Goal: Task Accomplishment & Management: Manage account settings

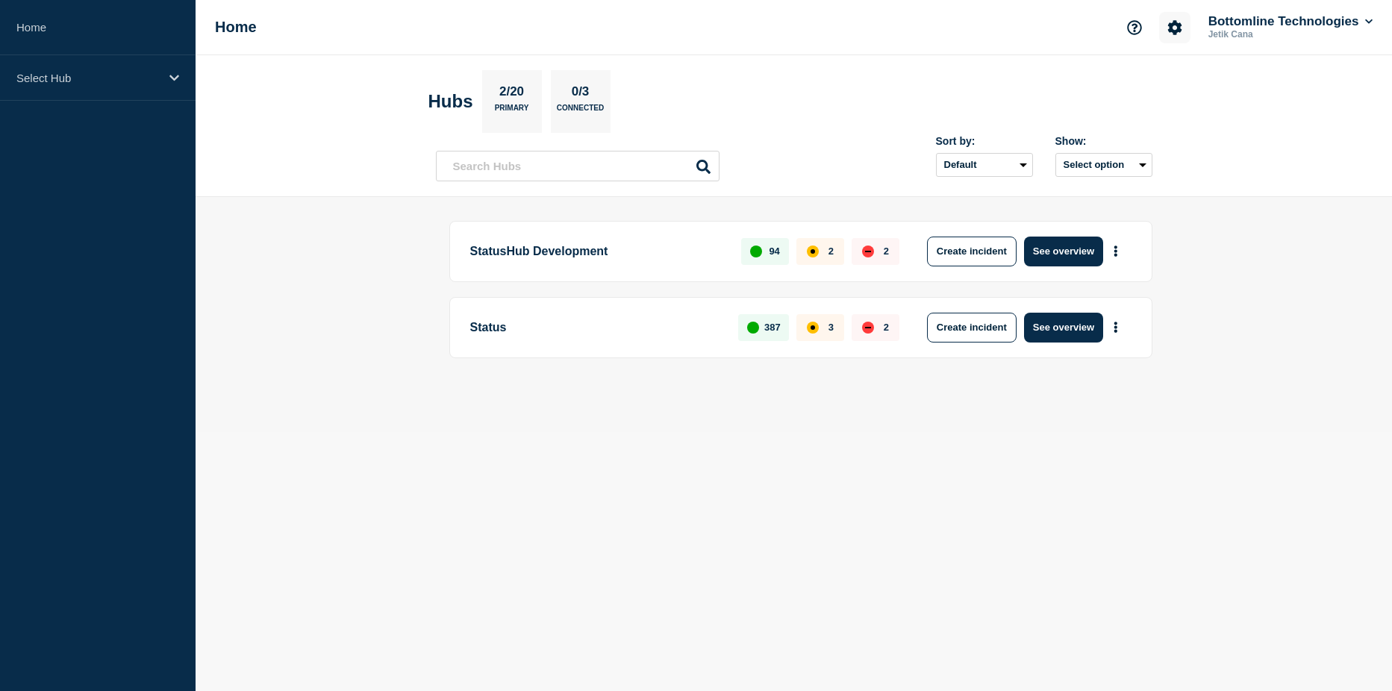
click at [1175, 23] on icon "Account settings" at bounding box center [1174, 27] width 14 height 14
click at [1175, 90] on link "Team Members" at bounding box center [1175, 88] width 77 height 13
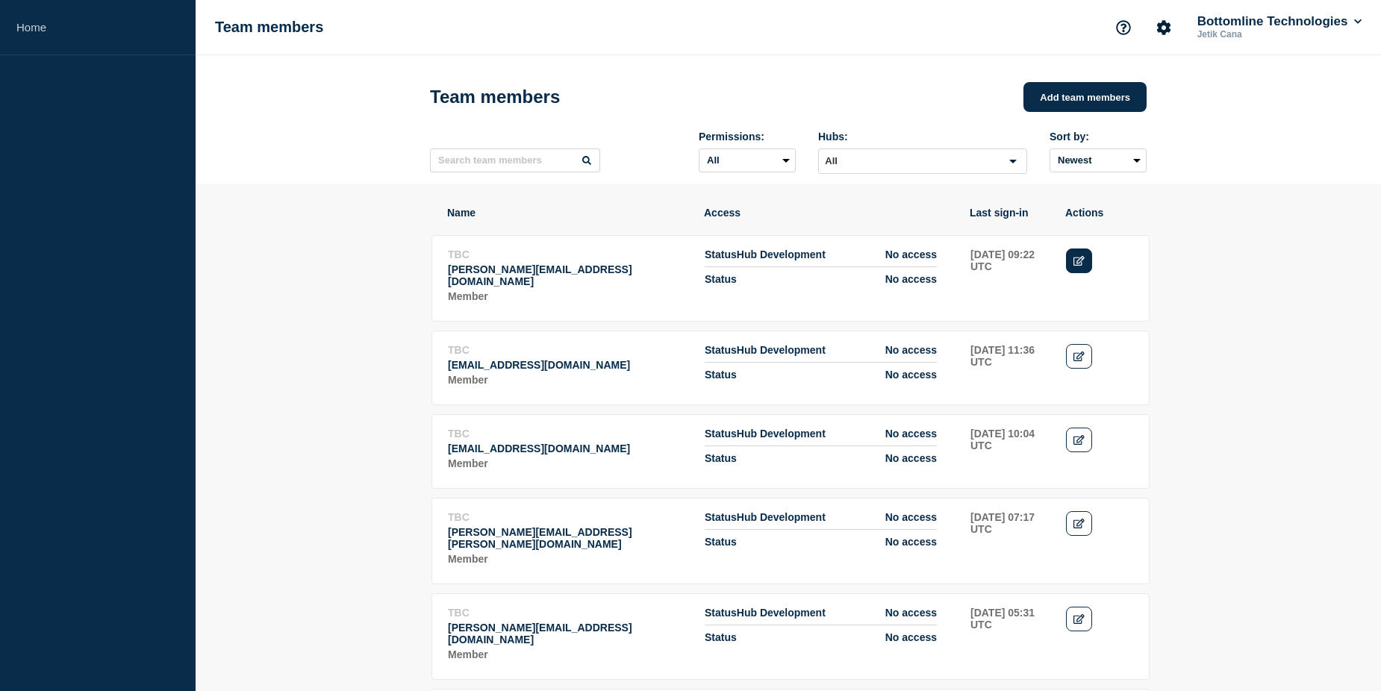
click at [1078, 266] on icon "Edit" at bounding box center [1078, 261] width 11 height 10
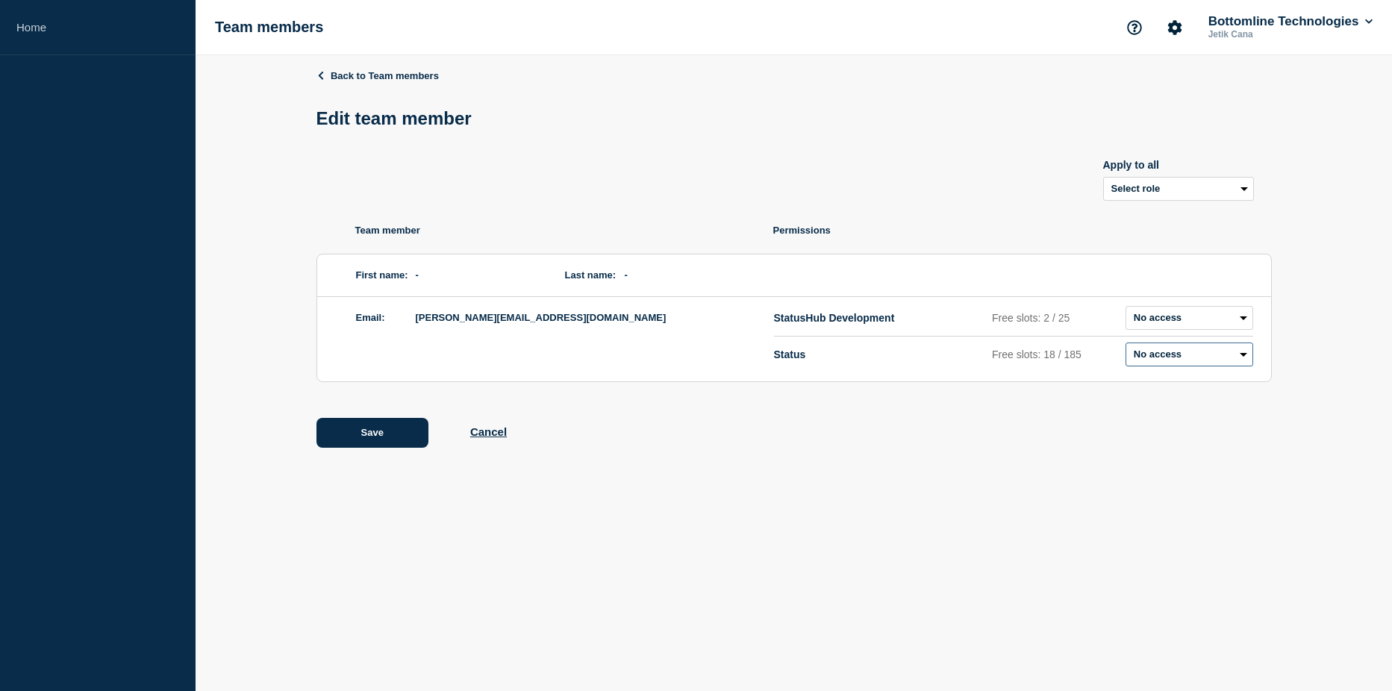
click at [1185, 356] on select "Admin Manager Editor Draft Editor No access" at bounding box center [1189, 355] width 128 height 24
select select "2"
click at [1125, 346] on select "Admin Manager Editor Draft Editor No access" at bounding box center [1189, 355] width 128 height 24
click at [1043, 417] on div "Back to Team members Edit team member Apply to all Select role Admin Manager Ed…" at bounding box center [793, 269] width 955 height 428
click at [398, 443] on button "Save" at bounding box center [372, 433] width 112 height 30
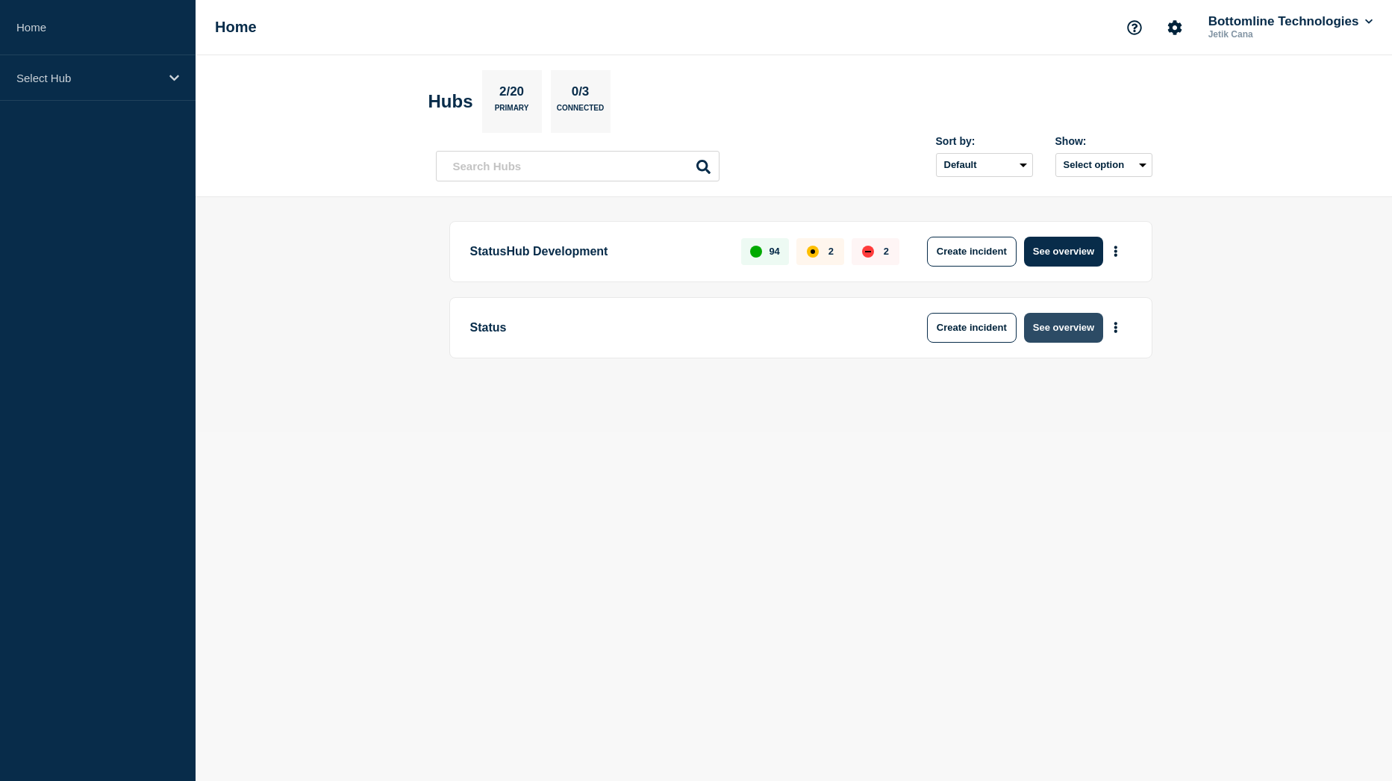
click at [1059, 334] on button "See overview" at bounding box center [1063, 328] width 79 height 30
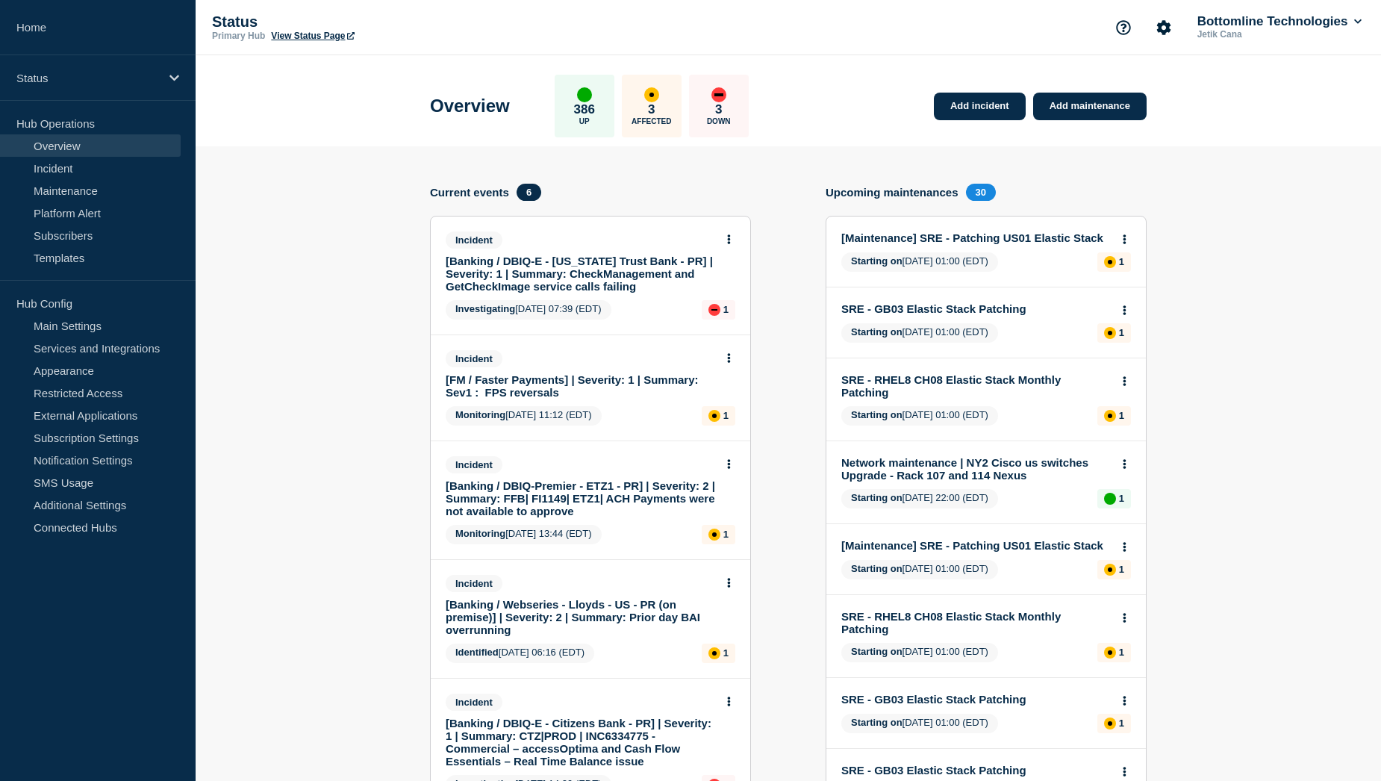
click at [541, 272] on link "[Banking / DBIQ-E - Washington Trust Bank - PR] | Severity: 1 | Summary: CheckM…" at bounding box center [580, 273] width 269 height 38
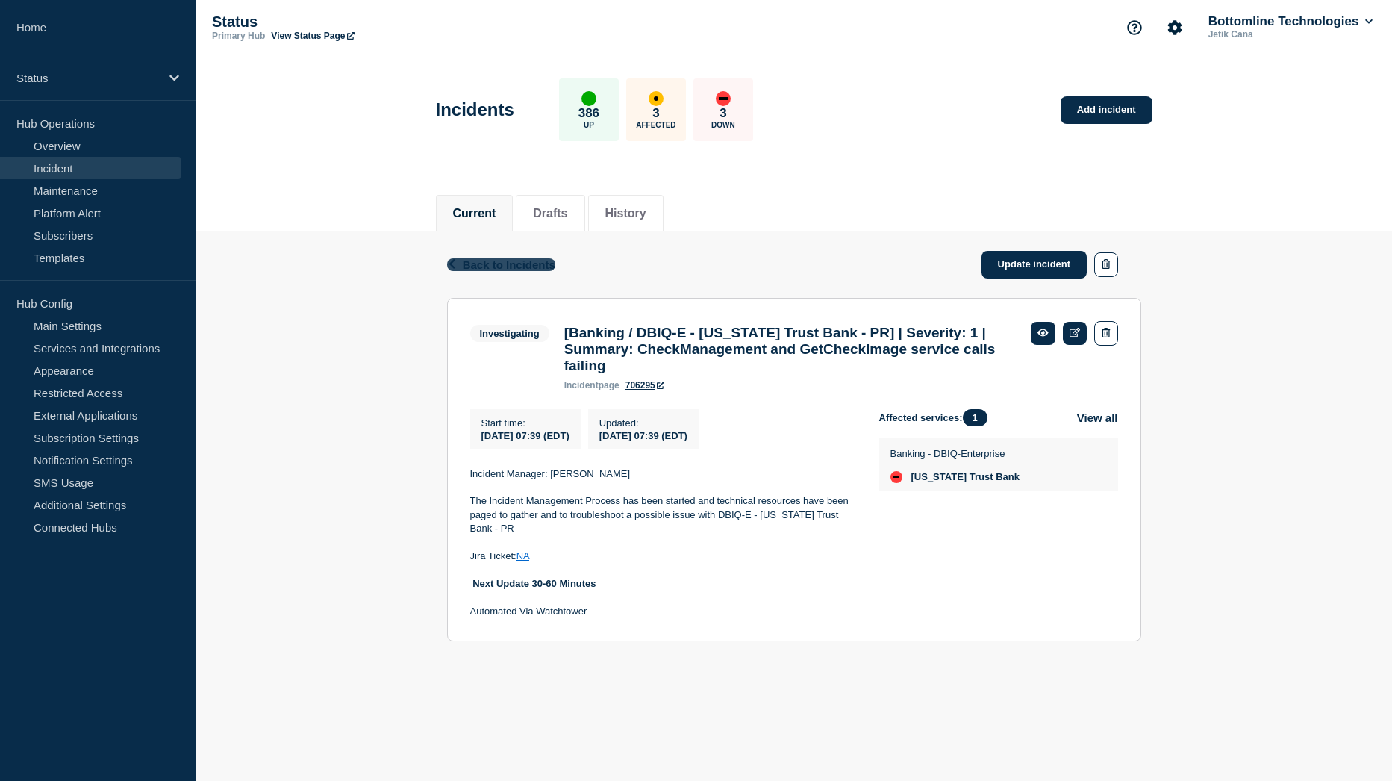
click at [472, 263] on span "Back to Incidents" at bounding box center [509, 264] width 93 height 13
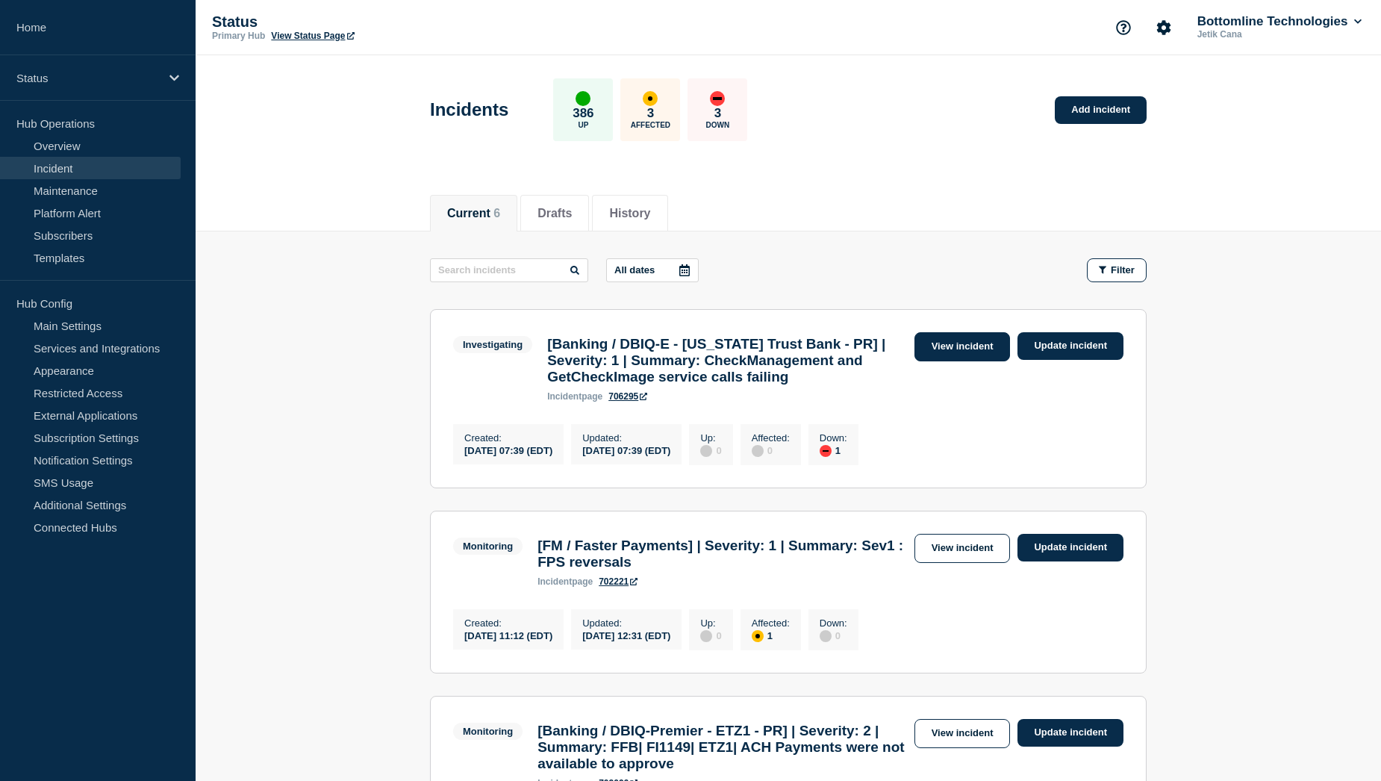
click at [946, 349] on link "View incident" at bounding box center [962, 346] width 96 height 29
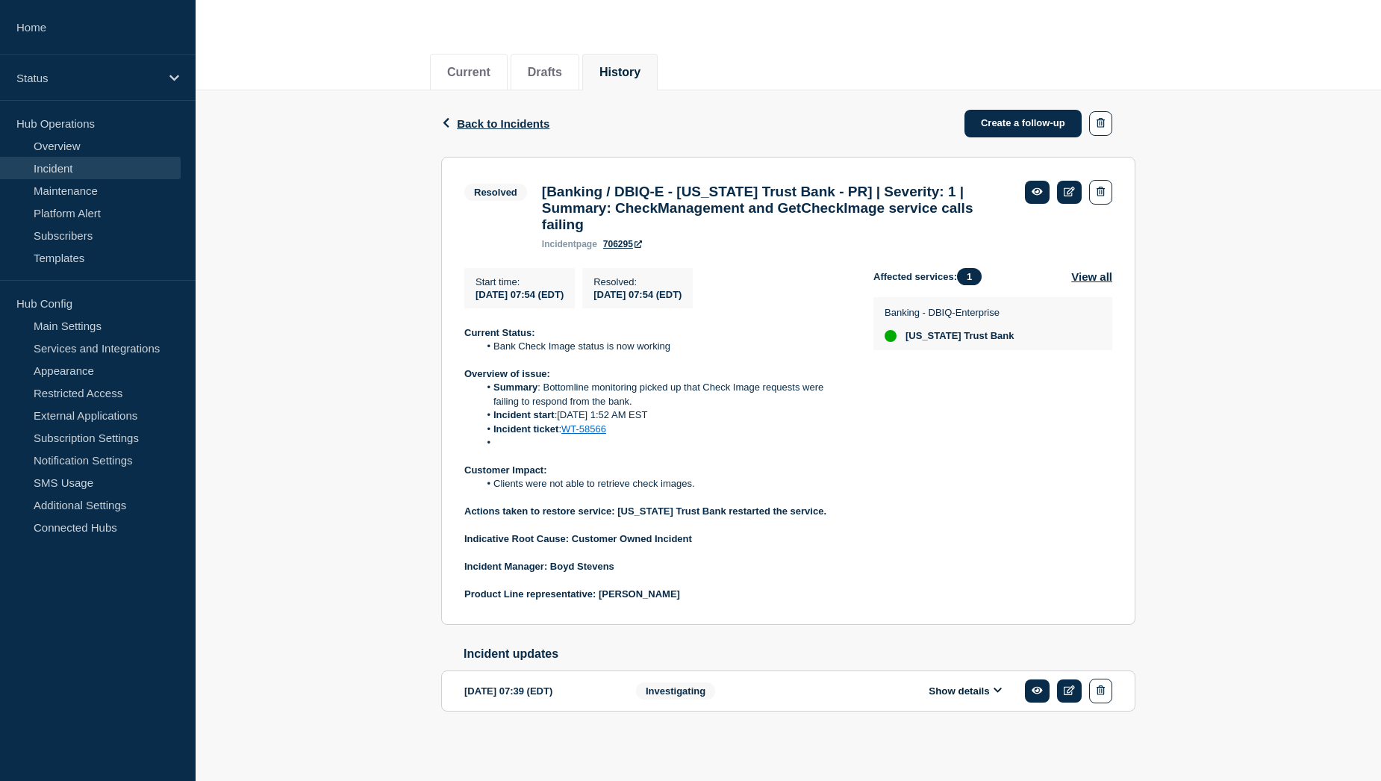
scroll to position [158, 0]
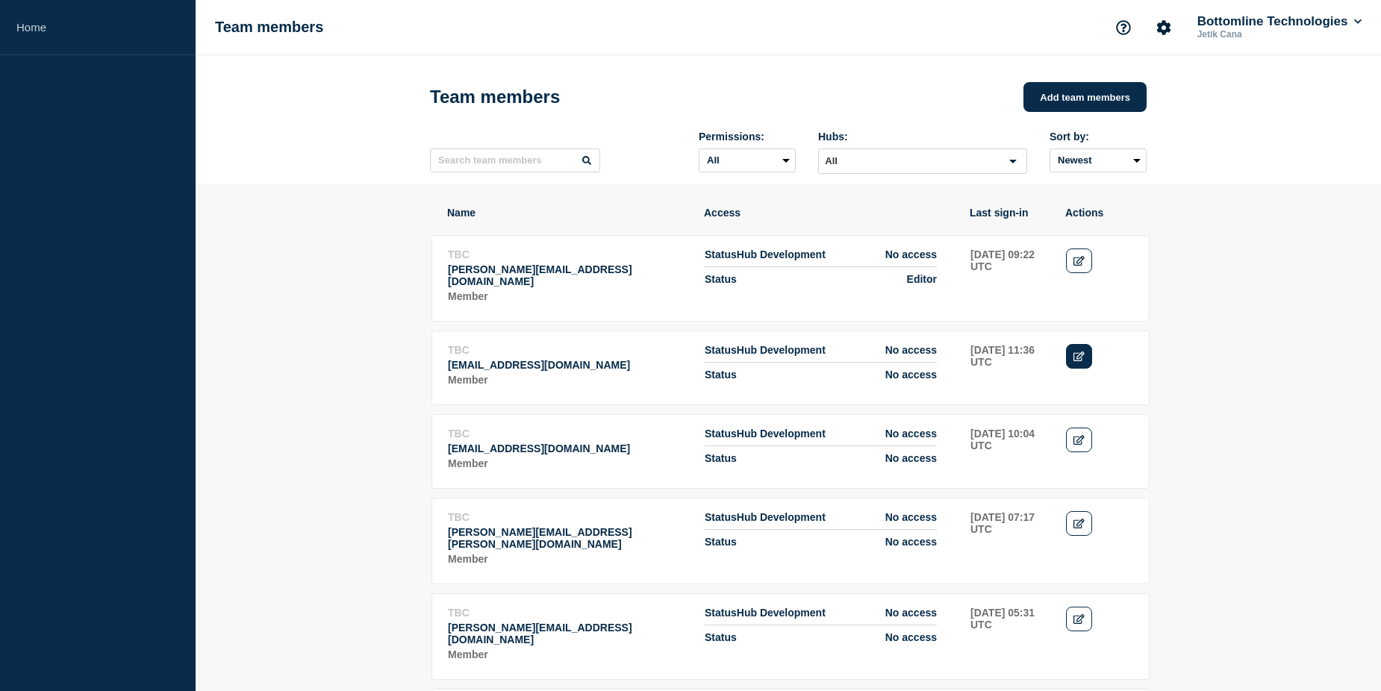
click at [1075, 356] on icon "Edit" at bounding box center [1078, 356] width 11 height 10
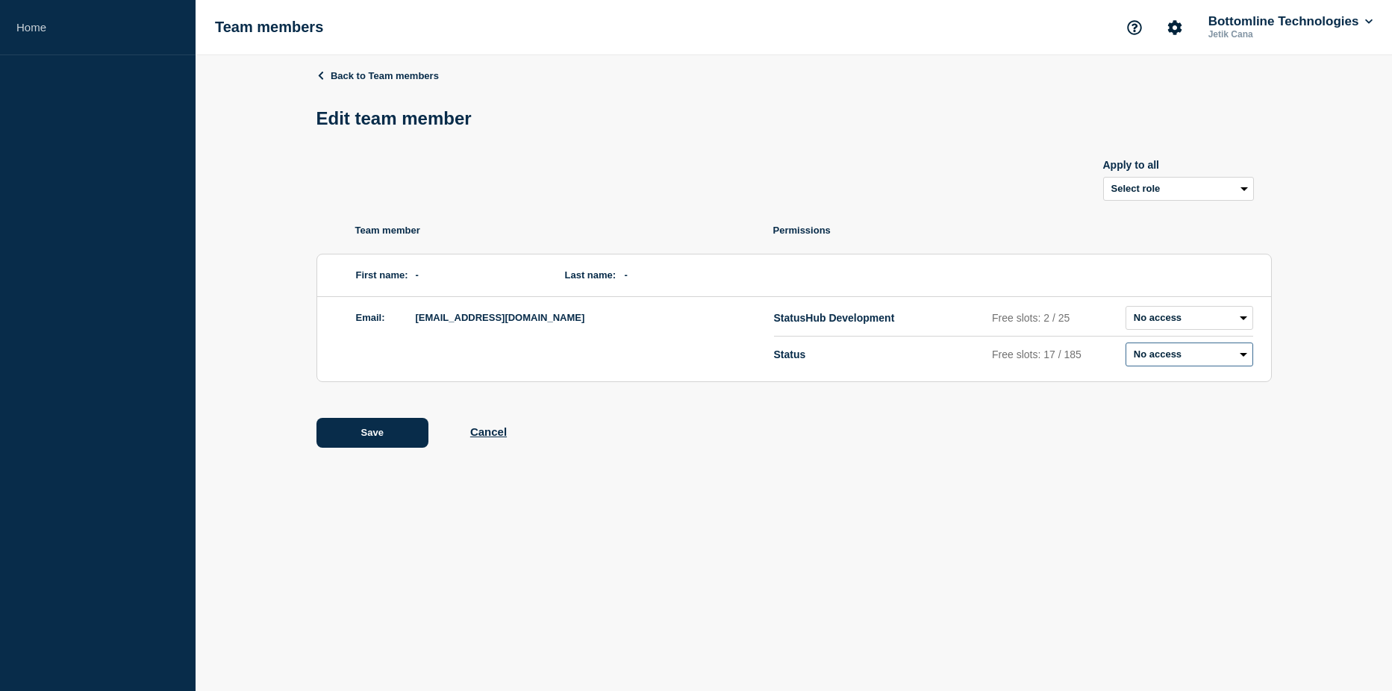
click at [1241, 356] on select "Admin Manager Editor Draft Editor No access" at bounding box center [1189, 355] width 128 height 24
select select "2"
click at [1125, 346] on select "Admin Manager Editor Draft Editor No access" at bounding box center [1189, 355] width 128 height 24
click at [1028, 443] on div "Save Cancel" at bounding box center [793, 433] width 955 height 30
click at [345, 442] on button "Save" at bounding box center [372, 433] width 112 height 30
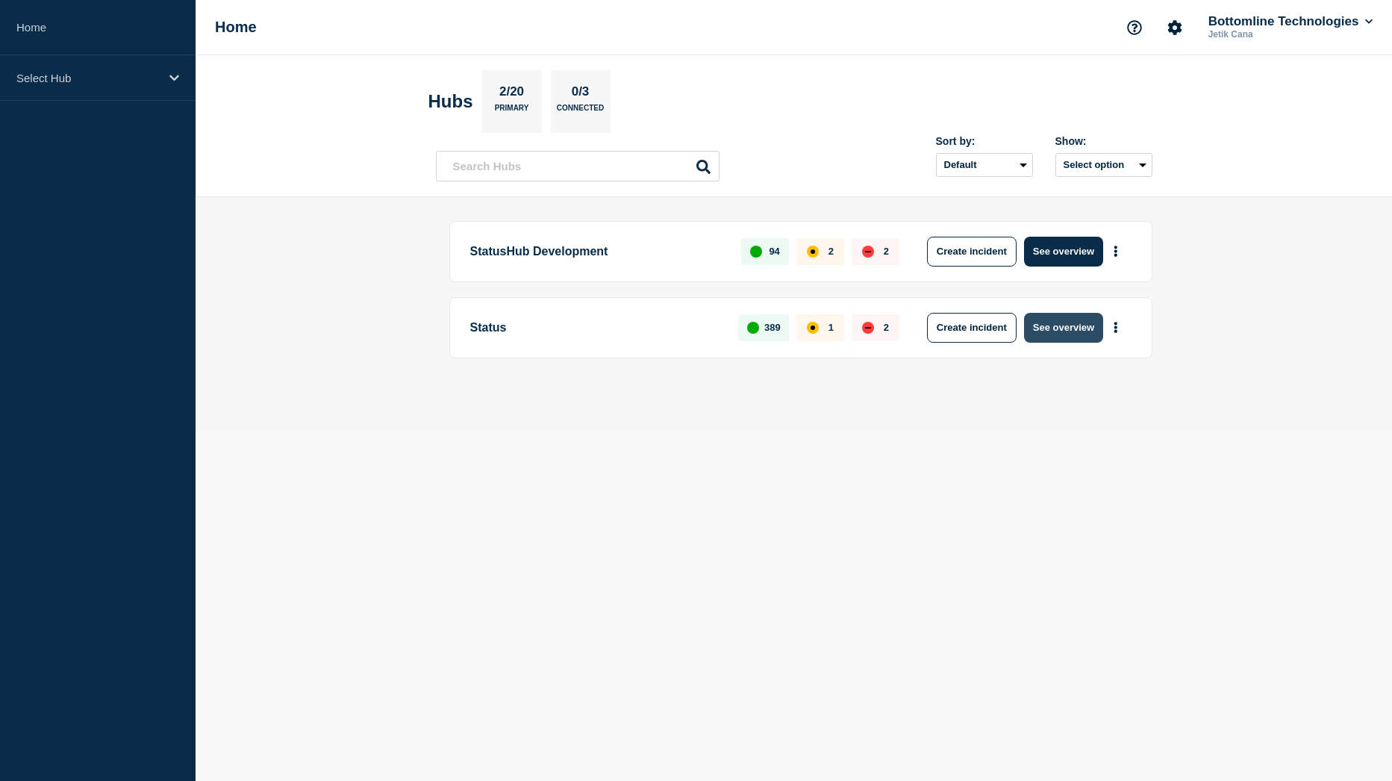
click at [1040, 335] on button "See overview" at bounding box center [1063, 328] width 79 height 30
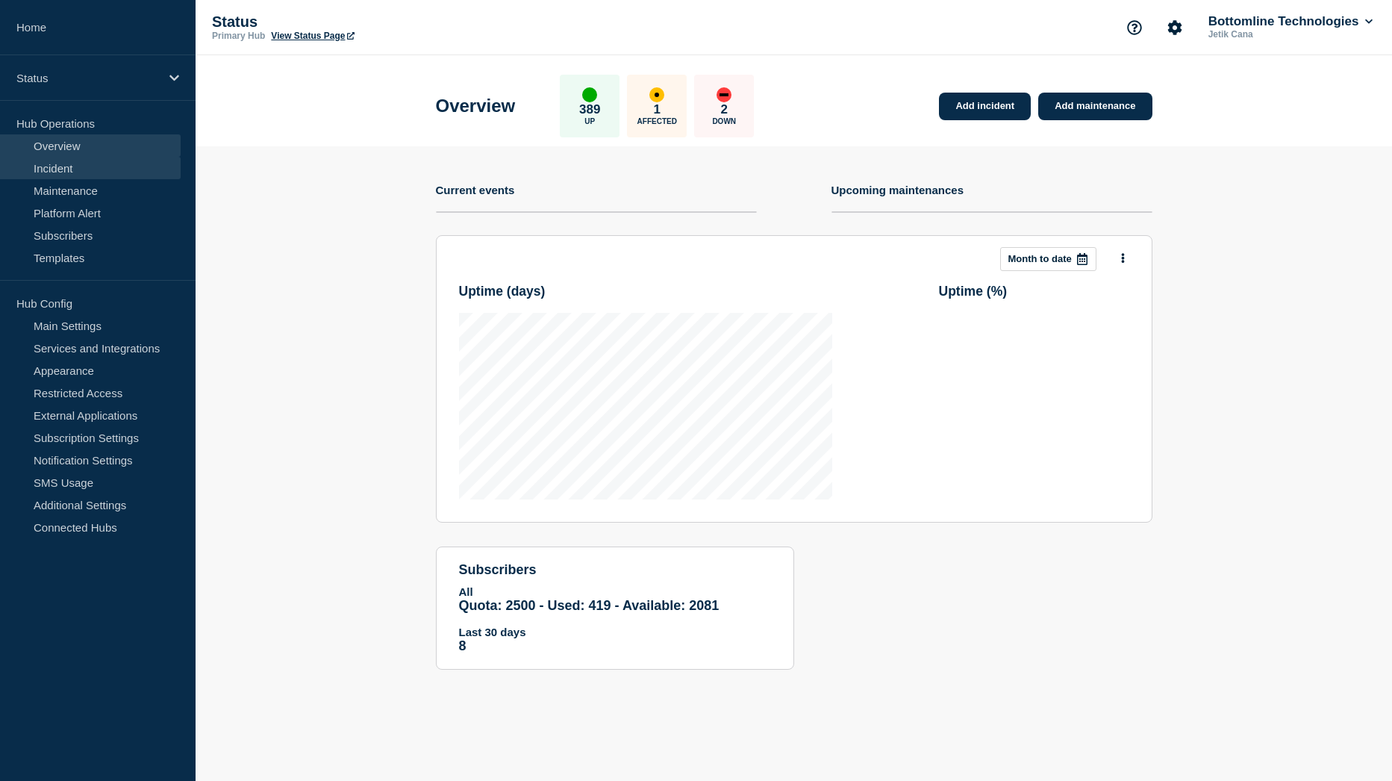
click at [43, 167] on link "Incident" at bounding box center [90, 168] width 181 height 22
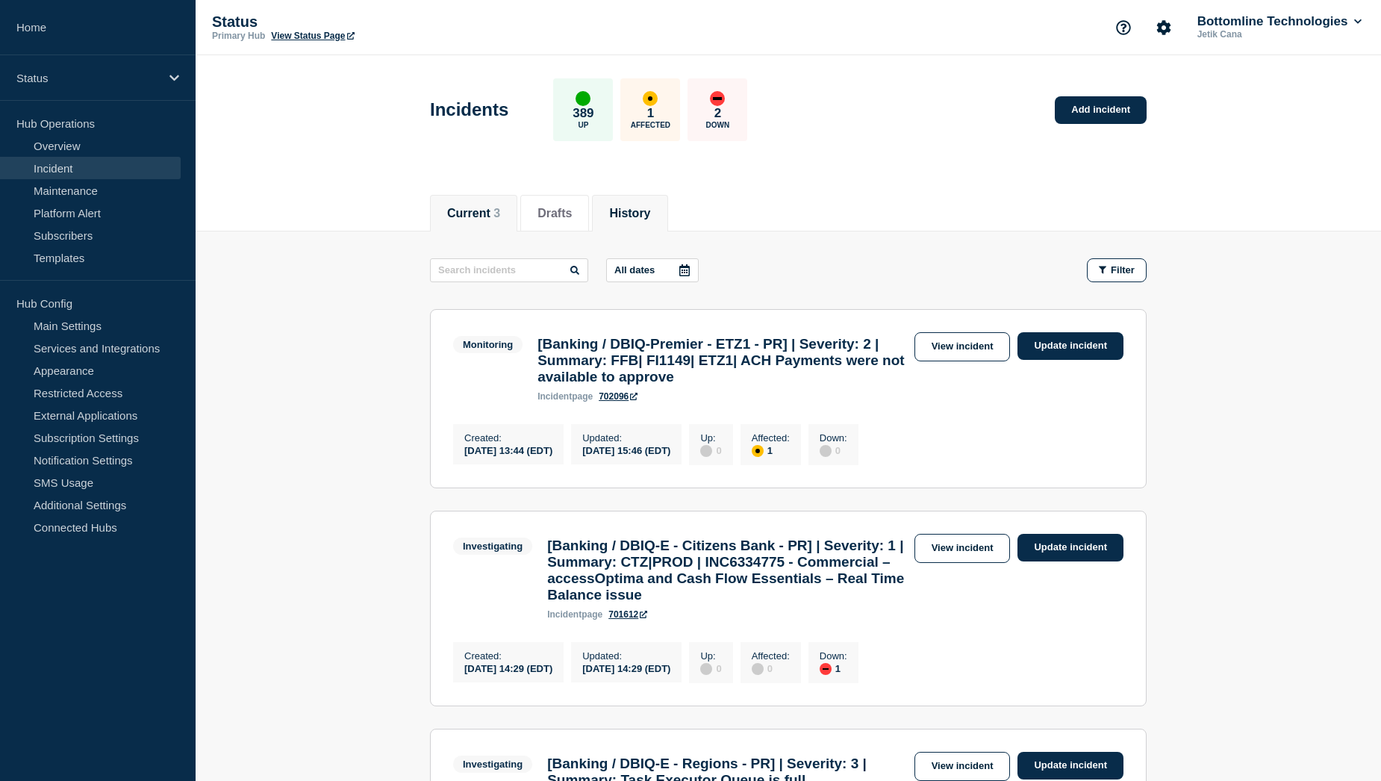
click at [631, 213] on button "History" at bounding box center [629, 213] width 41 height 13
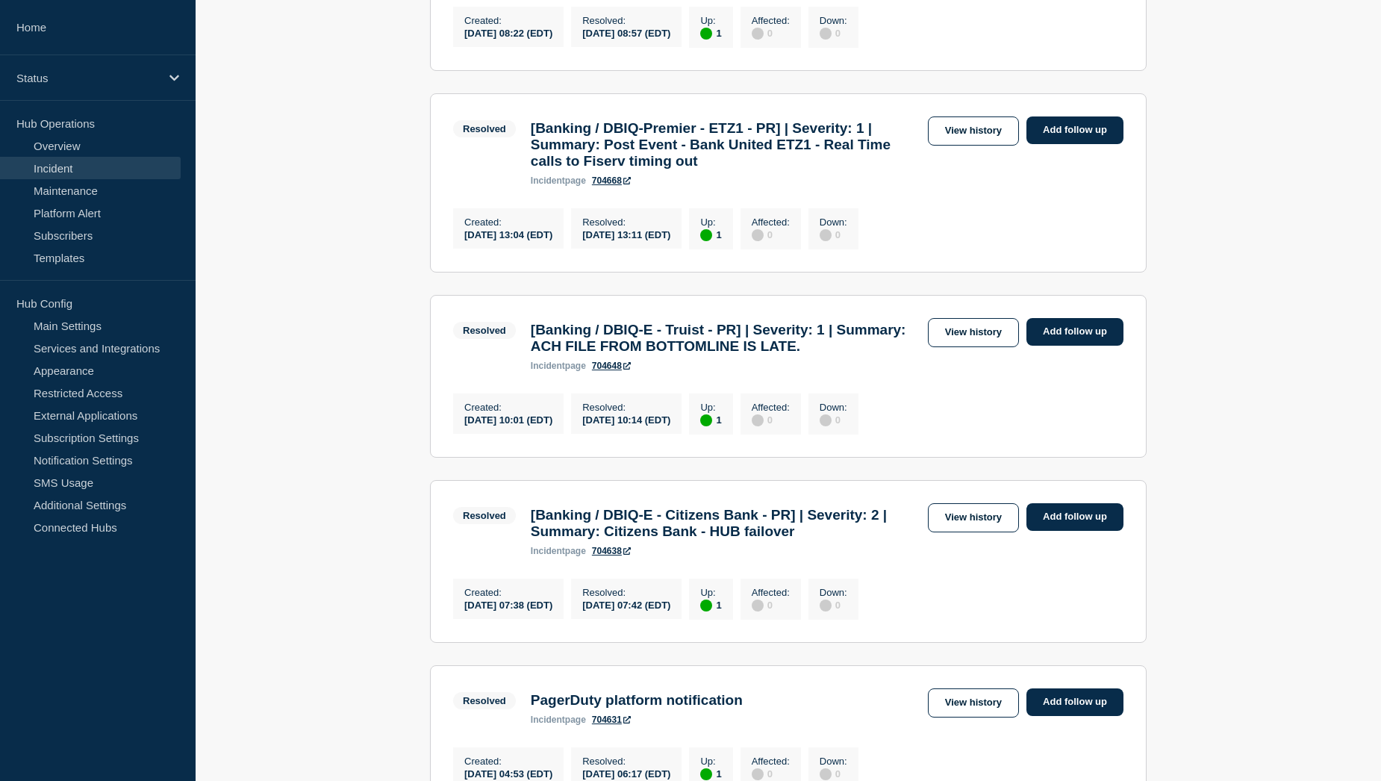
scroll to position [821, 0]
drag, startPoint x: 610, startPoint y: 575, endPoint x: 821, endPoint y: 575, distance: 211.2
click at [821, 539] on h3 "[Banking / DBIQ-E - Citizens Bank - PR] | Severity: 2 | Summary: Citizens Bank …" at bounding box center [726, 522] width 390 height 33
copy h3 "DBIQ-E - Citizens Bank - PR"
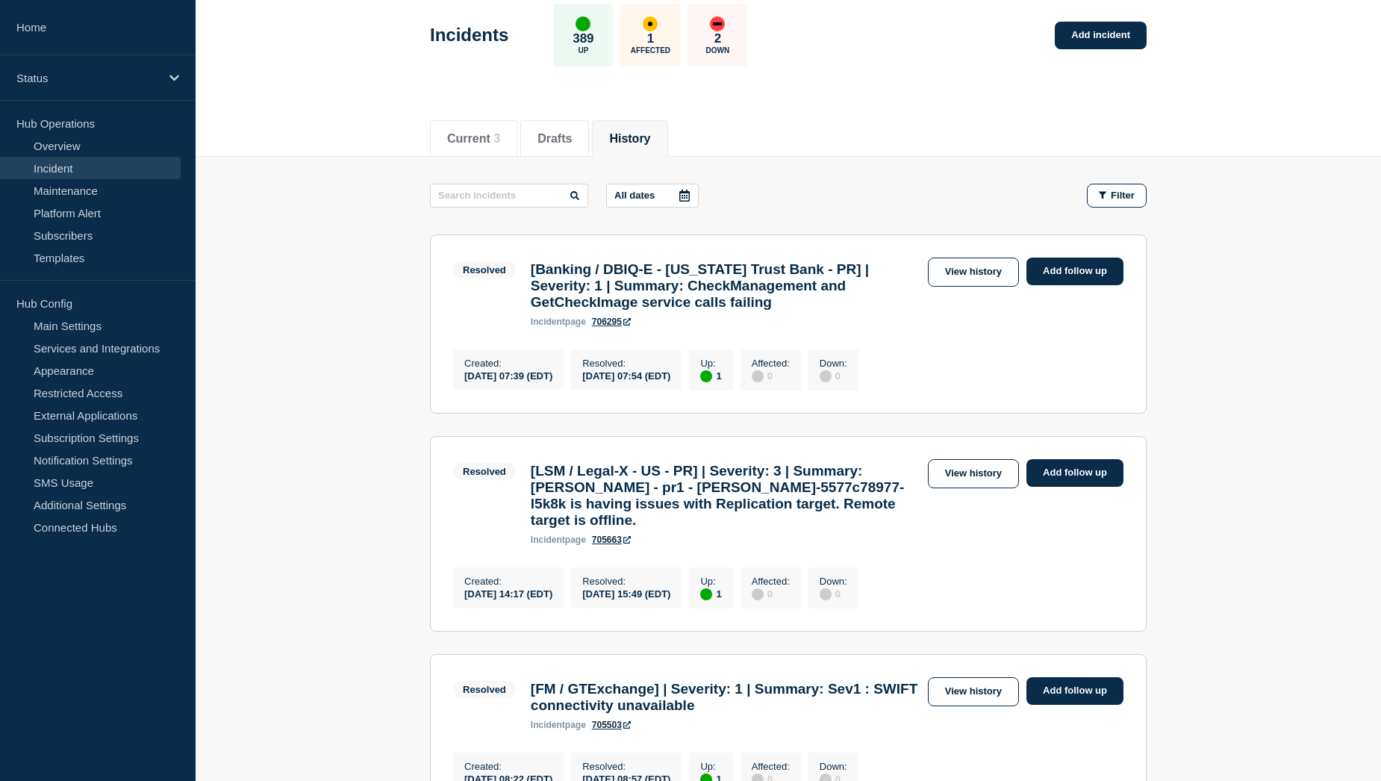
scroll to position [0, 0]
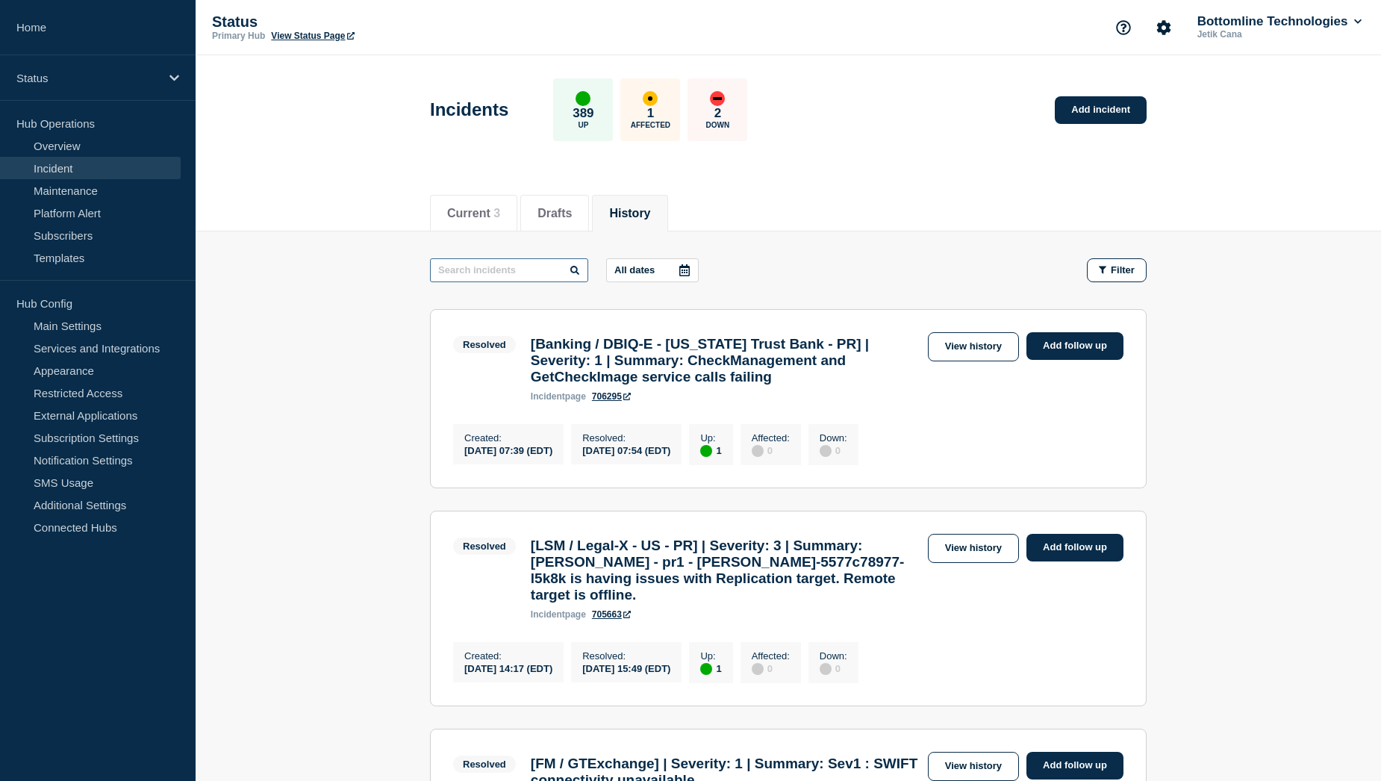
click at [534, 270] on input "text" at bounding box center [509, 270] width 158 height 24
paste input "DBIQ-E - Citizens Bank - PR"
type input "DBIQ-E - Citizens Bank - PR"
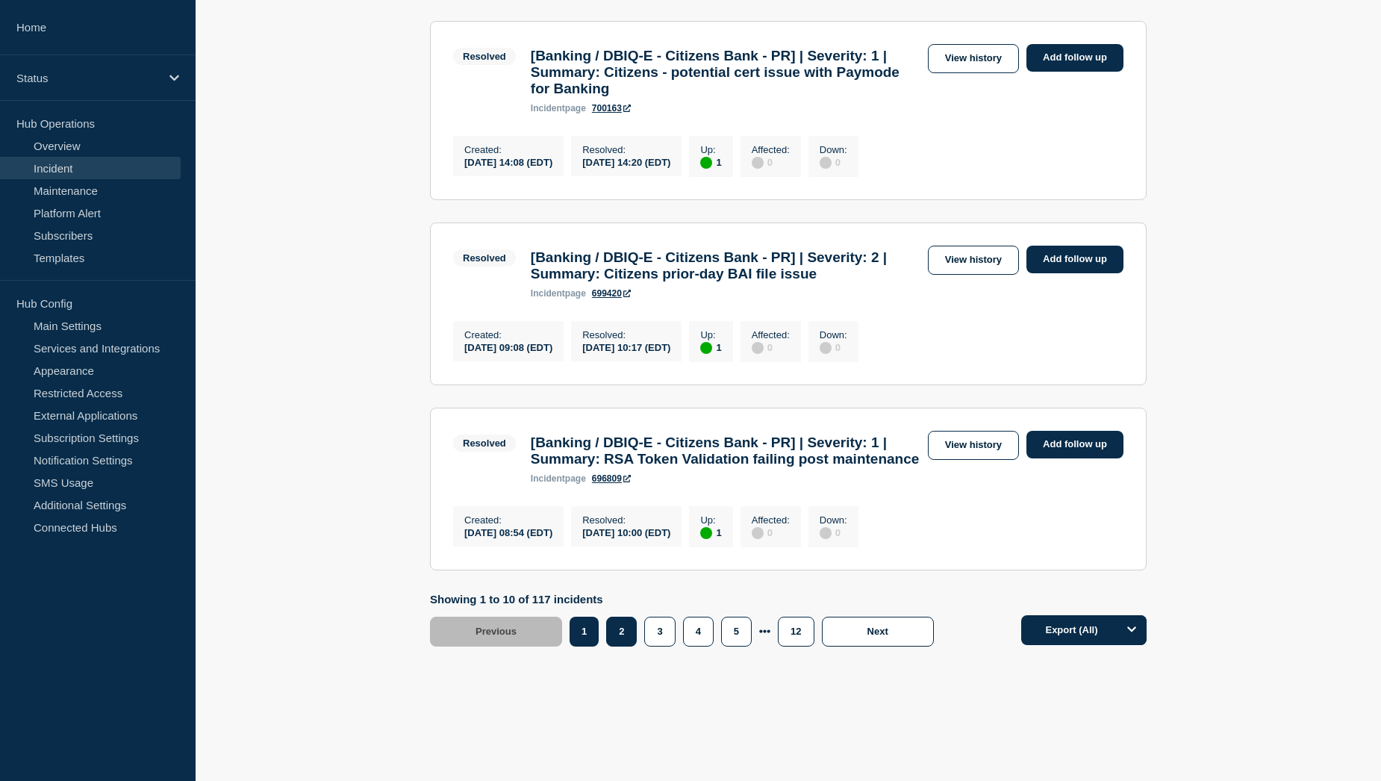
click at [631, 646] on button "2" at bounding box center [621, 631] width 31 height 30
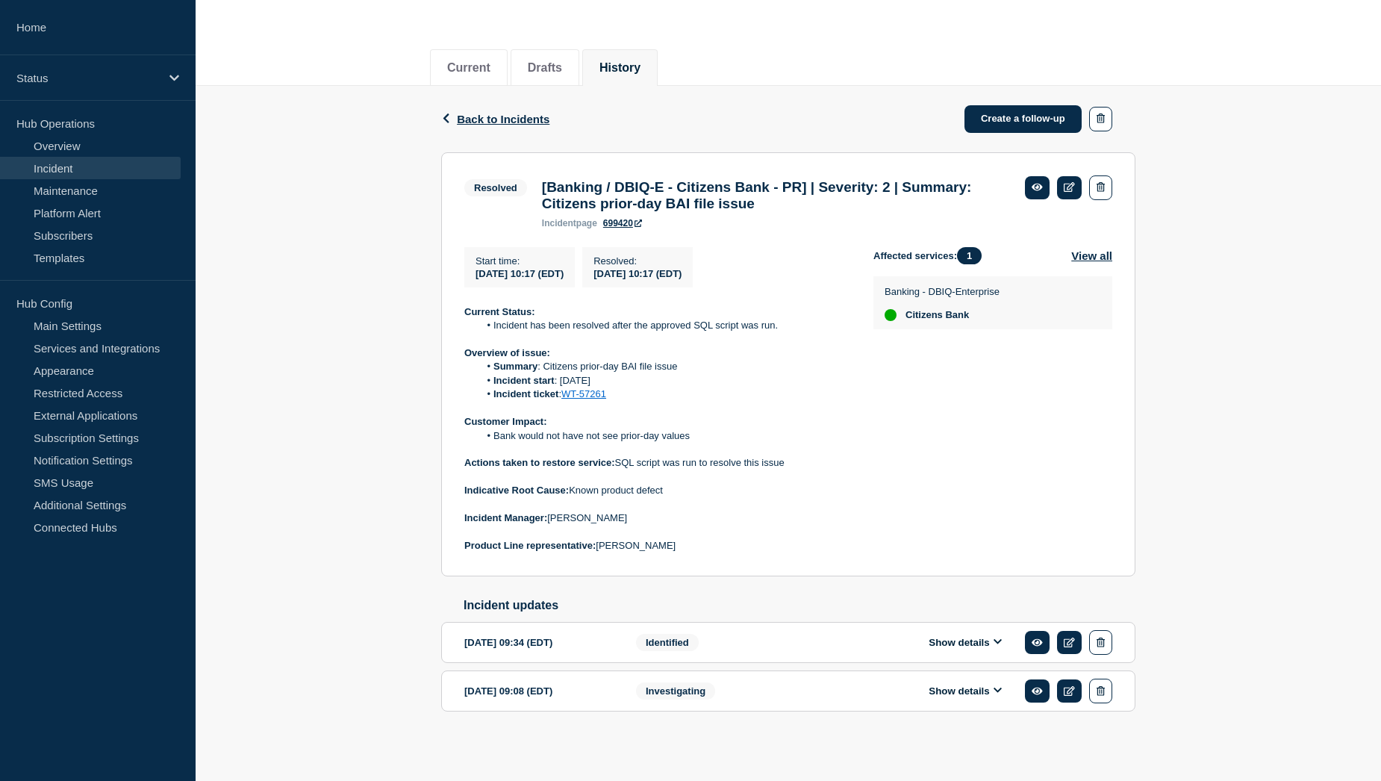
scroll to position [159, 0]
click at [963, 645] on button "Show details" at bounding box center [965, 642] width 82 height 13
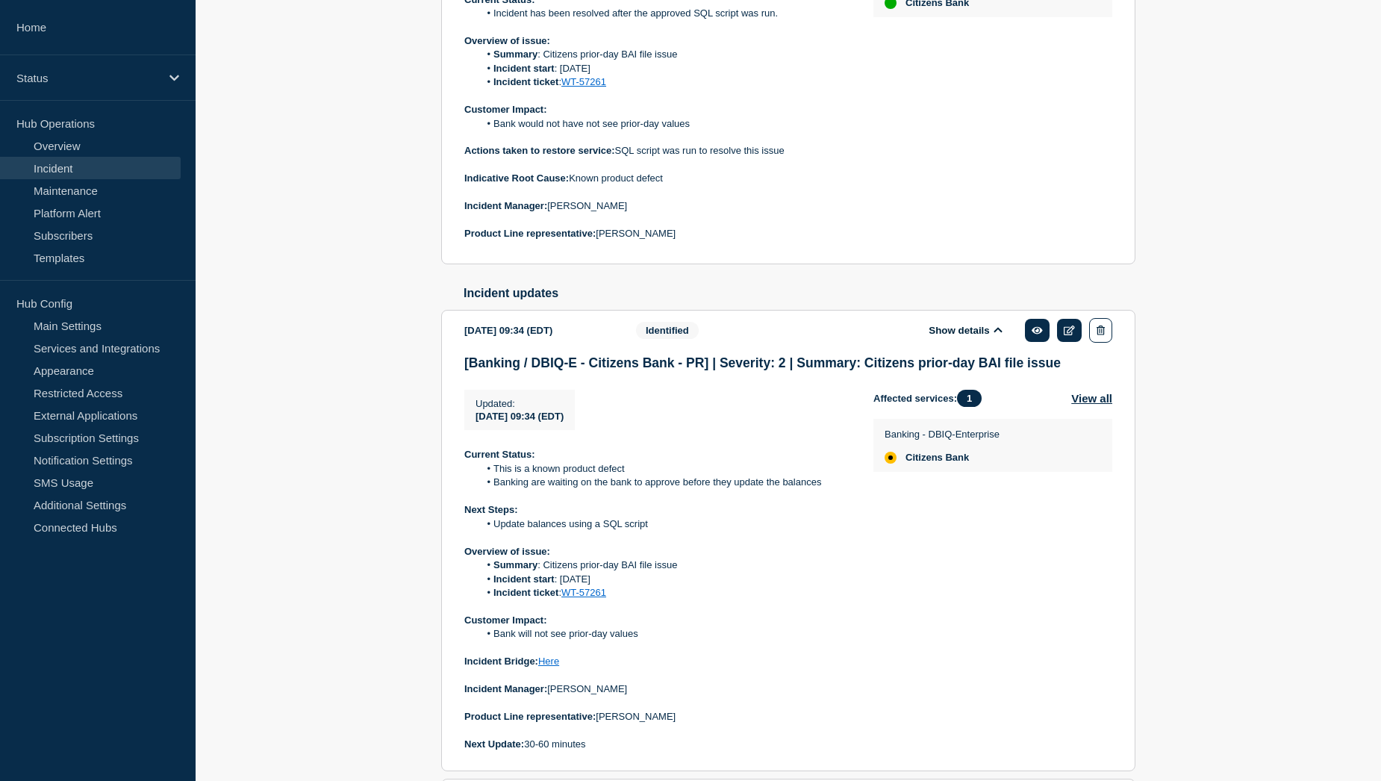
scroll to position [581, 0]
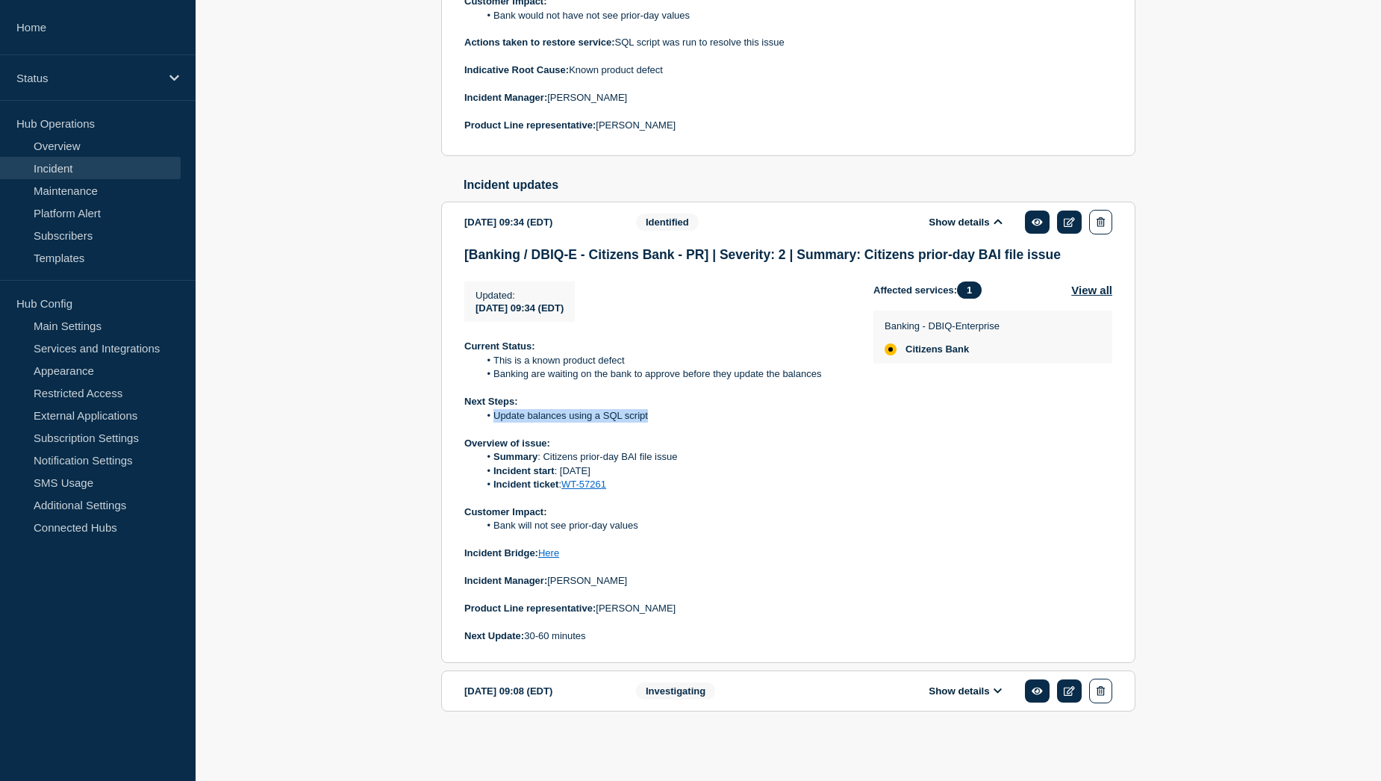
drag, startPoint x: 493, startPoint y: 419, endPoint x: 656, endPoint y: 418, distance: 163.4
click at [656, 418] on li "Update balances using a SQL script" at bounding box center [664, 415] width 371 height 13
copy li "Update balances using a SQL script"
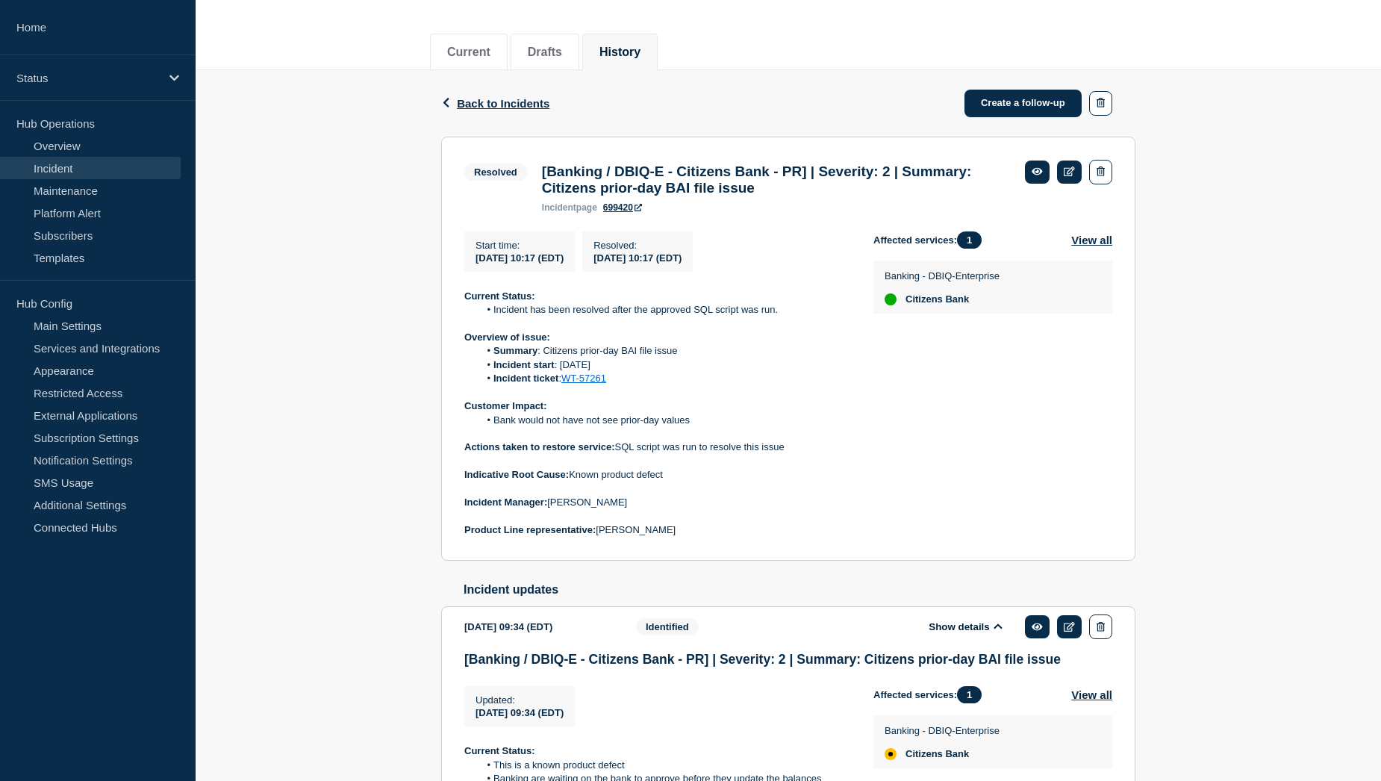
scroll to position [134, 0]
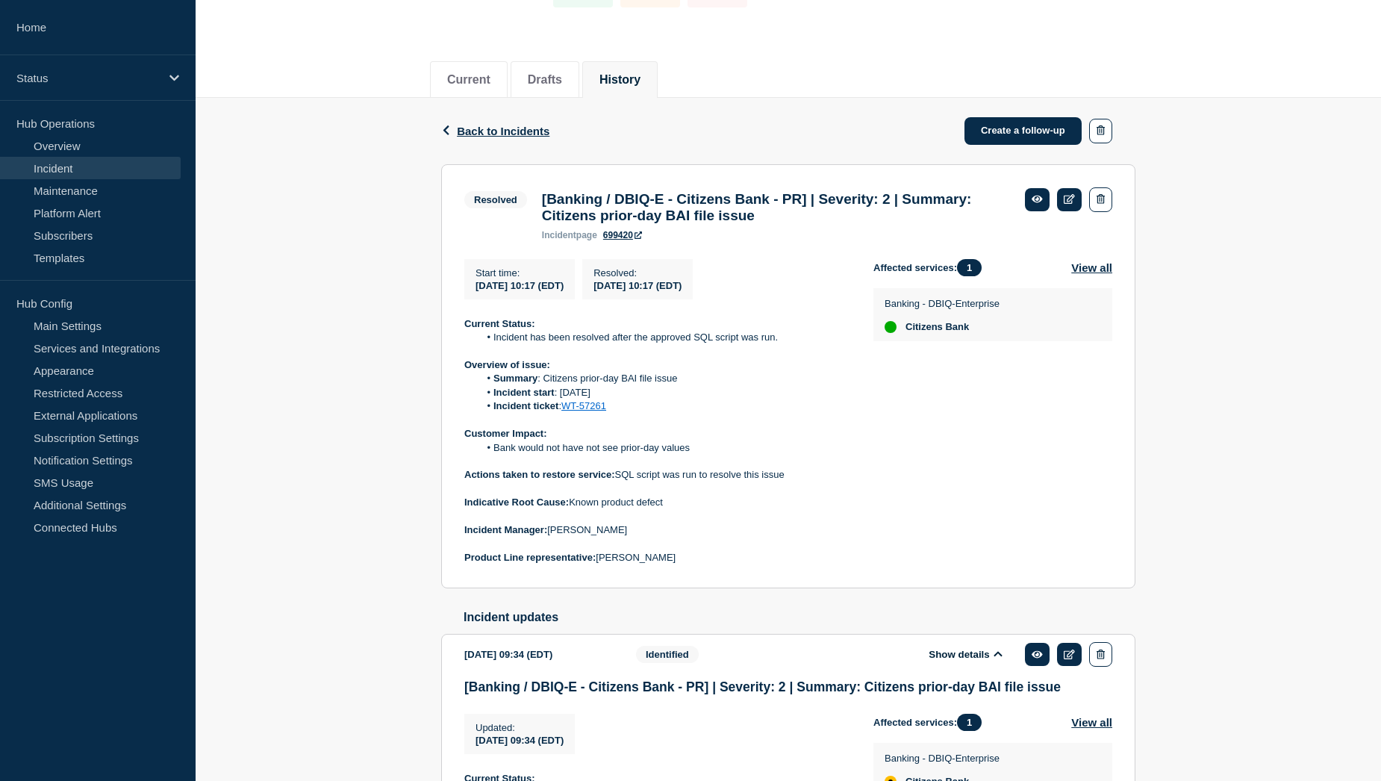
drag, startPoint x: 573, startPoint y: 512, endPoint x: 673, endPoint y: 514, distance: 100.0
click at [673, 509] on p "Indicative Root Cause: Known product defect" at bounding box center [656, 502] width 385 height 13
copy p "Known product defect"
drag, startPoint x: 619, startPoint y: 481, endPoint x: 673, endPoint y: 481, distance: 54.5
click at [673, 481] on p "Actions taken to restore service: SQL script was run to resolve this issue" at bounding box center [656, 474] width 385 height 13
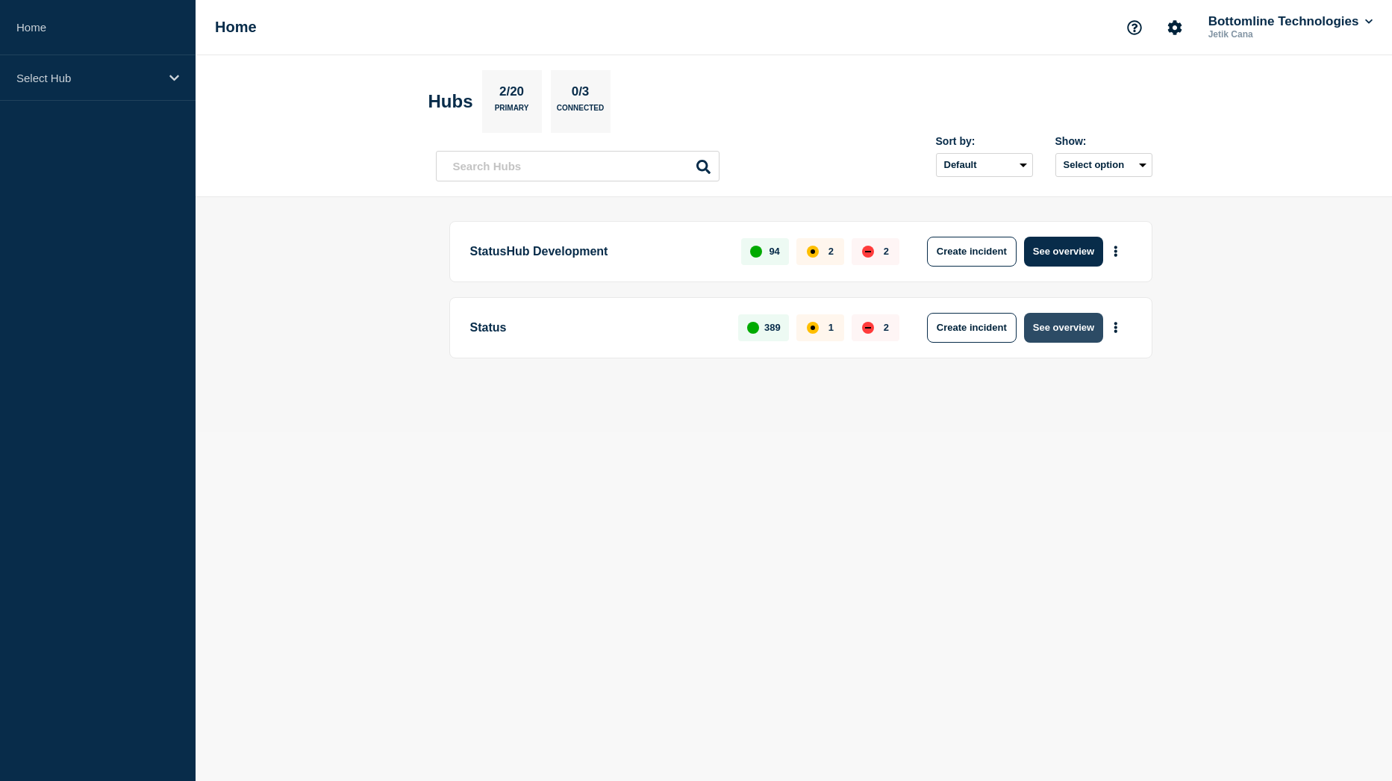
click at [1053, 338] on button "See overview" at bounding box center [1063, 328] width 79 height 30
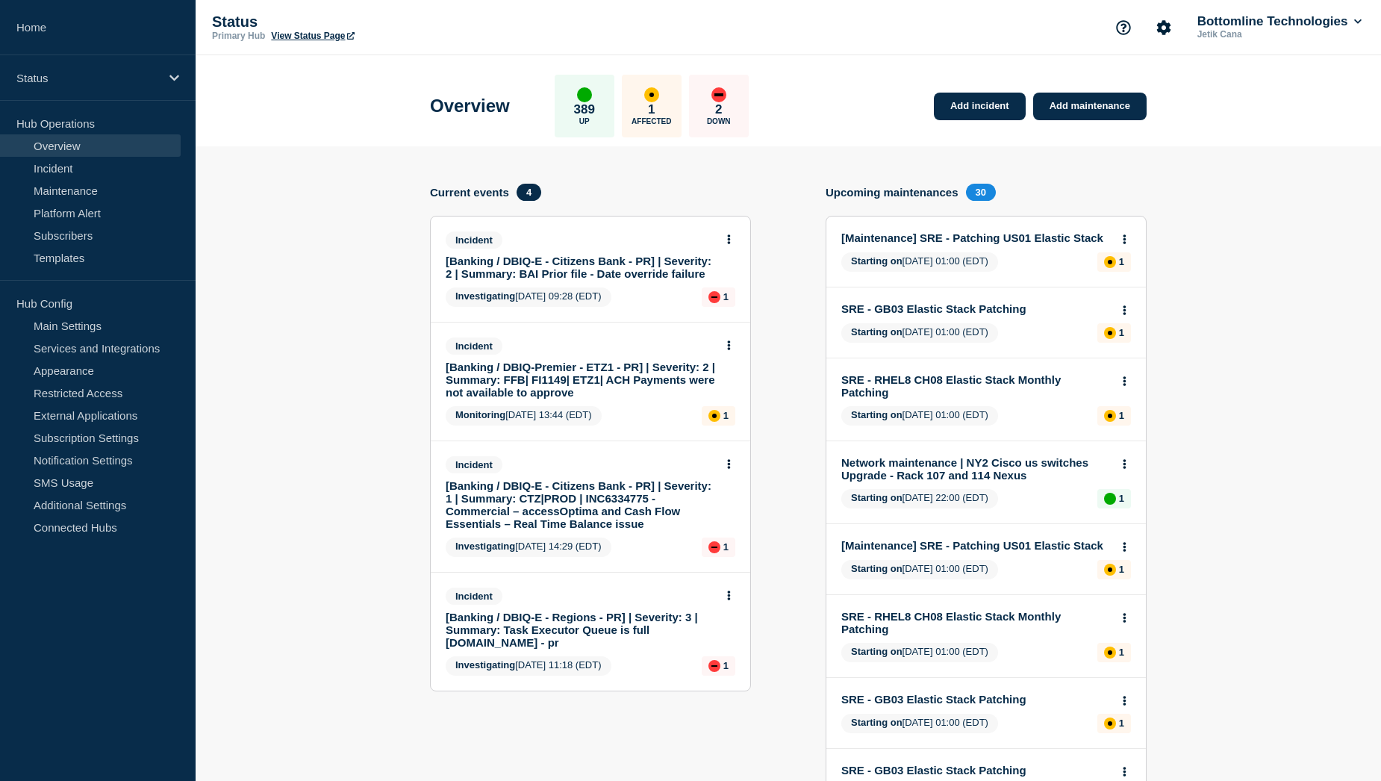
click at [564, 272] on link "[Banking / DBIQ-E - Citizens Bank - PR] | Severity: 2 | Summary: BAI Prior file…" at bounding box center [580, 266] width 269 height 25
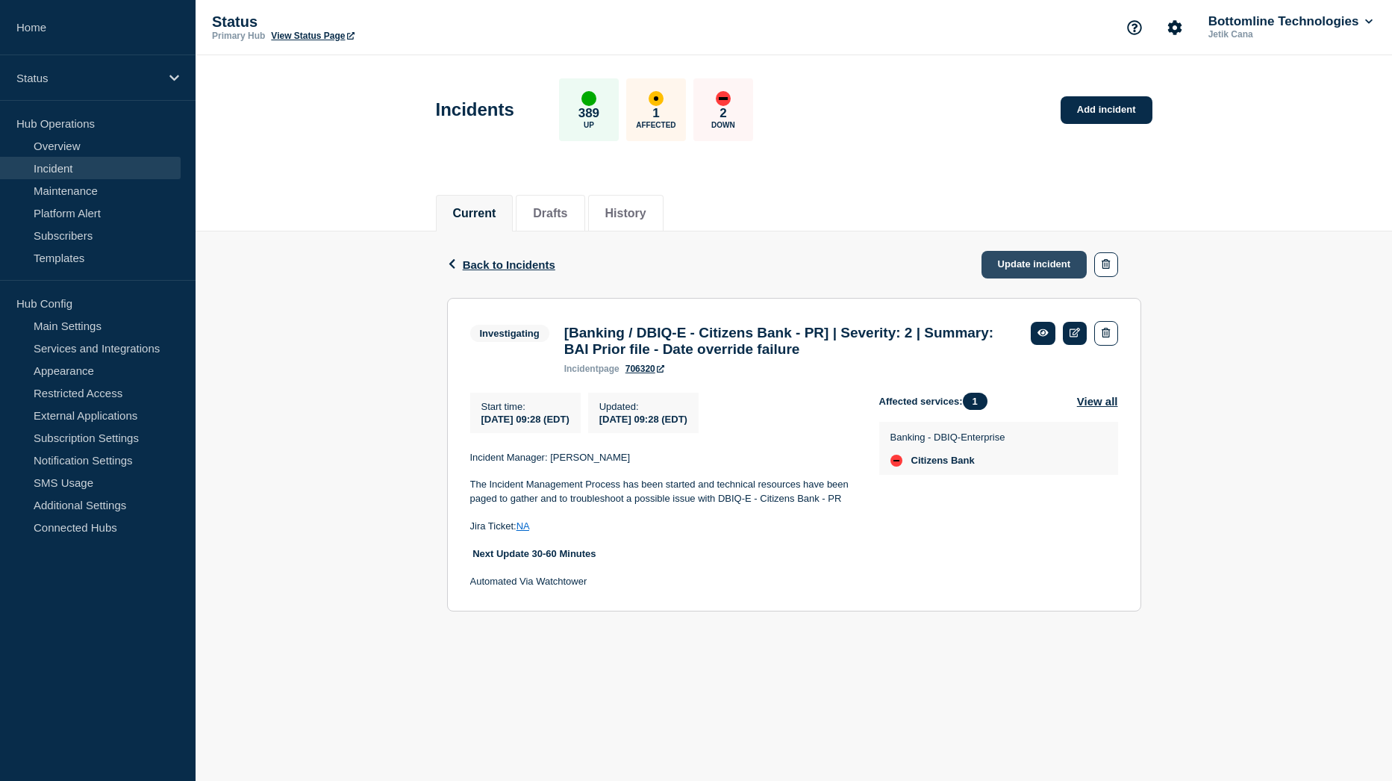
click at [1038, 270] on link "Update incident" at bounding box center [1034, 265] width 106 height 28
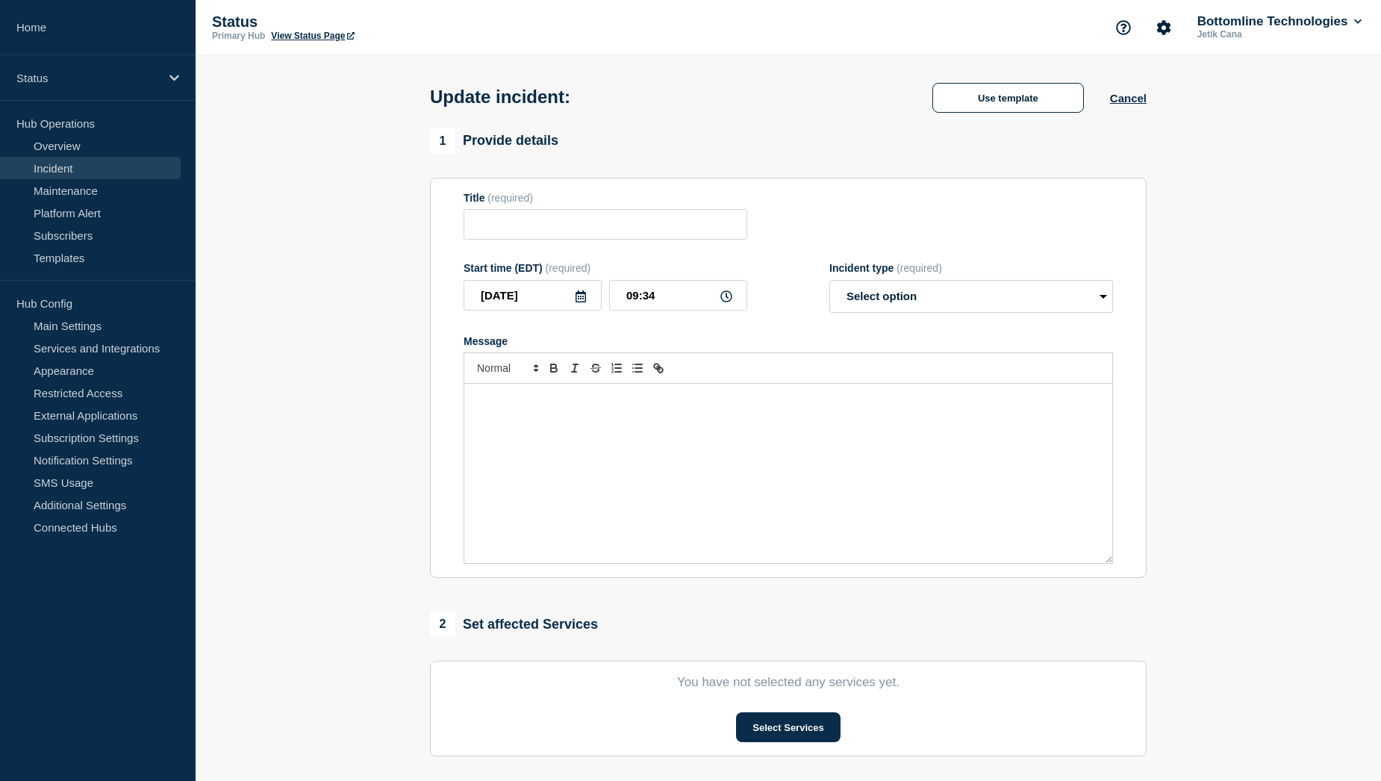
type input "[Banking / DBIQ-E - Citizens Bank - PR] | Severity: 2 | Summary: BAI Prior file…"
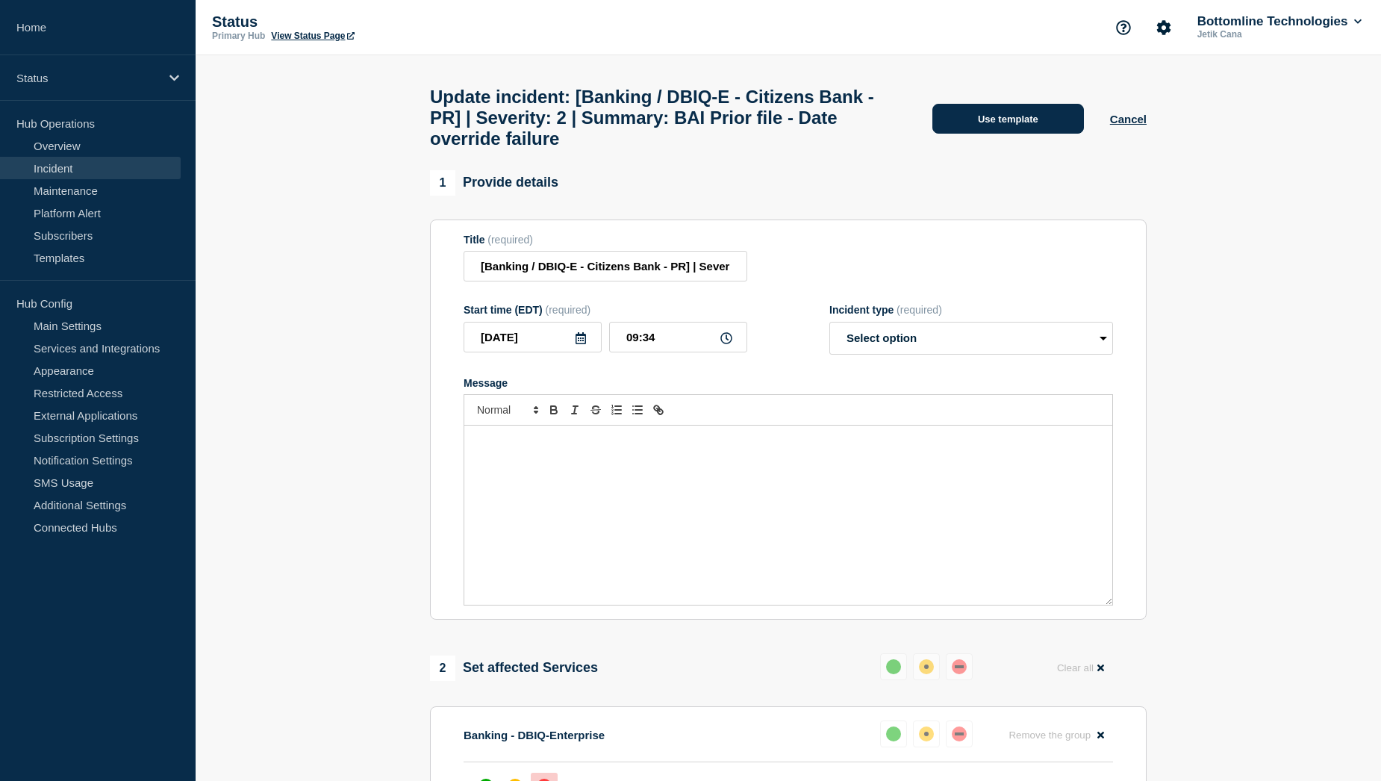
click at [997, 127] on button "Use template" at bounding box center [1007, 119] width 151 height 30
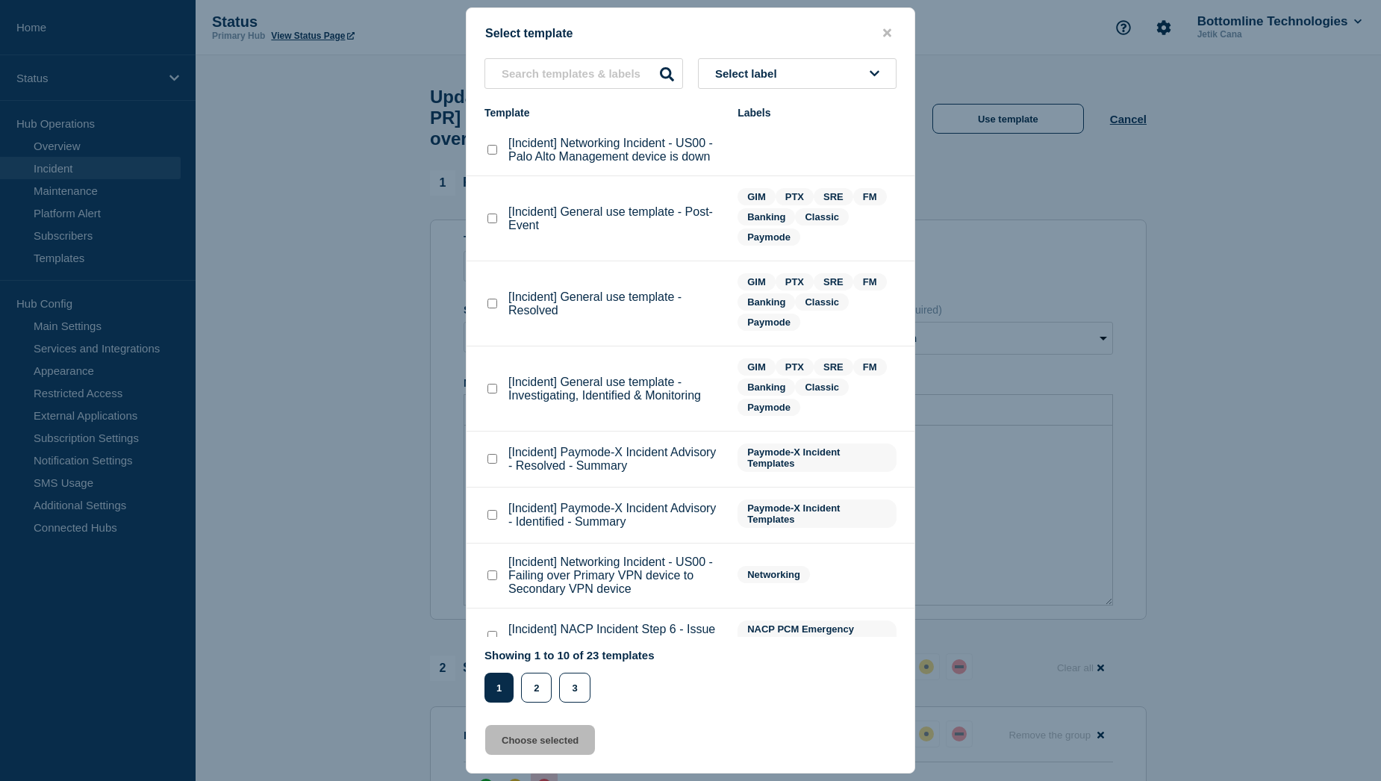
click at [491, 387] on checkbox"] "[Incident] General use template - Investigating, Identified & Monitoring checkb…" at bounding box center [492, 389] width 10 height 10
checkbox checkbox"] "true"
click at [553, 740] on button "Choose selected" at bounding box center [540, 740] width 110 height 30
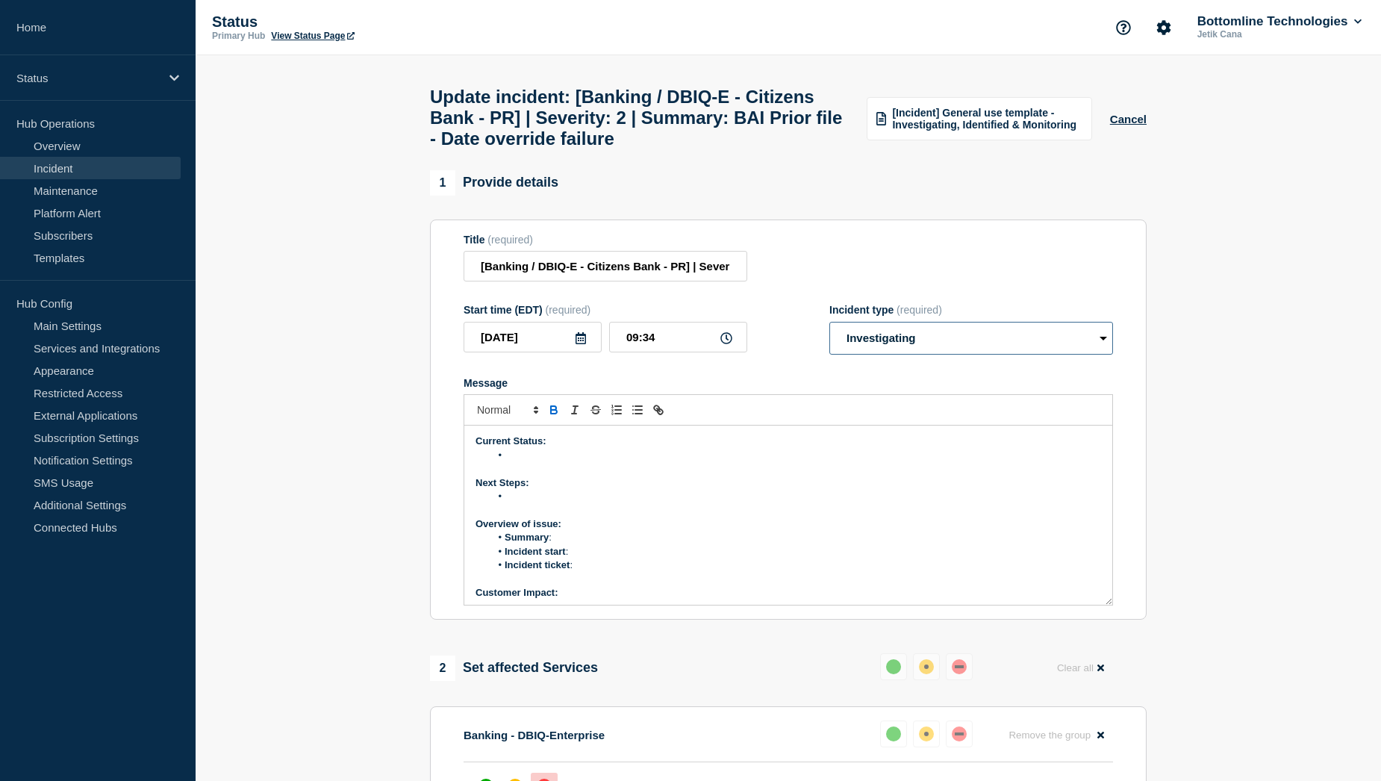
click at [1022, 354] on select "Select option Investigating Identified Monitoring Resolved" at bounding box center [971, 338] width 284 height 33
select select "identified"
click at [829, 354] on select "Select option Investigating Identified Monitoring Resolved" at bounding box center [971, 338] width 284 height 33
click at [790, 408] on form "Title (required) [Banking / DBIQ-E - Citizens Bank - PR] | Severity: 2 | Summar…" at bounding box center [787, 420] width 649 height 372
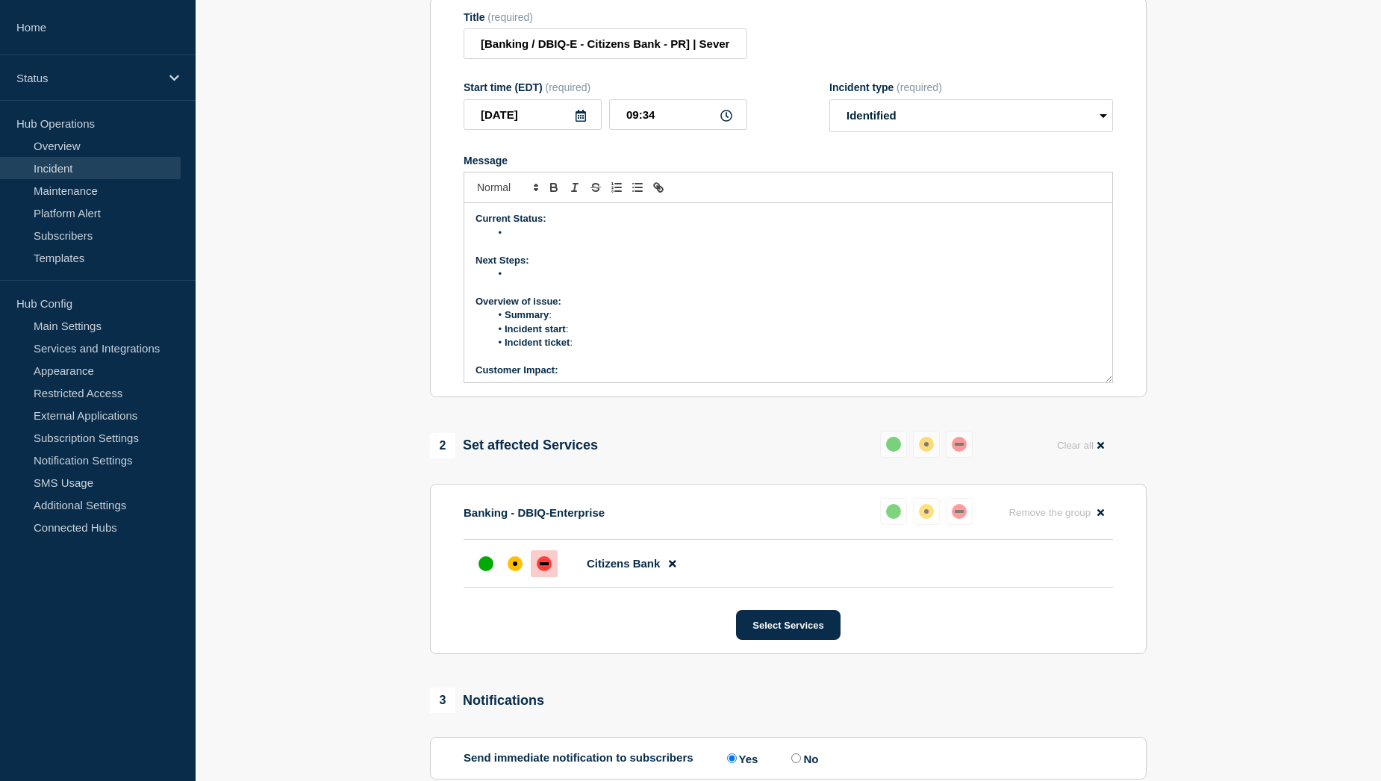
scroll to position [224, 0]
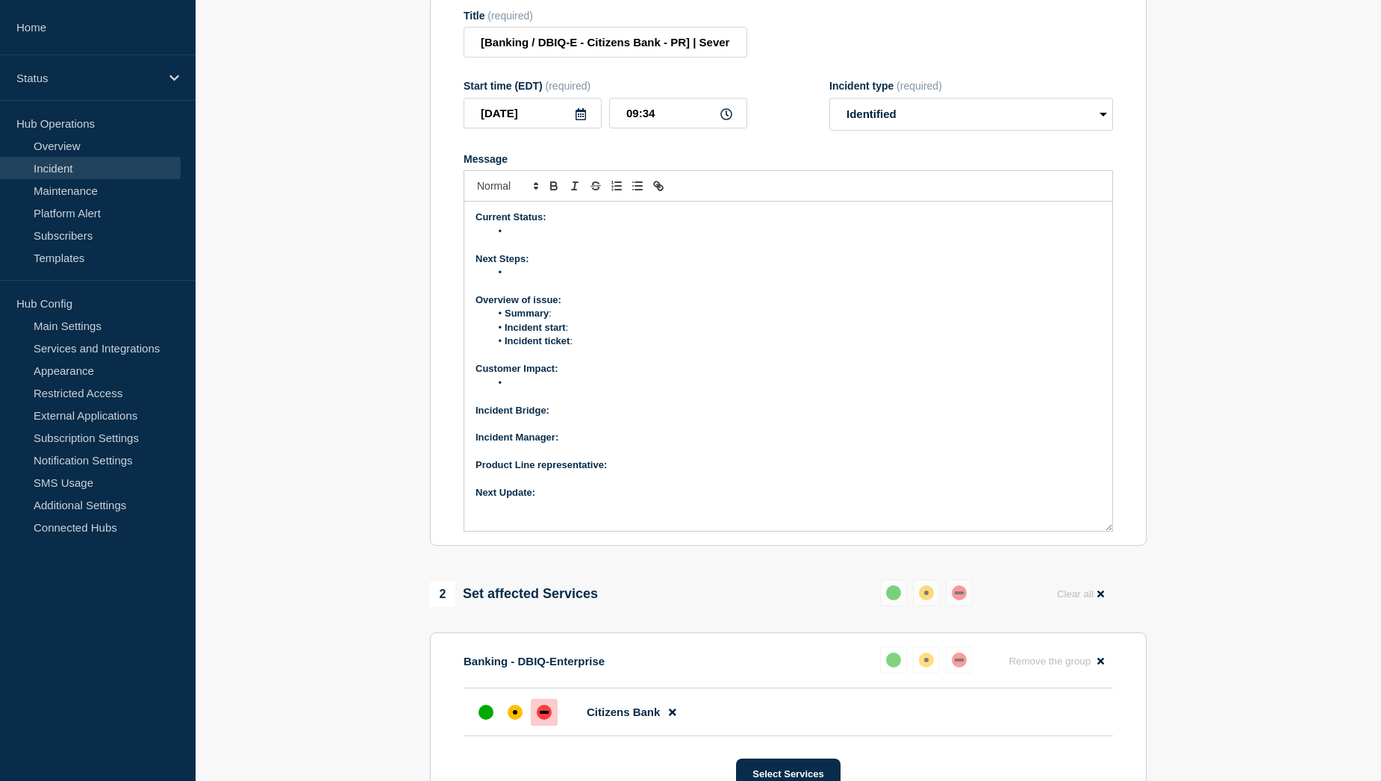
drag, startPoint x: 1107, startPoint y: 413, endPoint x: 1086, endPoint y: 567, distance: 155.9
click at [1086, 531] on div "Current Status: Next Steps: Overview of issue: Summary : Incident start : Incid…" at bounding box center [788, 365] width 648 height 329
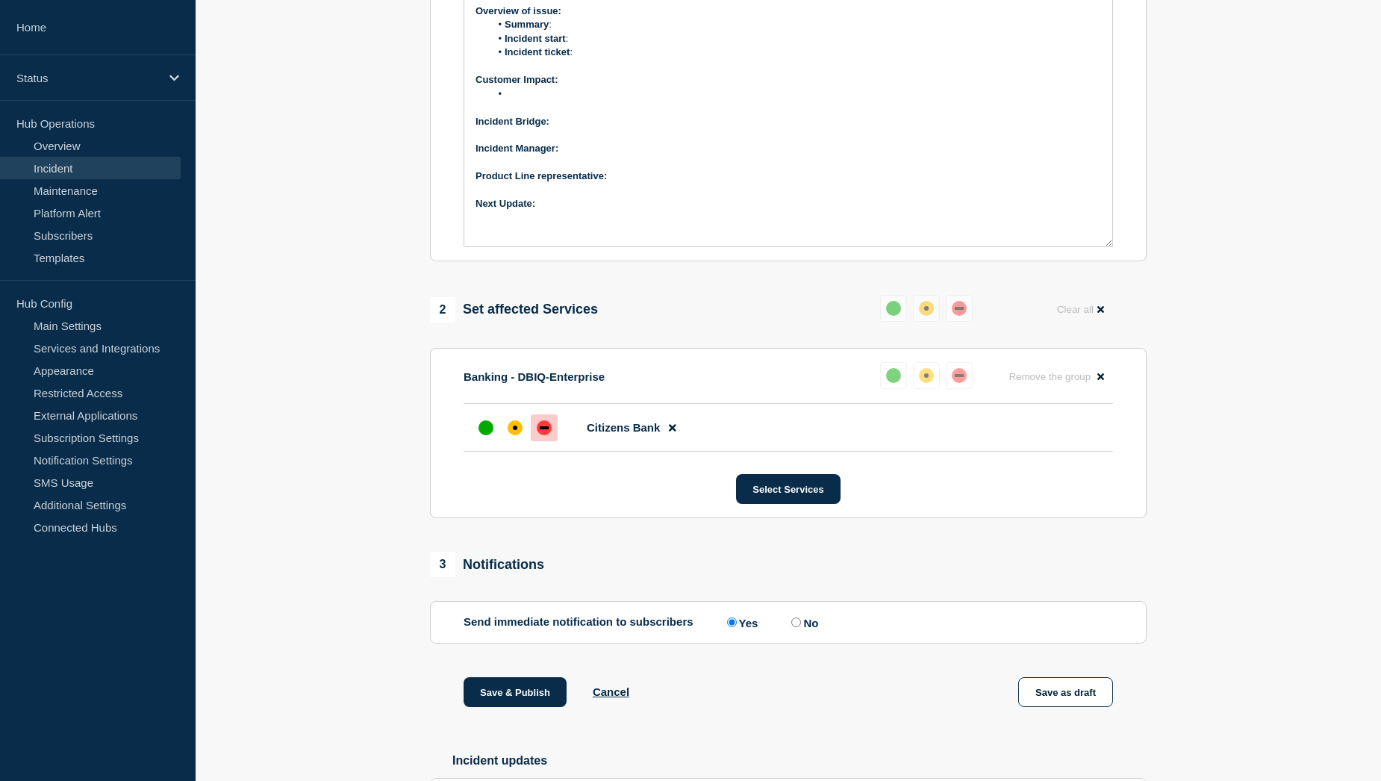
scroll to position [522, 0]
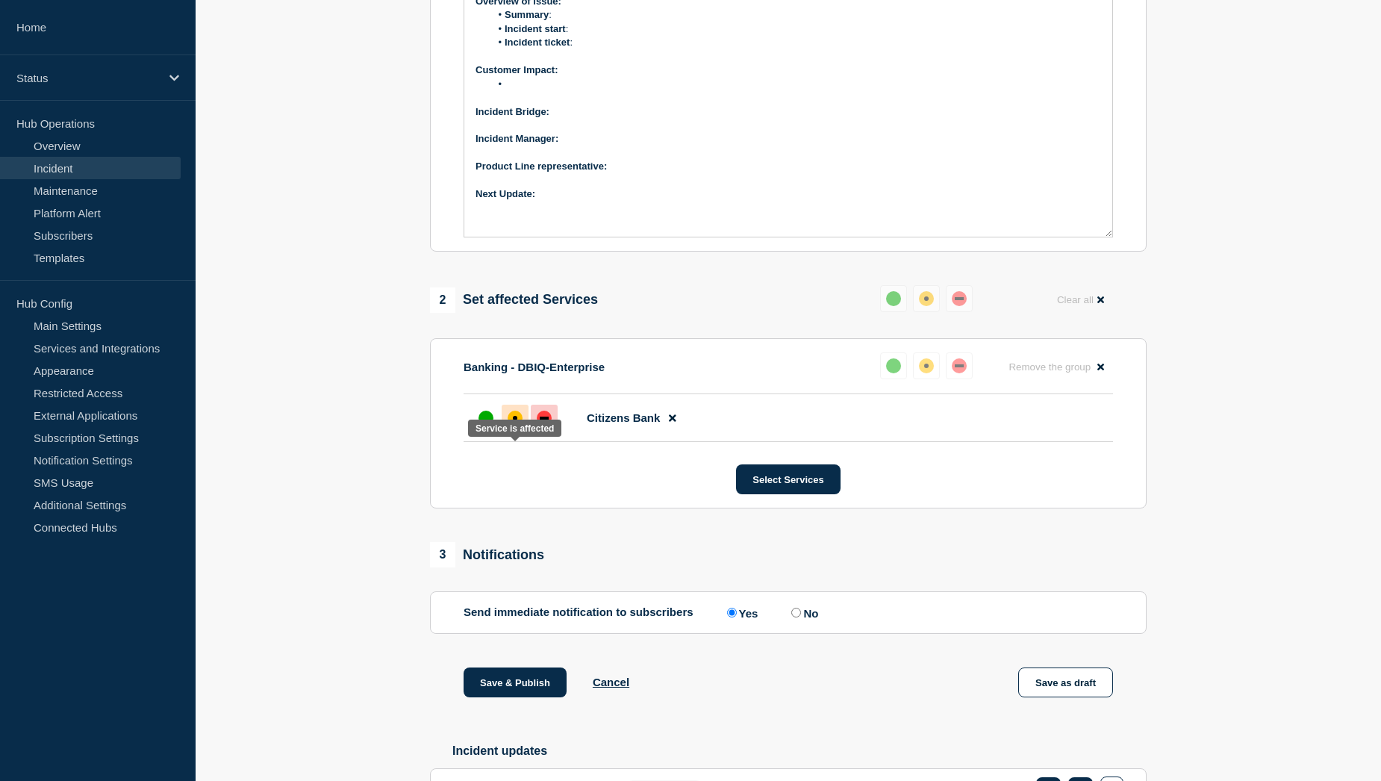
click at [514, 425] on div "affected" at bounding box center [514, 417] width 15 height 15
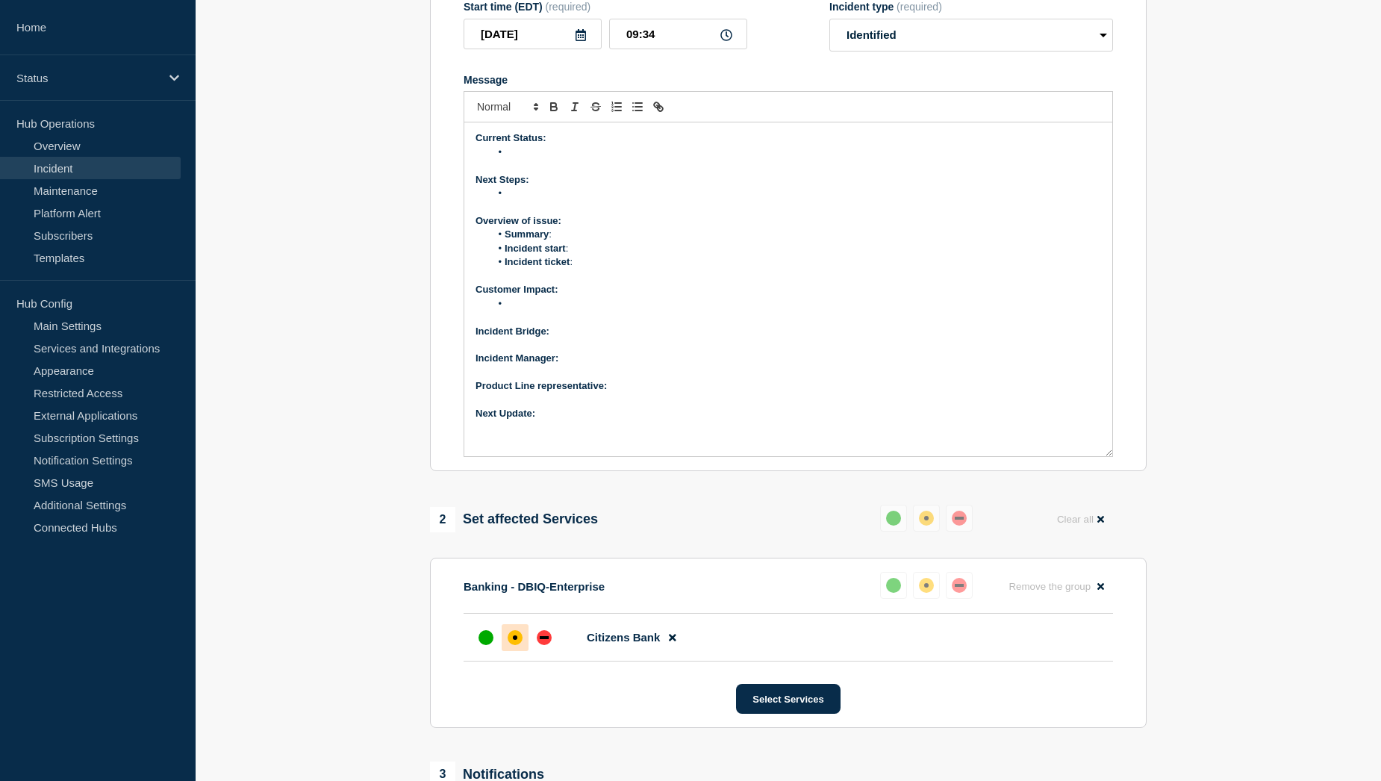
scroll to position [299, 0]
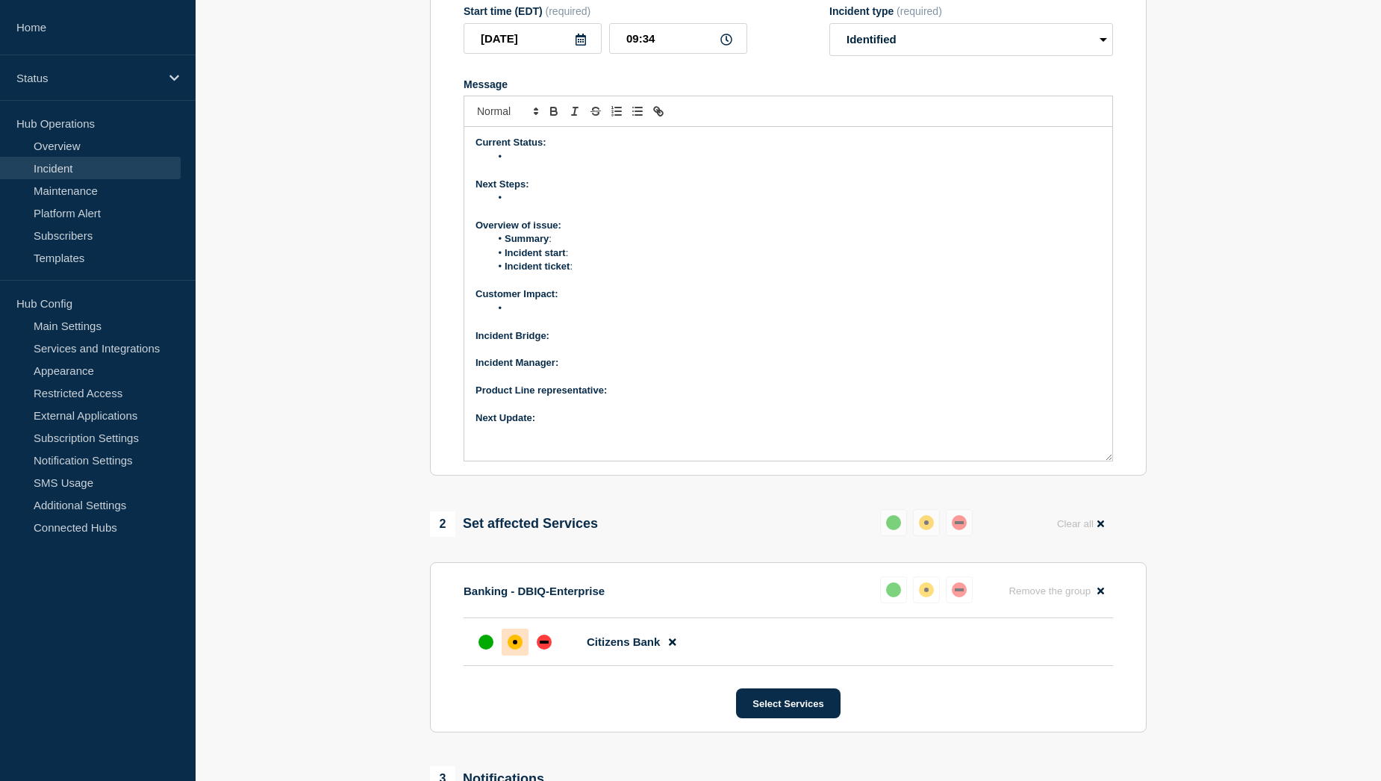
click at [619, 425] on p "Next Update:" at bounding box center [787, 417] width 625 height 13
click at [640, 397] on p "Product Line representative:" at bounding box center [787, 390] width 625 height 13
click at [600, 369] on p "Incident Manager:" at bounding box center [787, 362] width 625 height 13
click at [580, 343] on p "Incident Bridge:" at bounding box center [787, 335] width 625 height 13
click at [541, 315] on li "Message" at bounding box center [795, 307] width 611 height 13
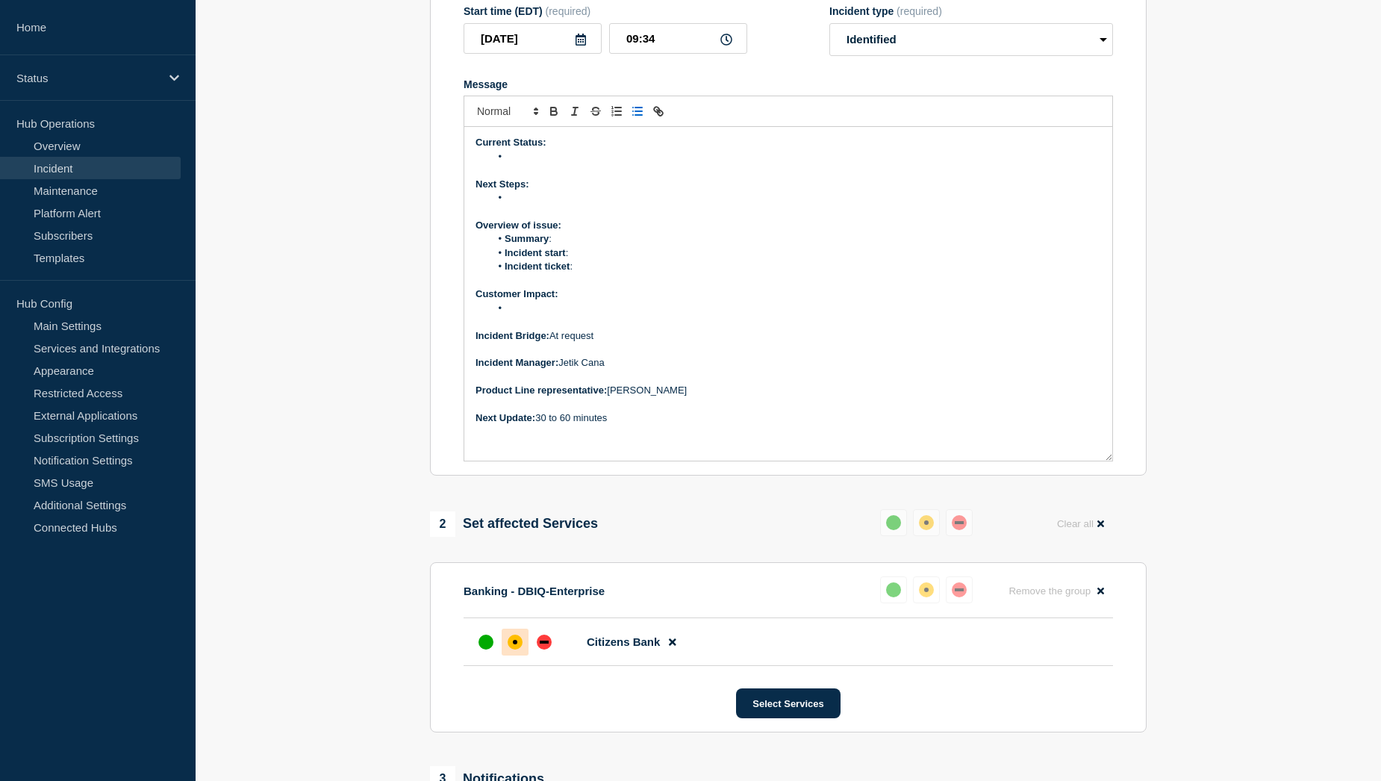
click at [523, 315] on li "Message" at bounding box center [795, 307] width 611 height 13
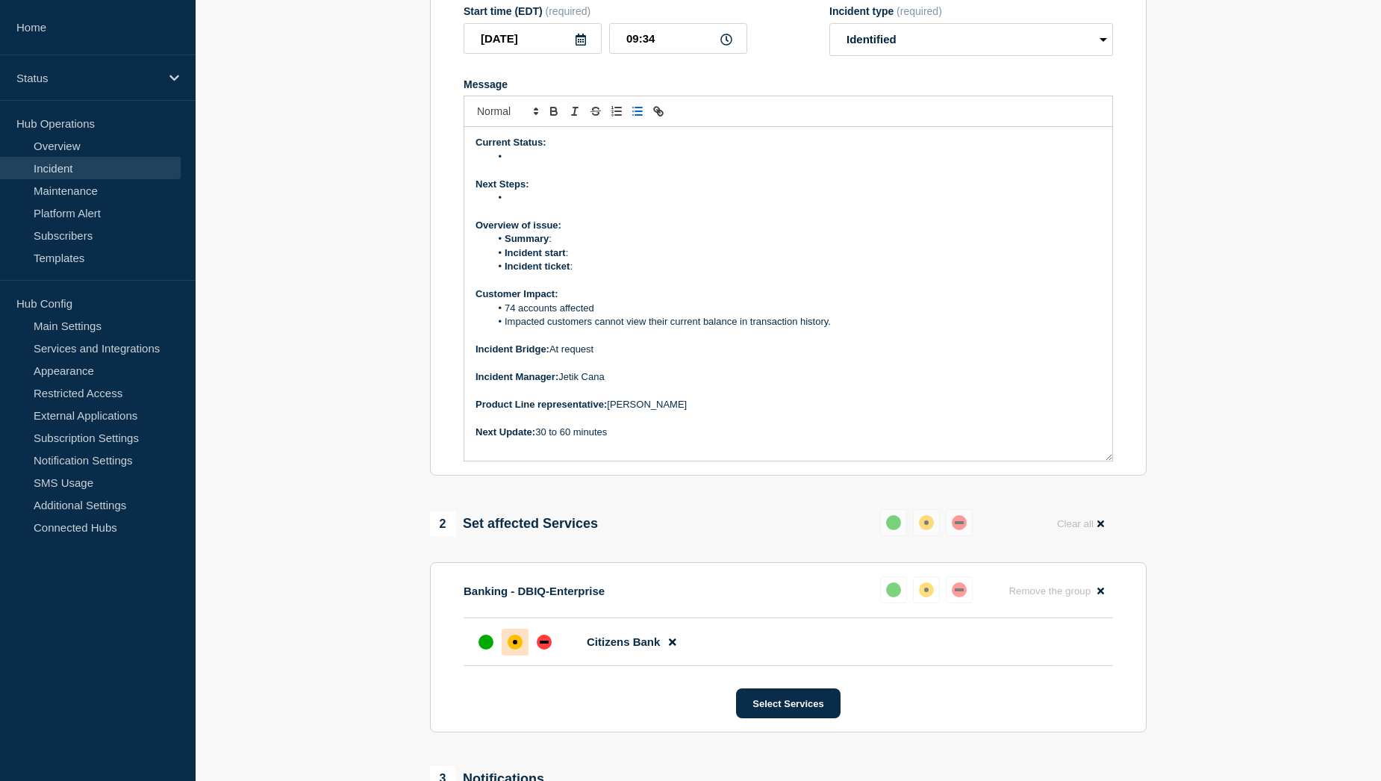
click at [596, 273] on li "Incident ticket :" at bounding box center [795, 266] width 611 height 13
drag, startPoint x: 623, startPoint y: 301, endPoint x: 579, endPoint y: 300, distance: 44.0
click at [579, 273] on li "Incident ticket : WT-58577" at bounding box center [795, 266] width 611 height 13
click at [660, 113] on line "Toggle link" at bounding box center [658, 111] width 3 height 3
paste input "https://jira.bottomline.tech/browse/"
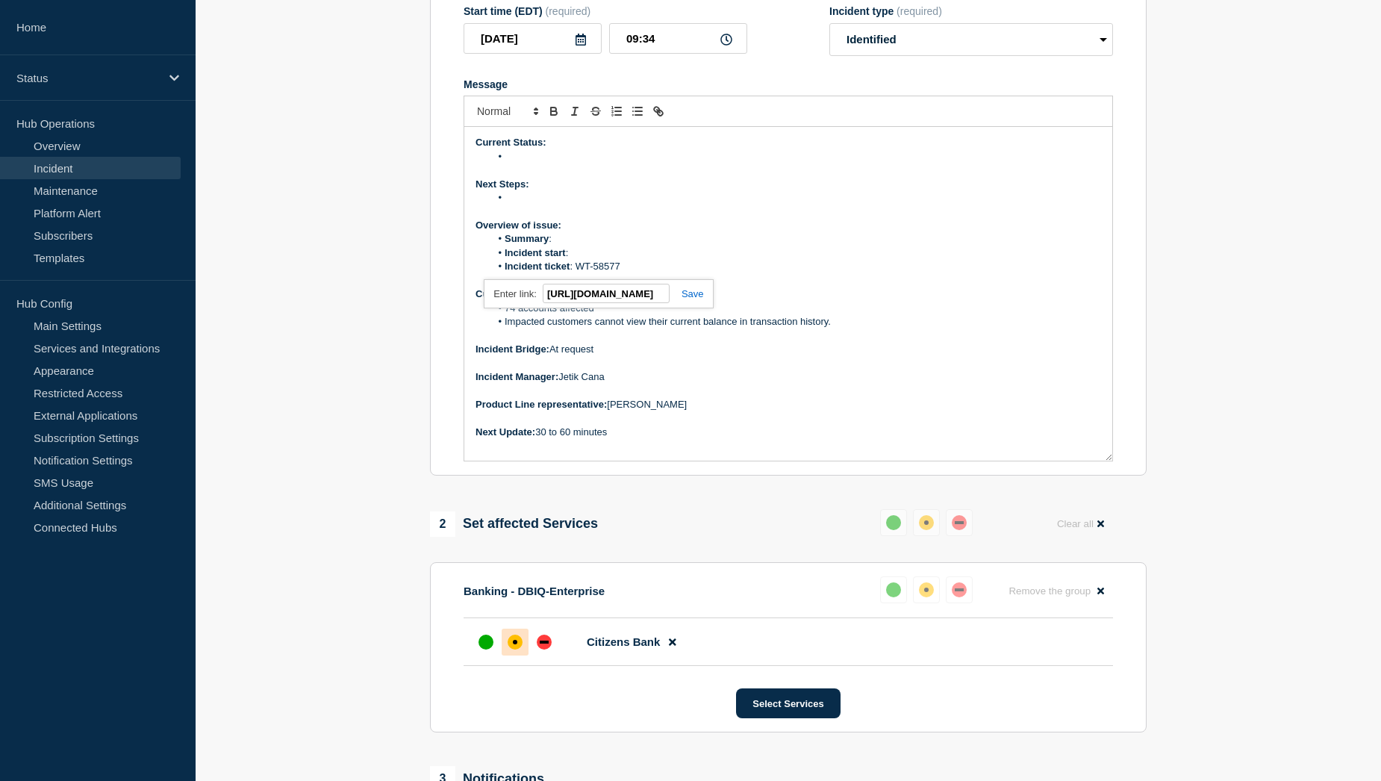
scroll to position [0, 87]
type input "https://jira.bottomline.tech/browse/WT-58577"
click at [696, 299] on link at bounding box center [686, 293] width 34 height 11
click at [593, 260] on li "Incident start :" at bounding box center [795, 252] width 611 height 13
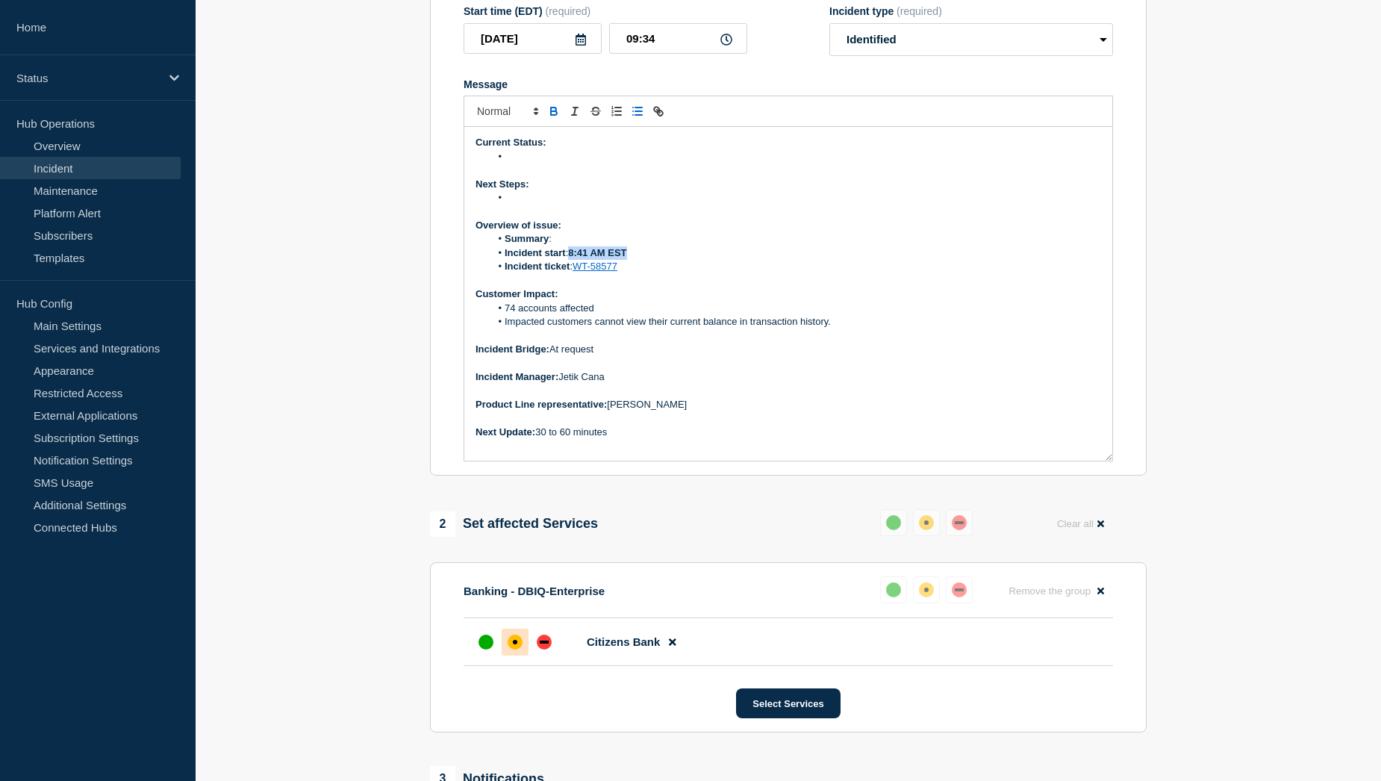
drag, startPoint x: 571, startPoint y: 287, endPoint x: 631, endPoint y: 285, distance: 59.7
click at [631, 260] on li "Incident start : 8:41 AM EST" at bounding box center [795, 252] width 611 height 13
click at [573, 246] on li "Summary :" at bounding box center [795, 238] width 611 height 13
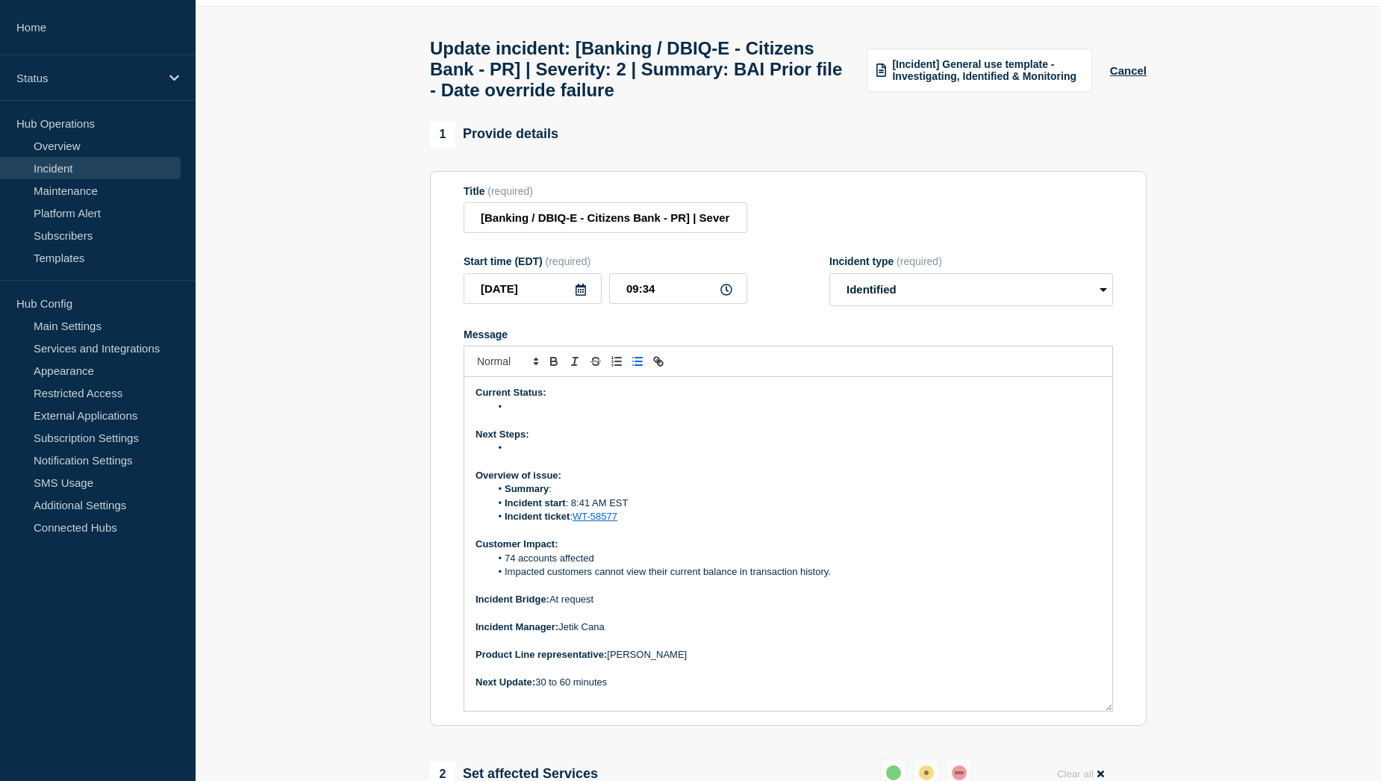
scroll to position [75, 0]
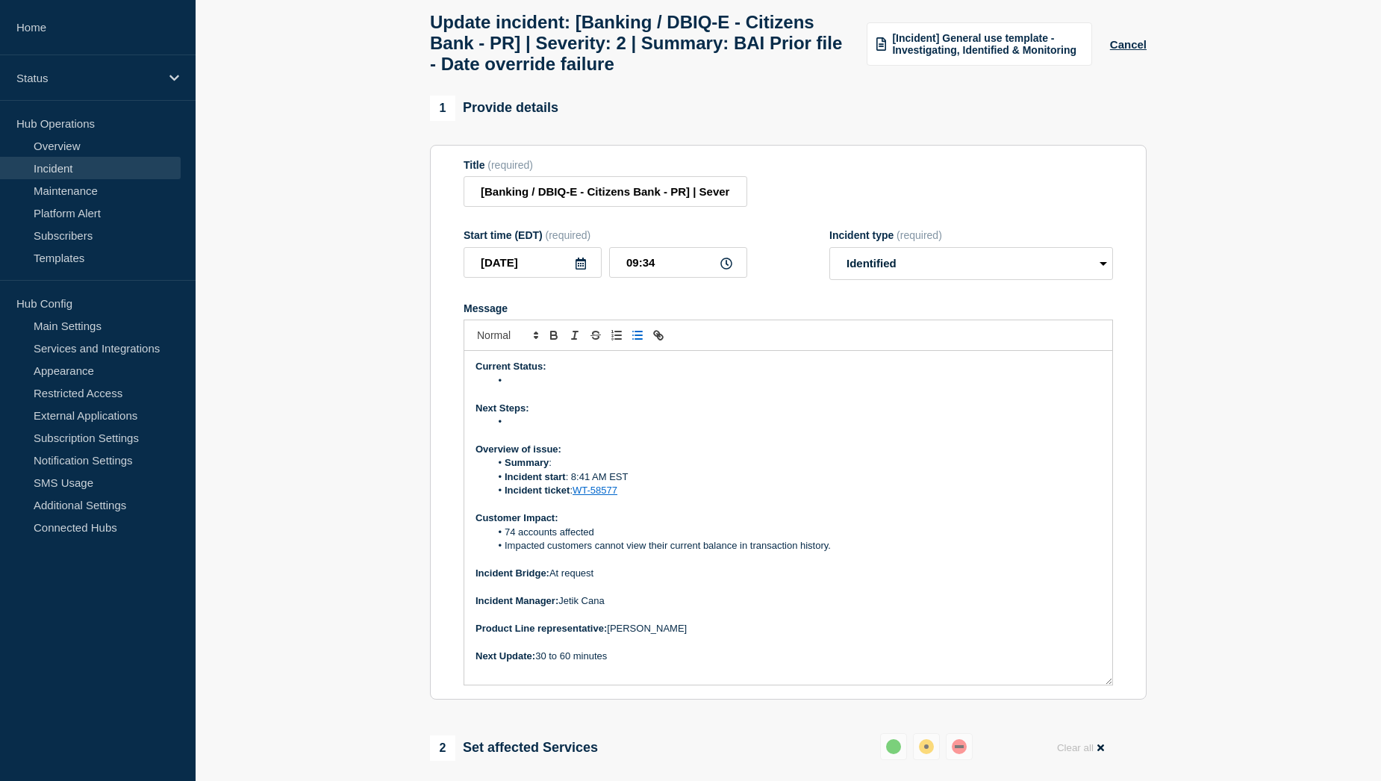
click at [590, 469] on li "Summary : ﻿" at bounding box center [795, 462] width 611 height 13
click at [542, 387] on li "Message" at bounding box center [795, 380] width 611 height 13
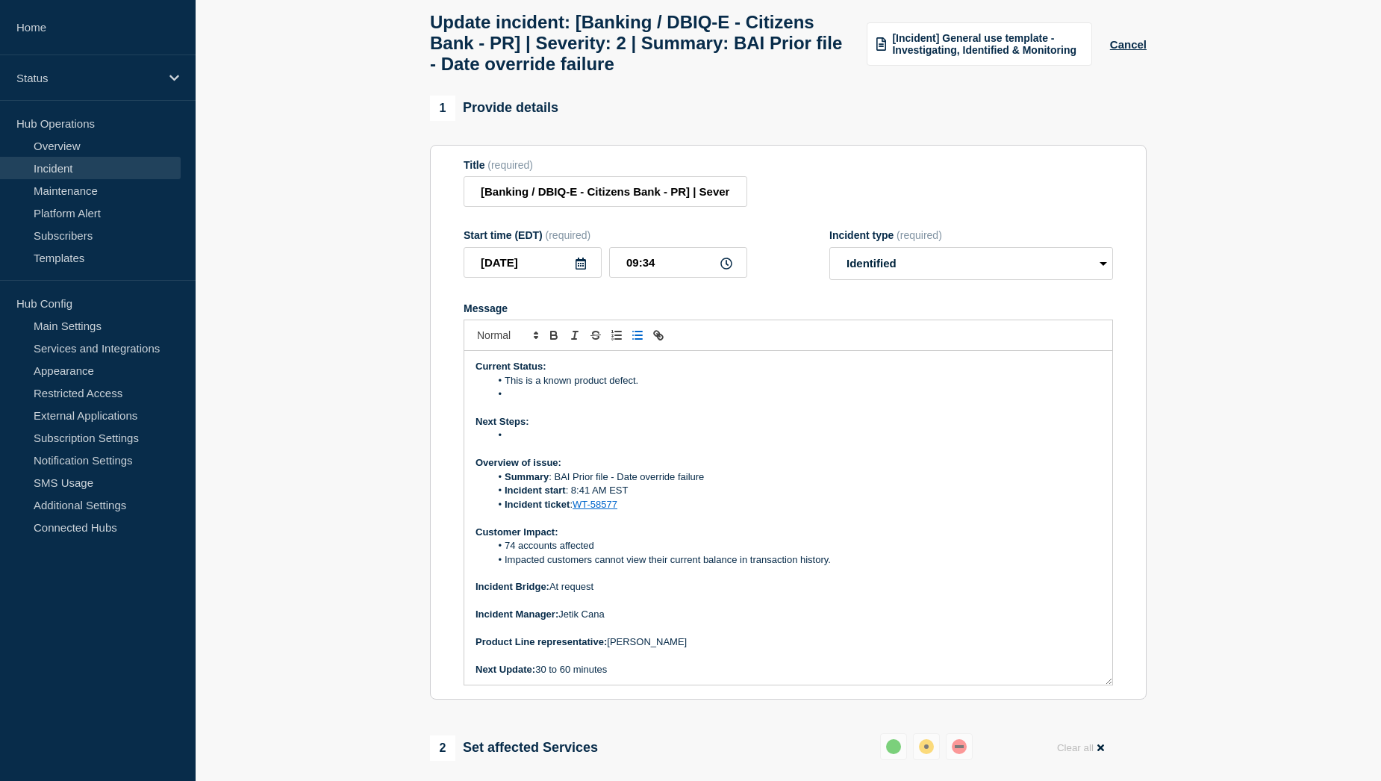
click at [536, 401] on li "Message" at bounding box center [795, 393] width 611 height 13
click at [536, 442] on li "Message" at bounding box center [795, 434] width 611 height 13
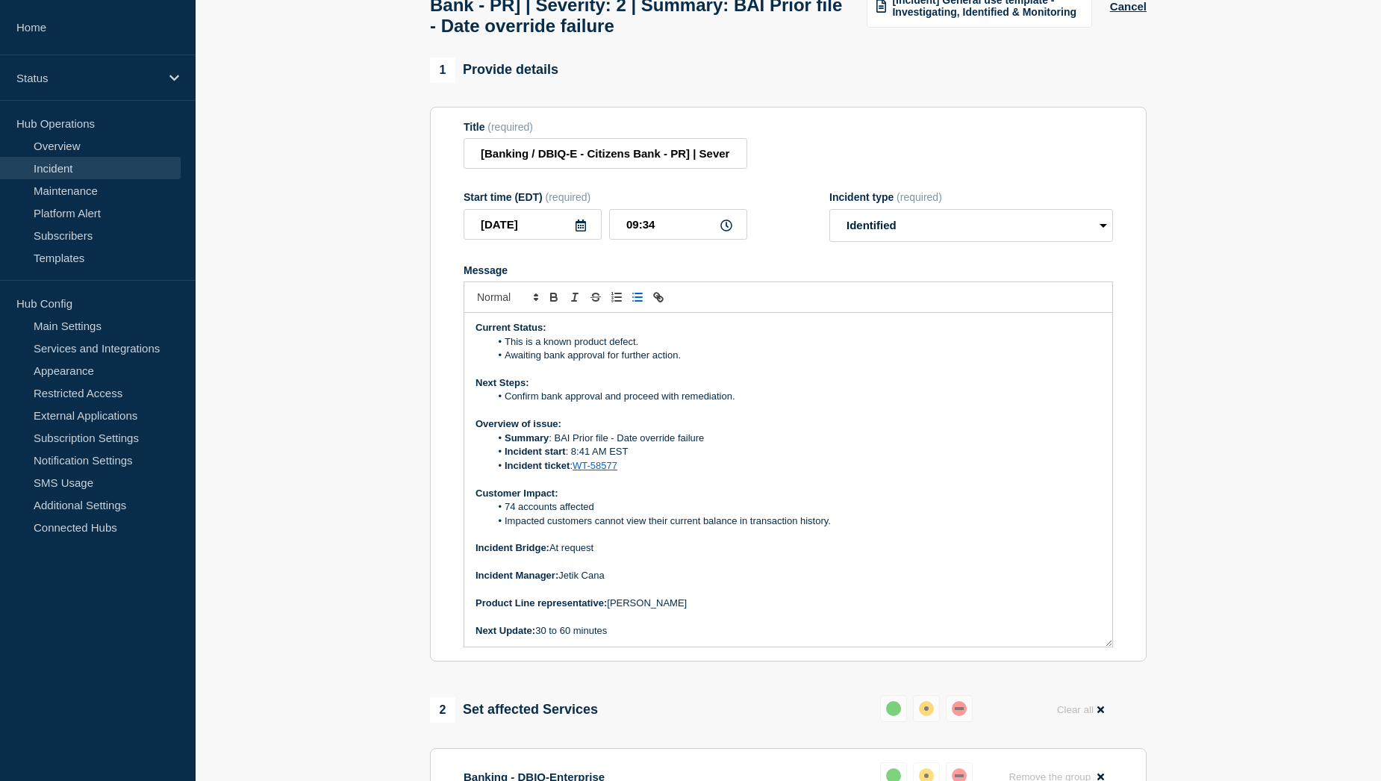
scroll to position [149, 0]
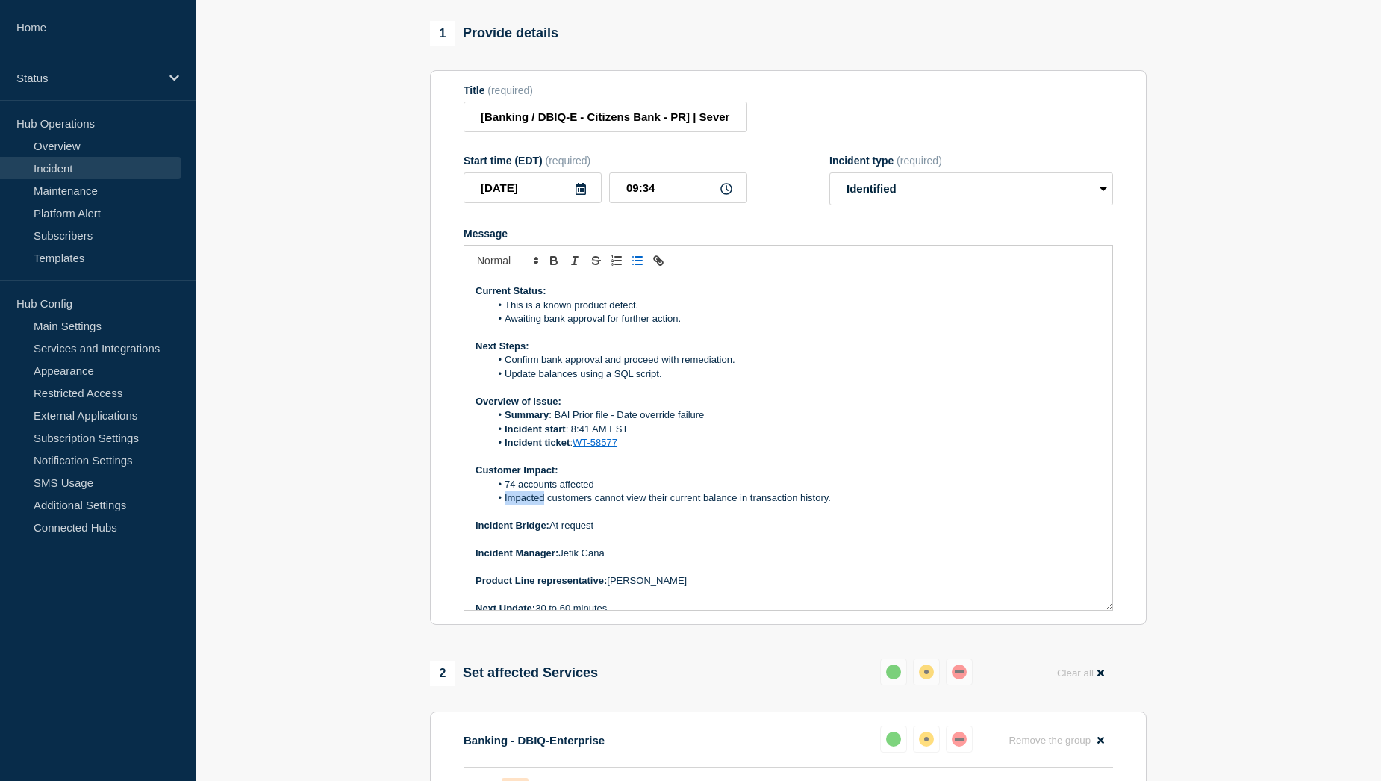
drag, startPoint x: 502, startPoint y: 534, endPoint x: 544, endPoint y: 534, distance: 41.8
click at [544, 504] on li "Impacted customers cannot view their current balance in transaction history." at bounding box center [795, 497] width 611 height 13
click at [645, 504] on li "Impacted customers cannot view their current balance in transaction history." at bounding box center [795, 497] width 611 height 13
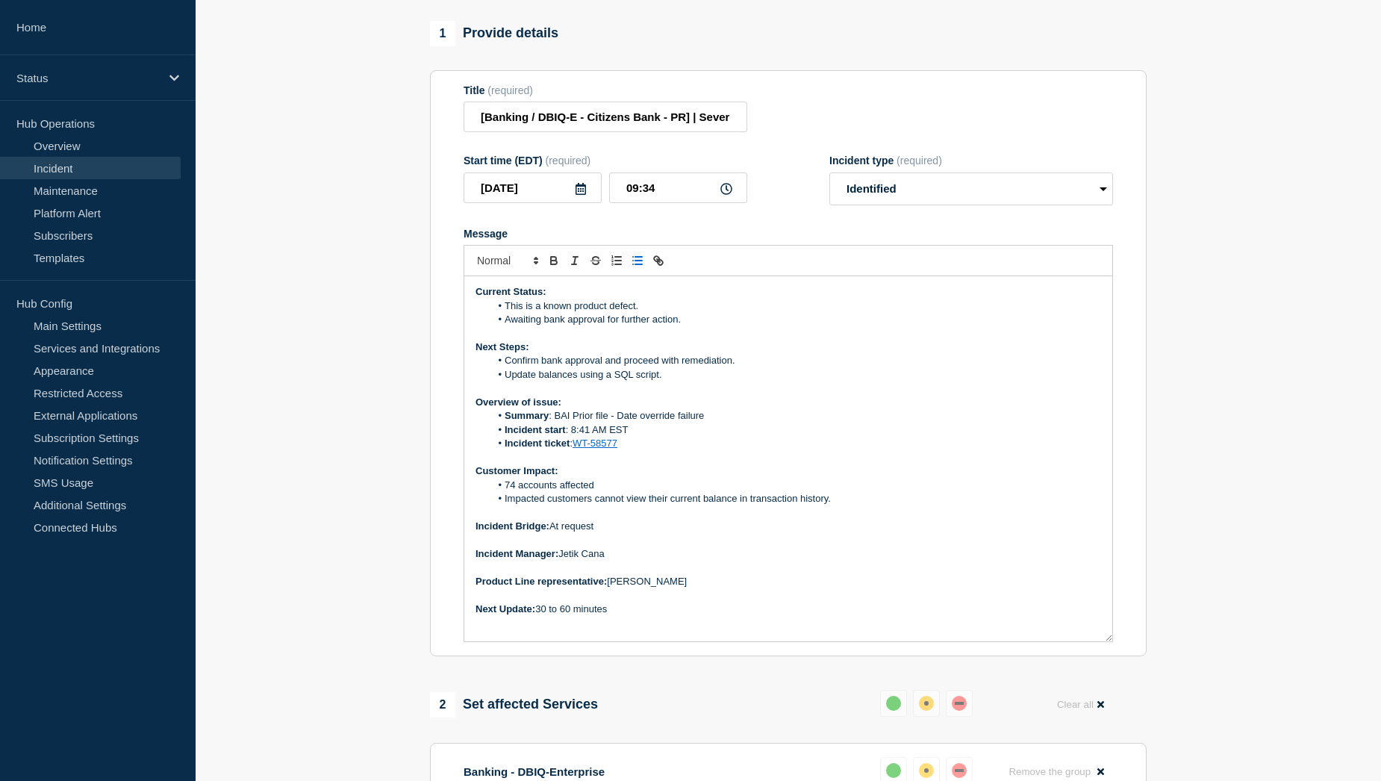
drag, startPoint x: 1110, startPoint y: 640, endPoint x: 1114, endPoint y: 675, distance: 35.4
click at [1114, 657] on section "Title (required) [Banking / DBIQ-E - Citizens Bank - PR] | Severity: 2 | Summar…" at bounding box center [788, 363] width 716 height 587
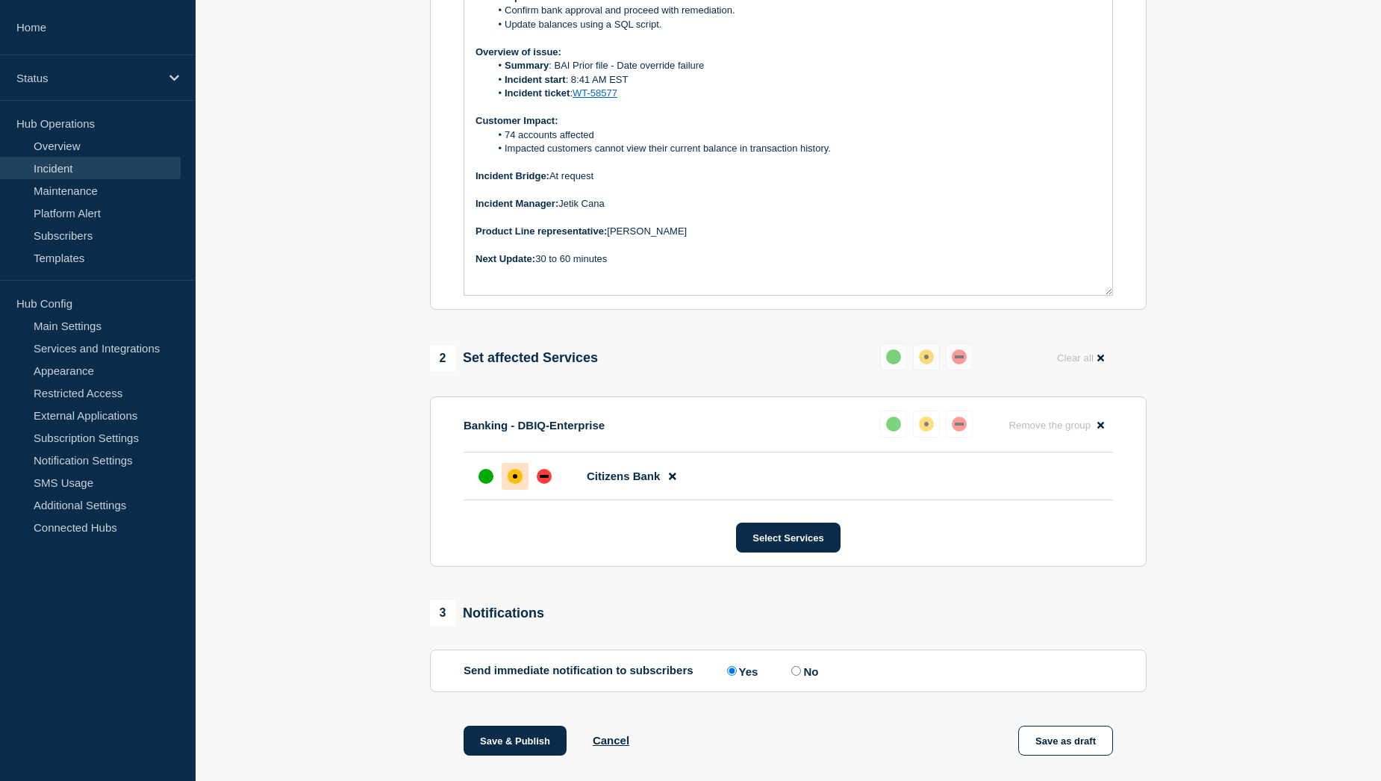
scroll to position [522, 0]
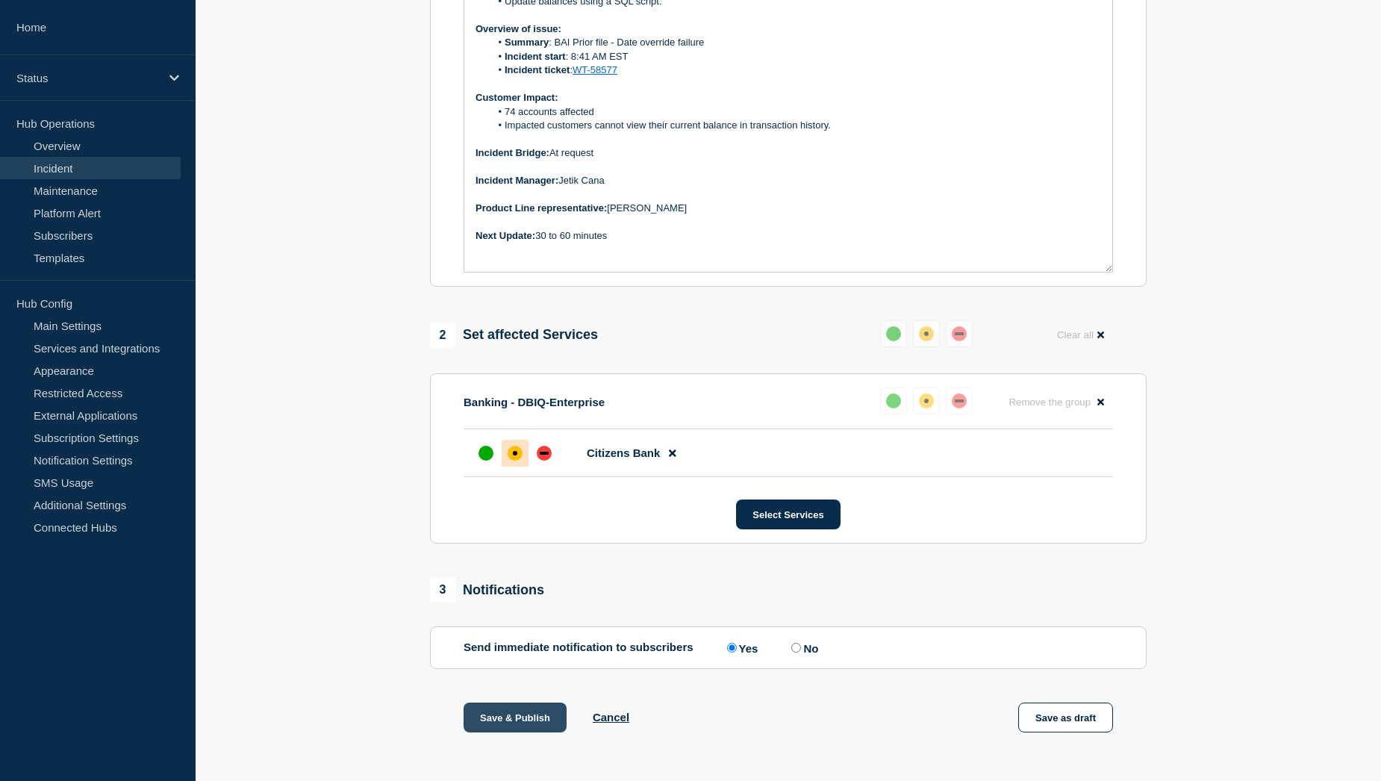
click at [493, 732] on button "Save & Publish" at bounding box center [514, 717] width 103 height 30
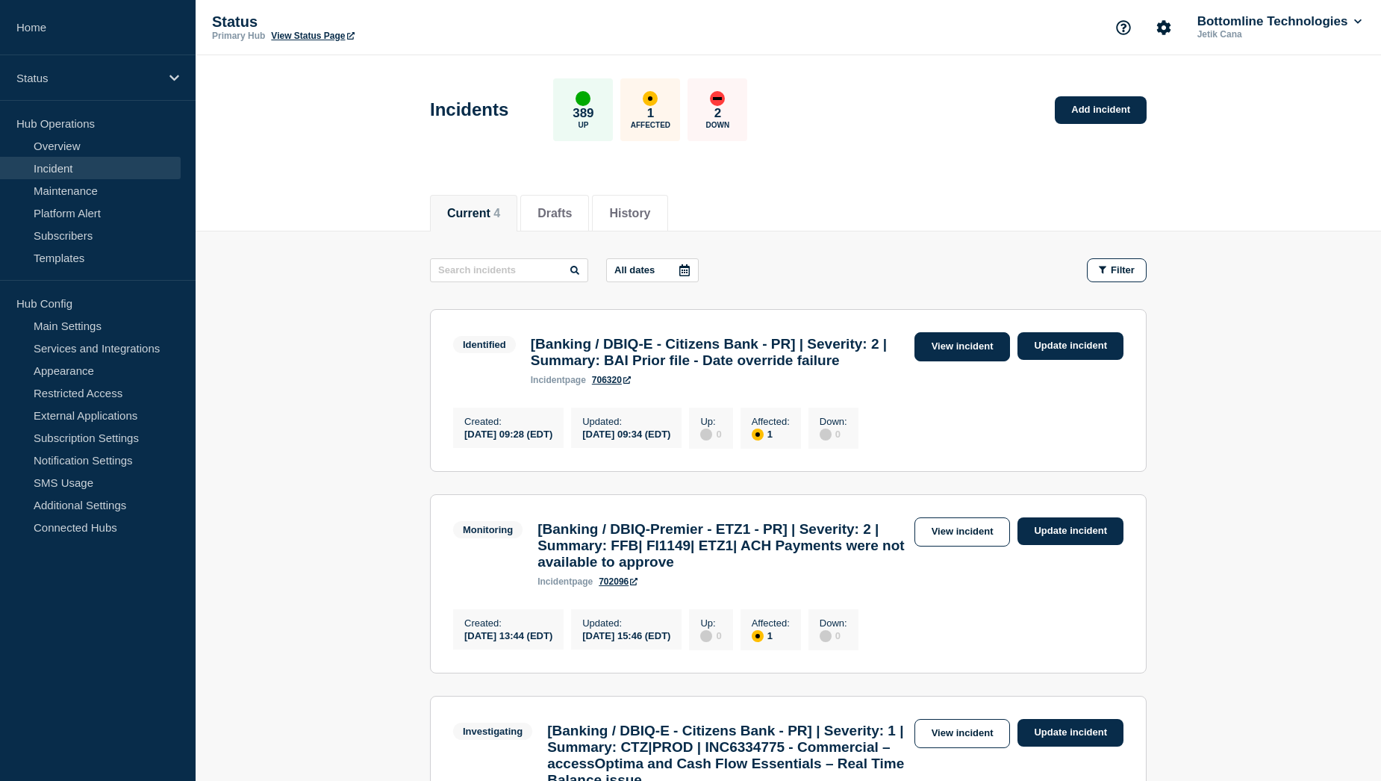
click at [987, 353] on link "View incident" at bounding box center [962, 346] width 96 height 29
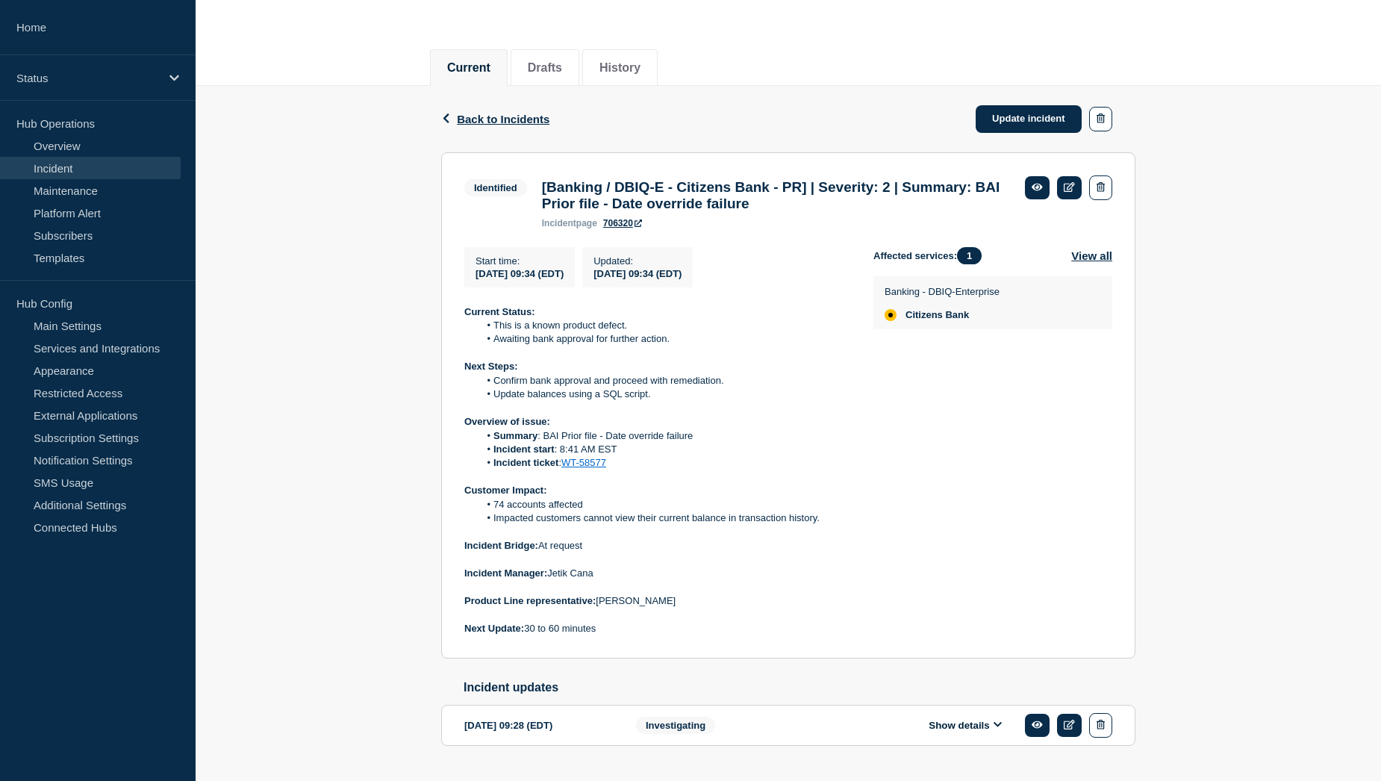
scroll to position [193, 0]
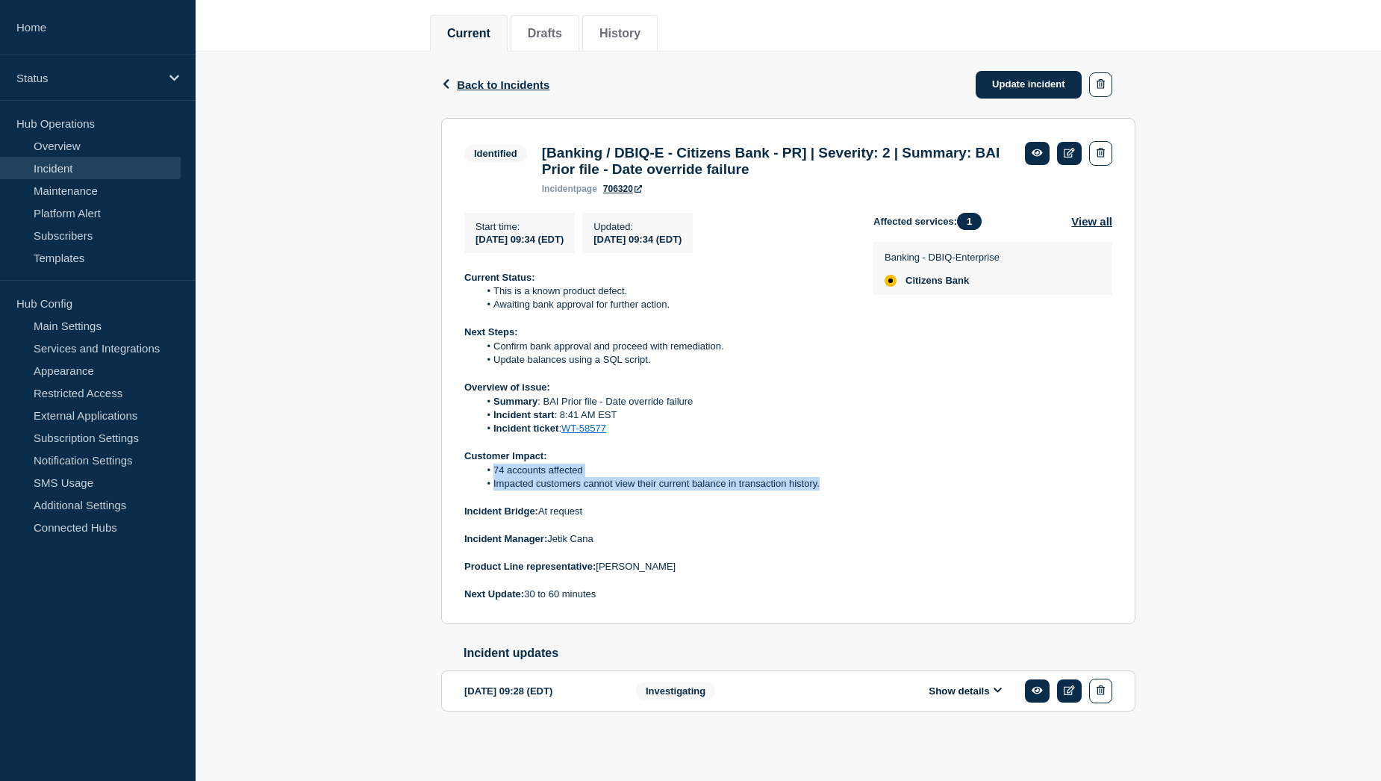
drag, startPoint x: 493, startPoint y: 464, endPoint x: 822, endPoint y: 479, distance: 330.2
click at [822, 479] on ol "74 accounts affected Impacted customers cannot view their current balance in tr…" at bounding box center [656, 477] width 385 height 28
copy ol "74 accounts affected Impacted customers cannot view their current balance in tr…"
click at [933, 476] on div "Affected services: 1 View all Banking - DBIQ-Enterprise Citizens Bank" at bounding box center [992, 407] width 239 height 389
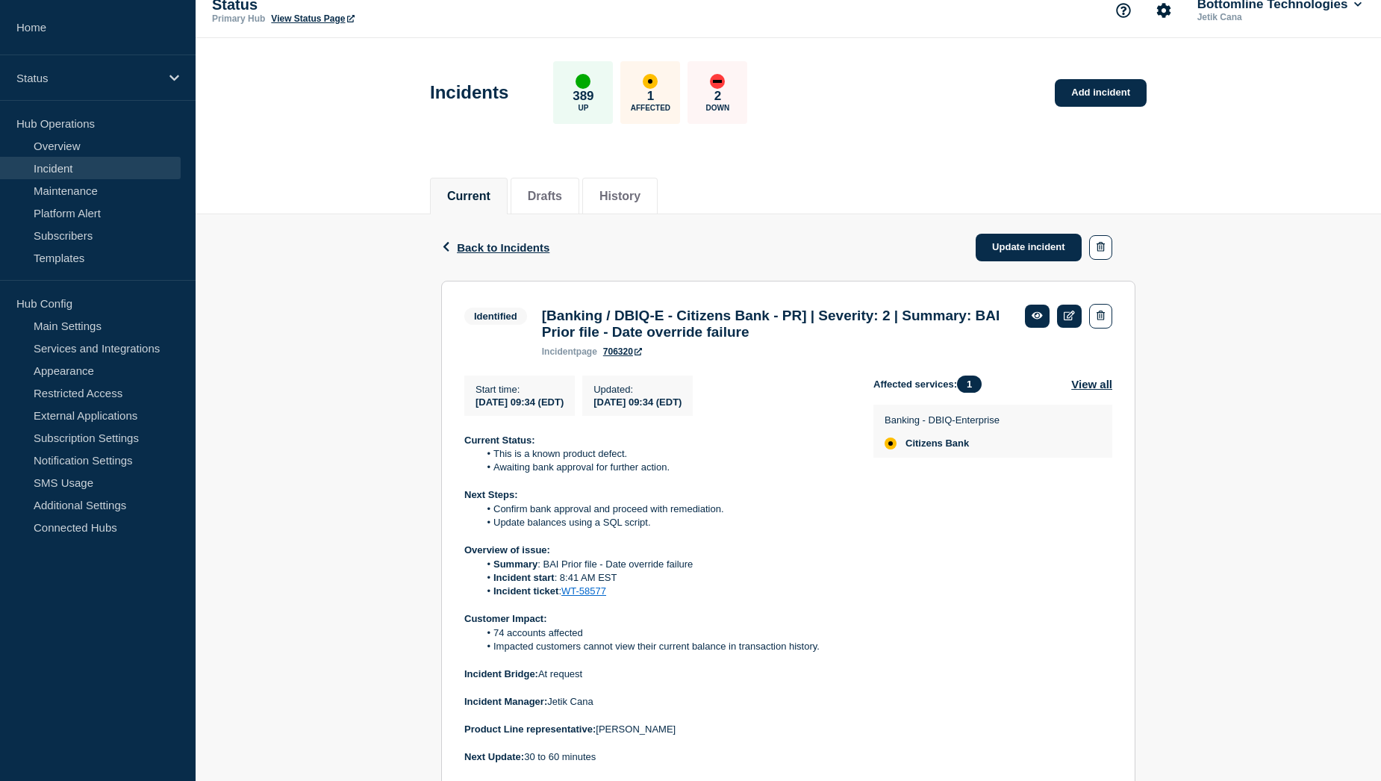
scroll to position [0, 0]
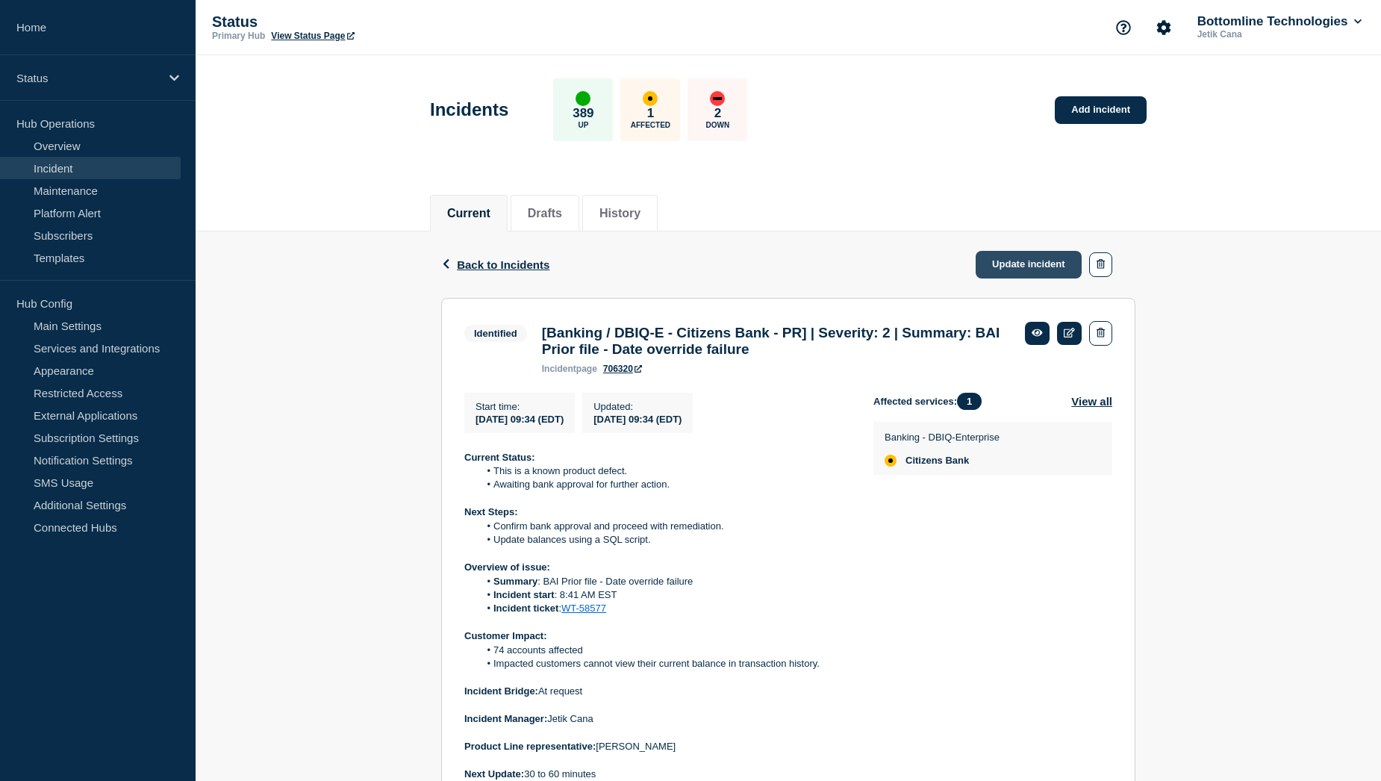
click at [1025, 266] on link "Update incident" at bounding box center [1028, 265] width 106 height 28
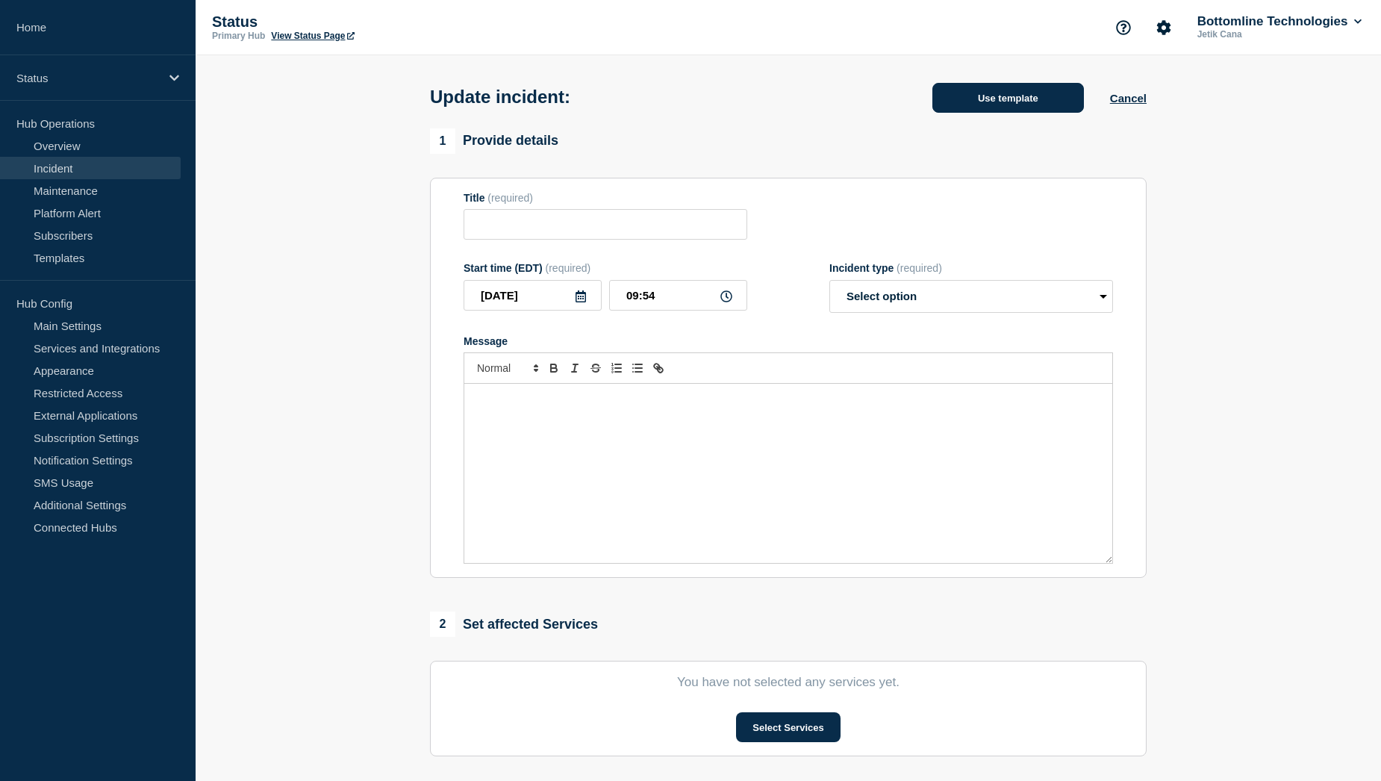
type input "[Banking / DBIQ-E - Citizens Bank - PR] | Severity: 2 | Summary: BAI Prior file…"
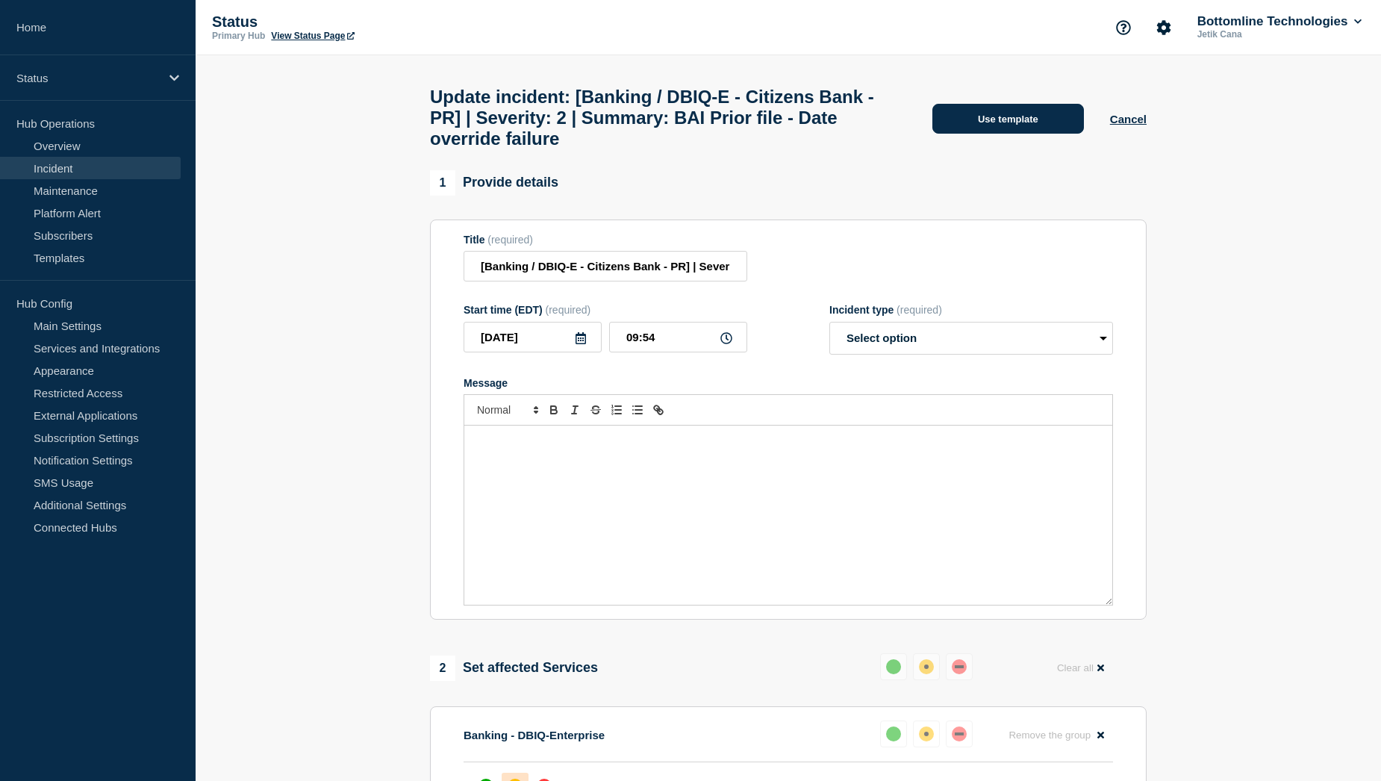
click at [1015, 128] on button "Use template" at bounding box center [1007, 119] width 151 height 30
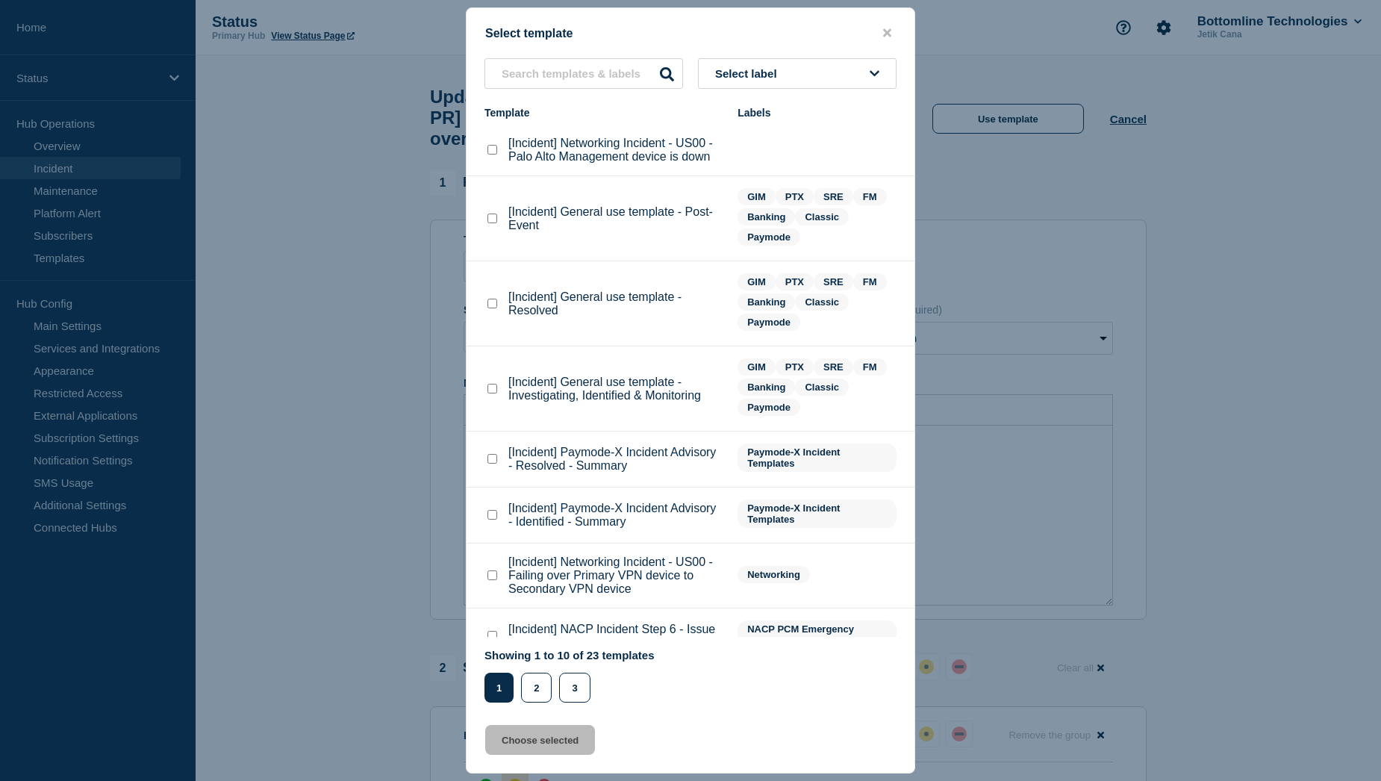
click at [490, 304] on checkbox"] "[Incident] General use template - Resolved checkbox" at bounding box center [492, 304] width 10 height 10
checkbox checkbox"] "true"
click at [540, 743] on button "Choose selected" at bounding box center [540, 740] width 110 height 30
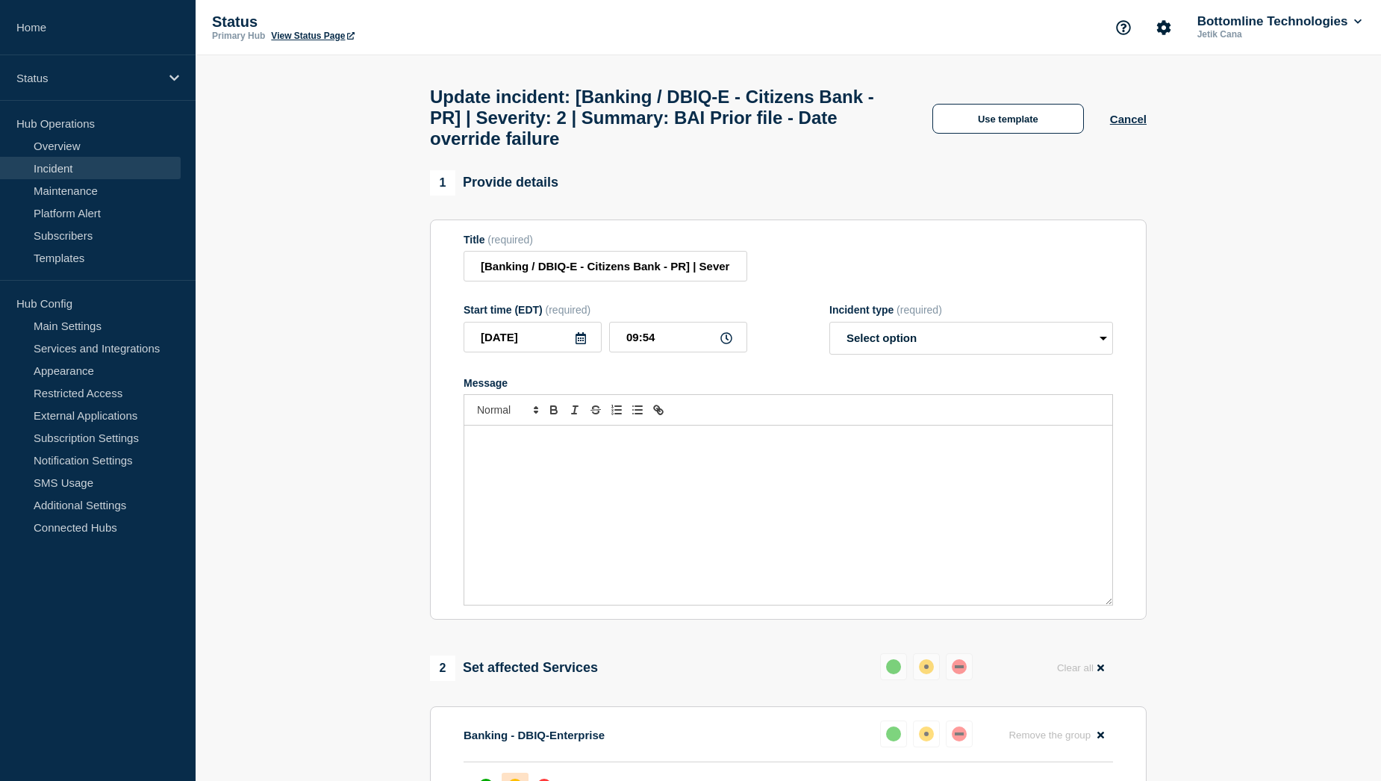
select select "resolved"
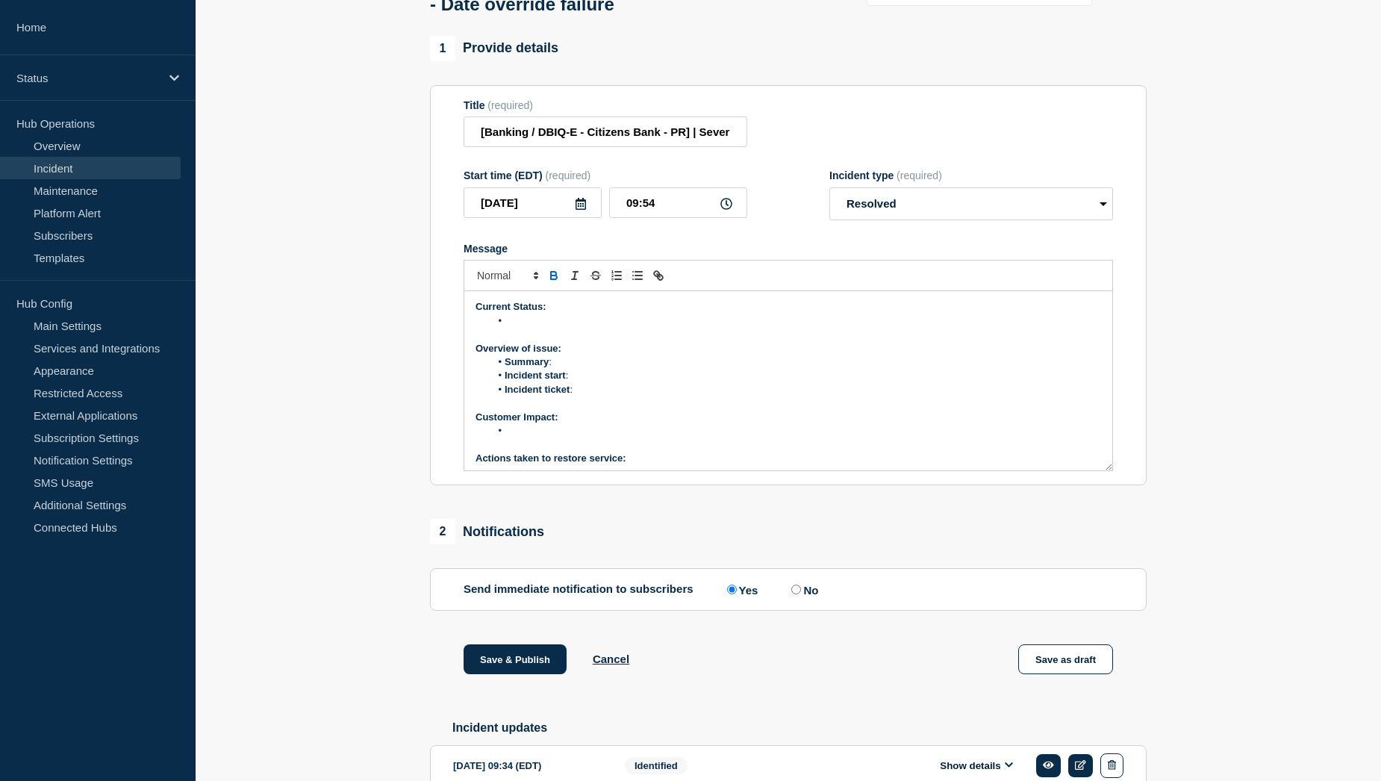
scroll to position [149, 0]
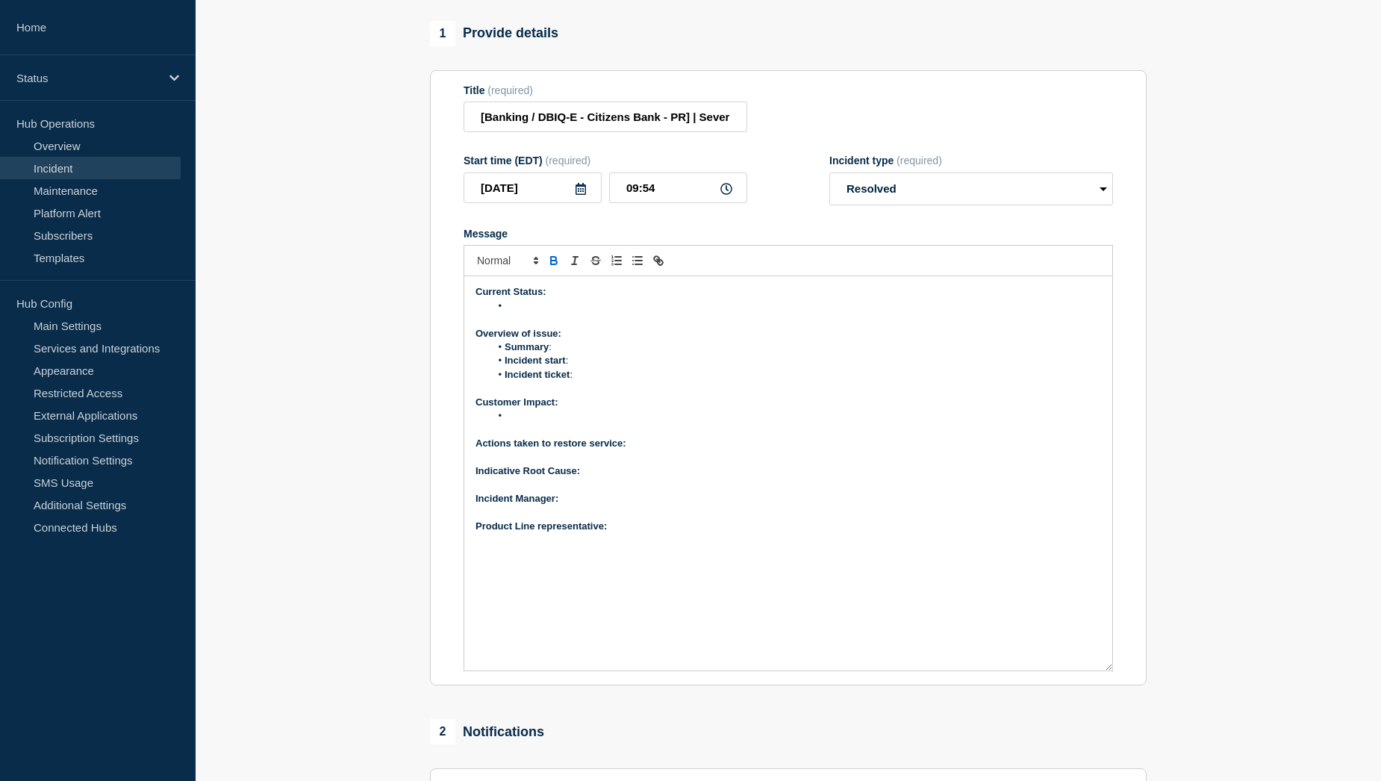
drag, startPoint x: 1108, startPoint y: 488, endPoint x: 1073, endPoint y: 703, distance: 217.8
click at [1073, 670] on div "Current Status: Overview of issue: Summary : Incident start : Incident ticket :…" at bounding box center [788, 473] width 648 height 394
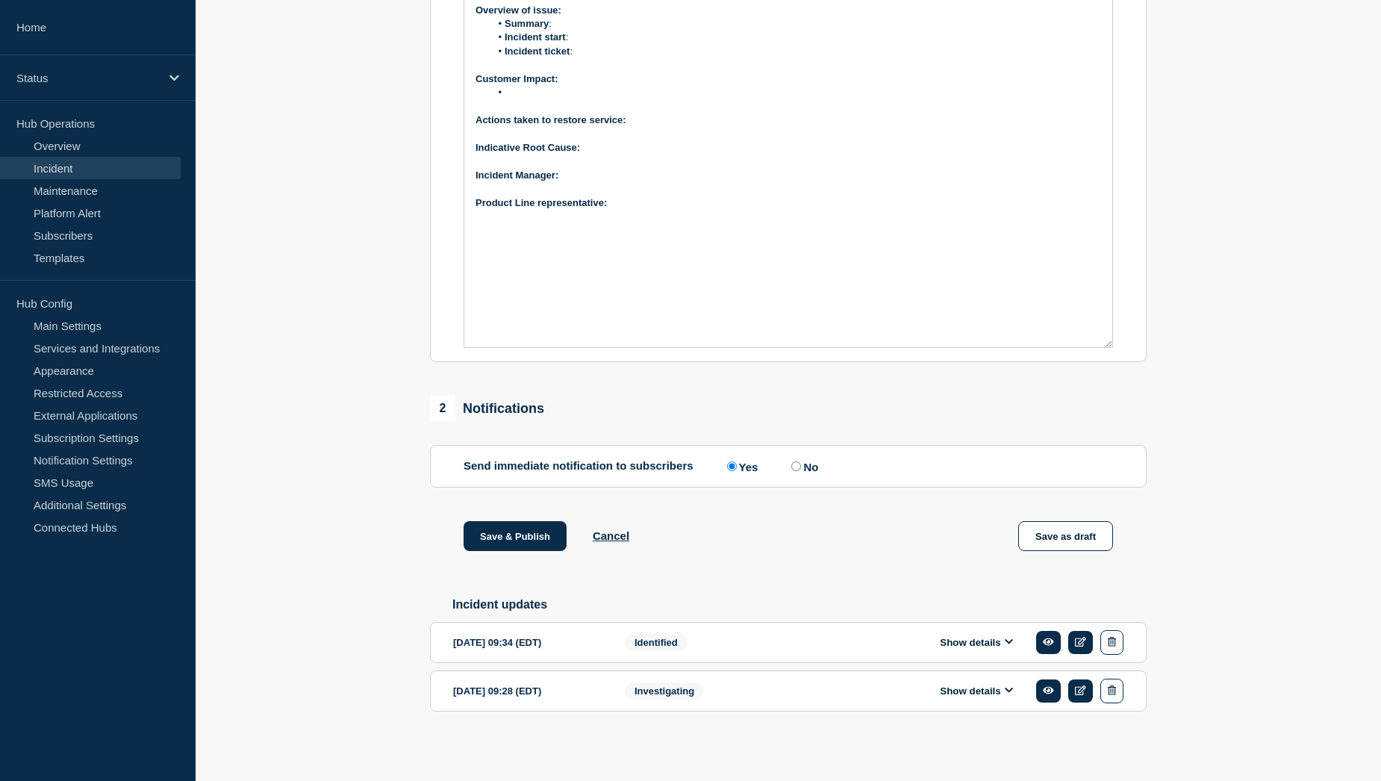
scroll to position [512, 0]
click at [959, 642] on button "Show details" at bounding box center [976, 642] width 82 height 13
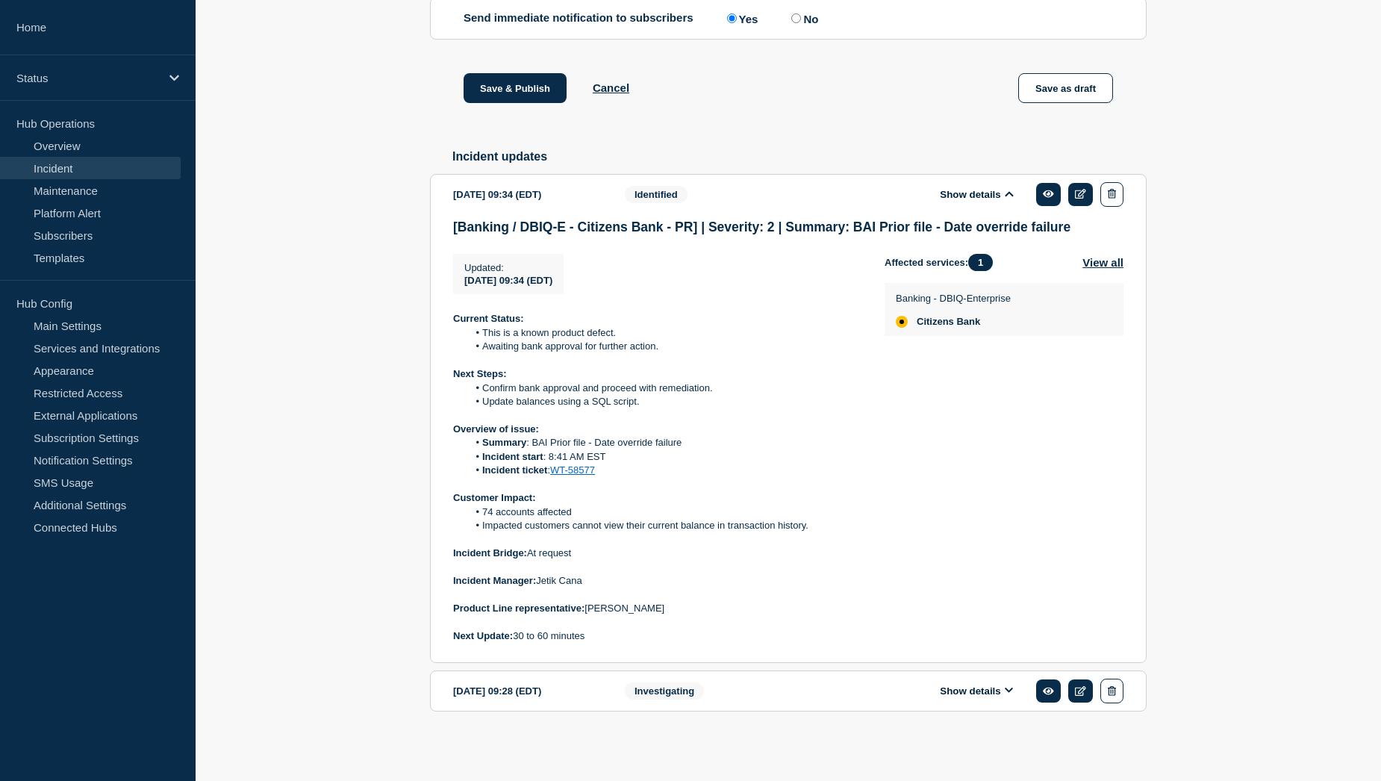
scroll to position [960, 0]
drag, startPoint x: 640, startPoint y: 613, endPoint x: 588, endPoint y: 613, distance: 52.2
click at [588, 613] on p "Product Line representative: Sue Holland" at bounding box center [656, 607] width 407 height 13
copy p "Sue Holland"
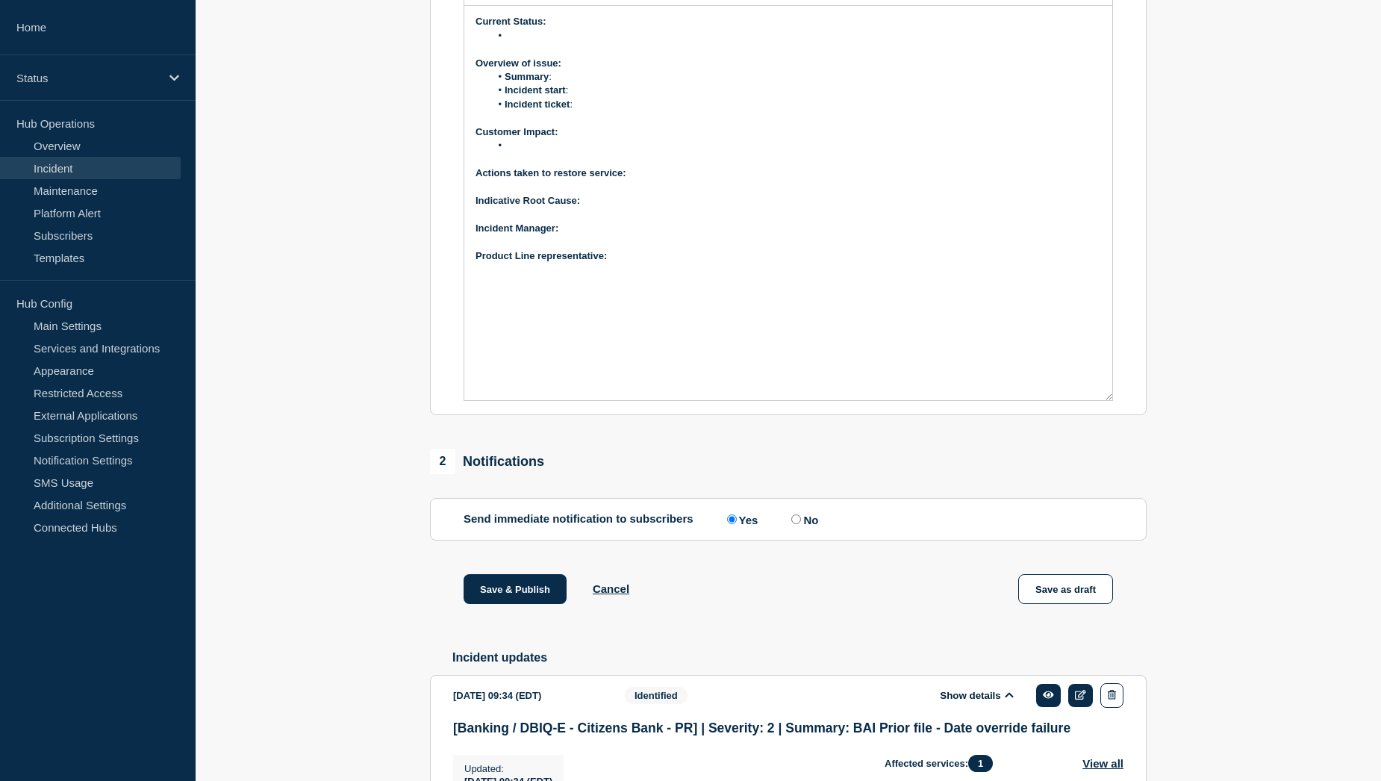
scroll to position [288, 0]
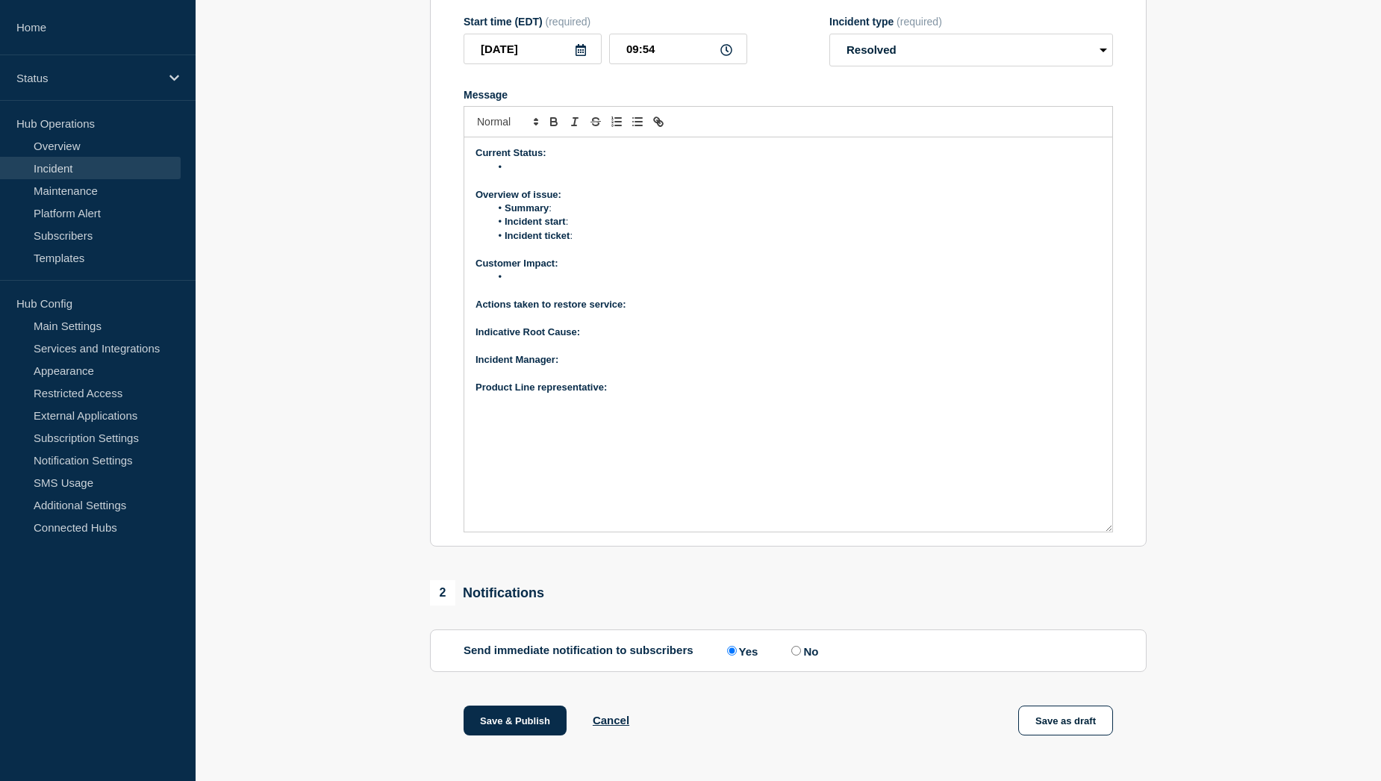
click at [638, 394] on p "Product Line representative:" at bounding box center [787, 387] width 625 height 13
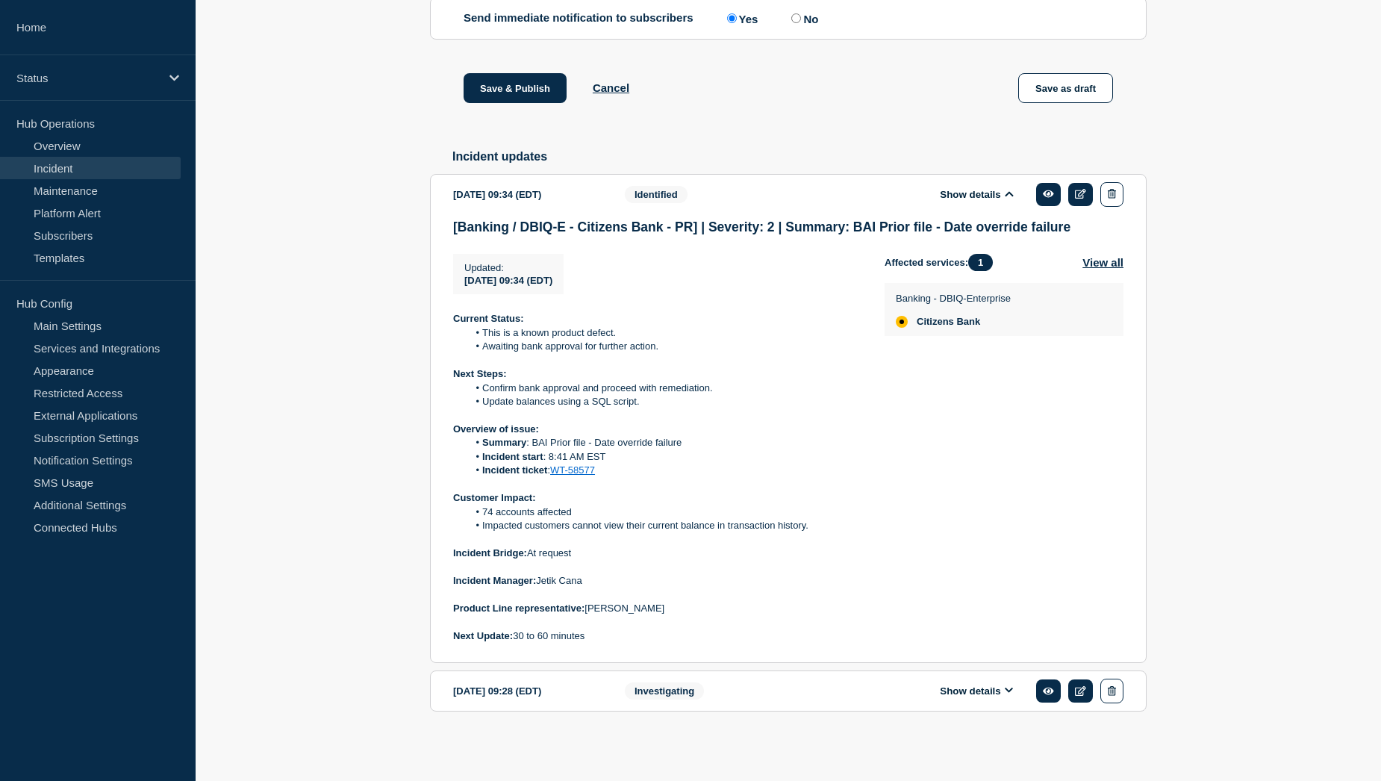
scroll to position [960, 0]
drag, startPoint x: 588, startPoint y: 584, endPoint x: 540, endPoint y: 582, distance: 47.8
click at [540, 582] on p "Incident Manager: Jetik Cana" at bounding box center [656, 580] width 407 height 13
copy p "Jetik Cana"
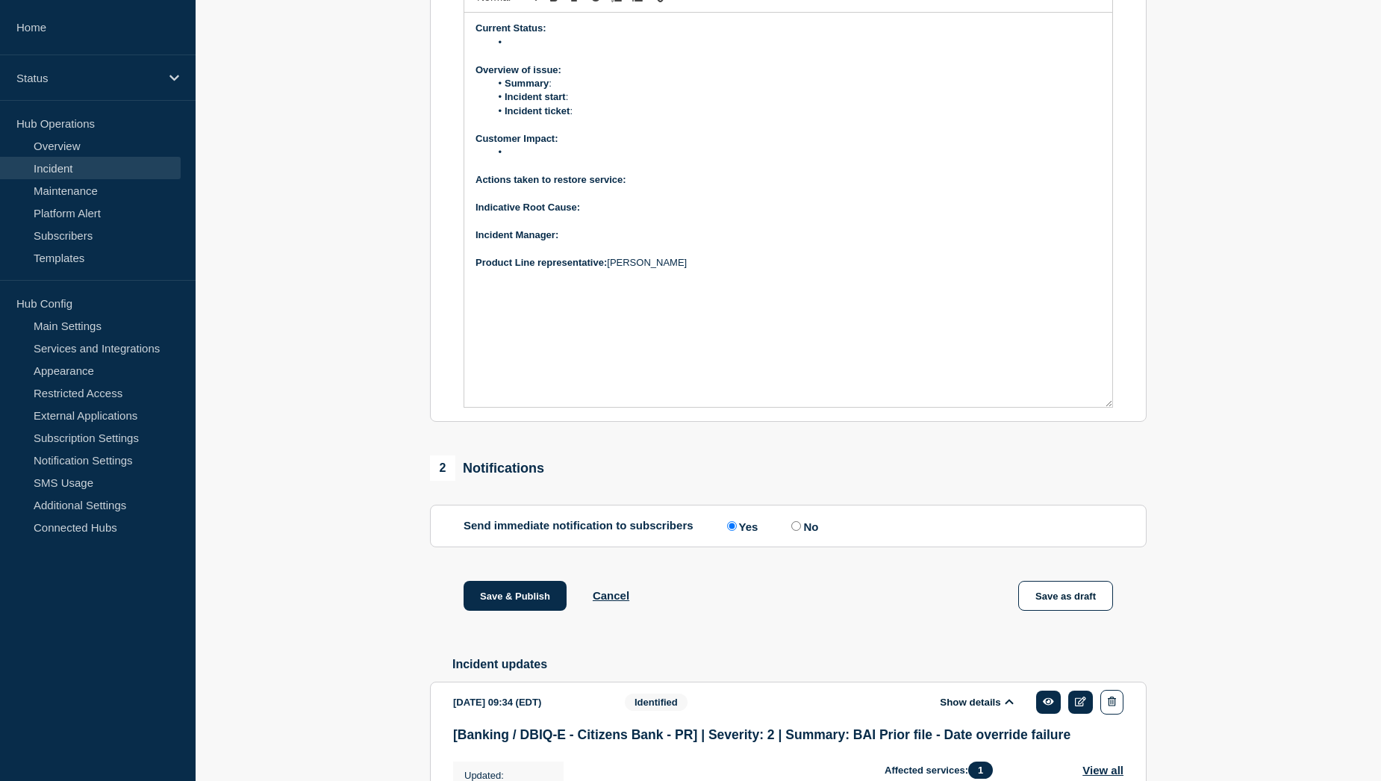
scroll to position [288, 0]
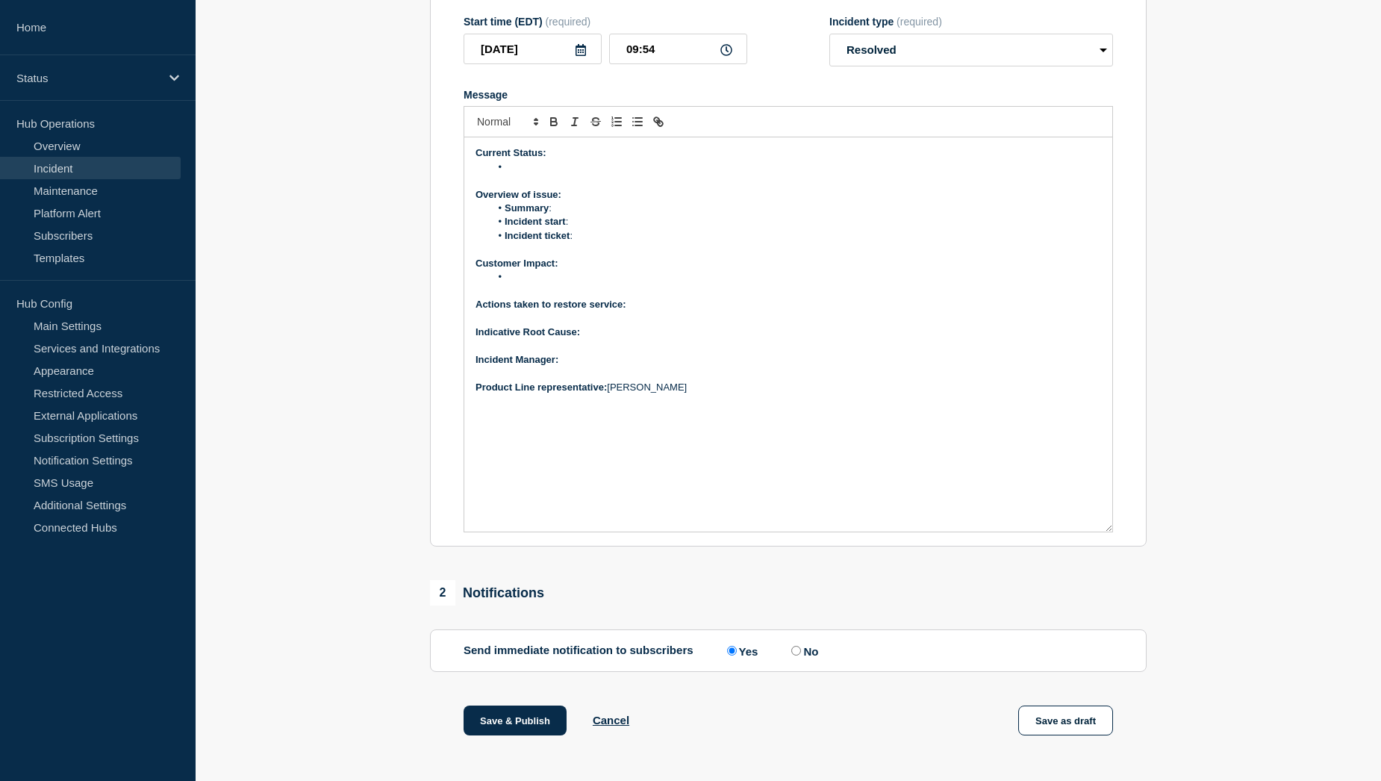
click at [584, 366] on p "﻿Incident Manager:" at bounding box center [787, 359] width 625 height 13
click at [619, 339] on p "Indicative Root Cause:" at bounding box center [787, 331] width 625 height 13
click at [702, 339] on p "Indicative Root Cause: Known product defect" at bounding box center [787, 331] width 625 height 13
drag, startPoint x: 734, startPoint y: 368, endPoint x: 684, endPoint y: 370, distance: 50.8
click at [684, 339] on p "Indicative Root Cause: Known product defect. NH-224757" at bounding box center [787, 331] width 625 height 13
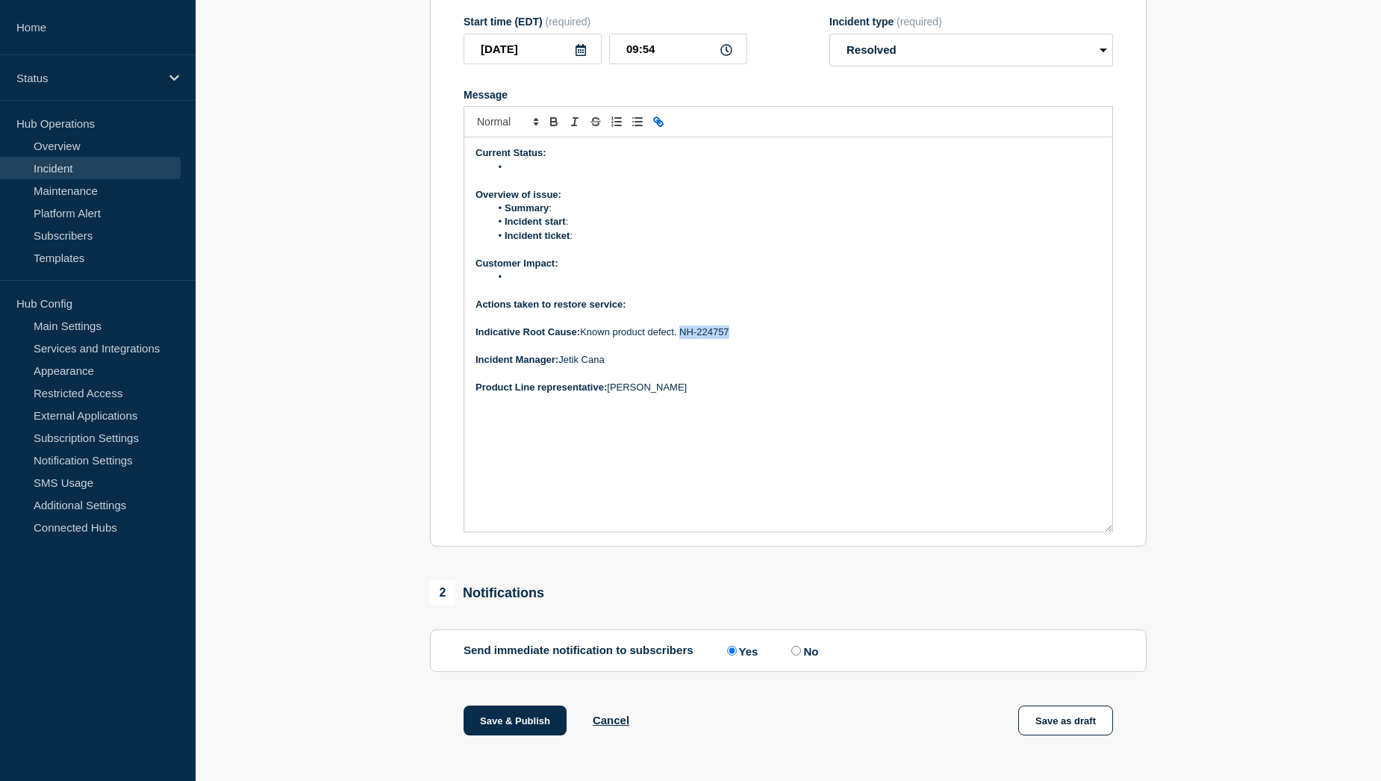
click at [660, 128] on icon "Toggle link" at bounding box center [657, 121] width 13 height 13
paste input "https://jira.bottomline.tech/browse/"
type input "https://jira.bottomline.tech/browse/NH-224757"
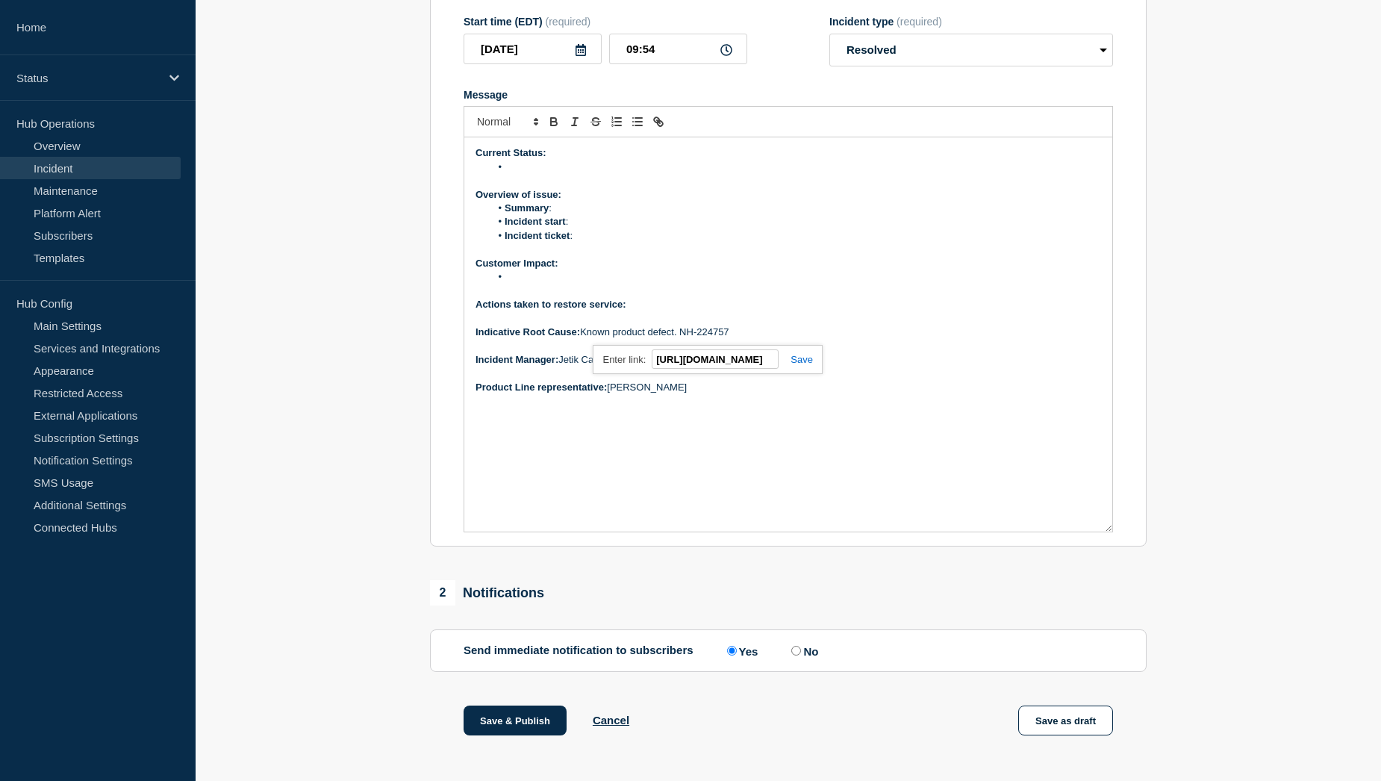
click at [804, 365] on link at bounding box center [795, 359] width 34 height 11
click at [651, 311] on p "Actions taken to restore service:" at bounding box center [787, 304] width 625 height 13
click at [649, 311] on p "Actions taken to restore service:" at bounding box center [787, 304] width 625 height 13
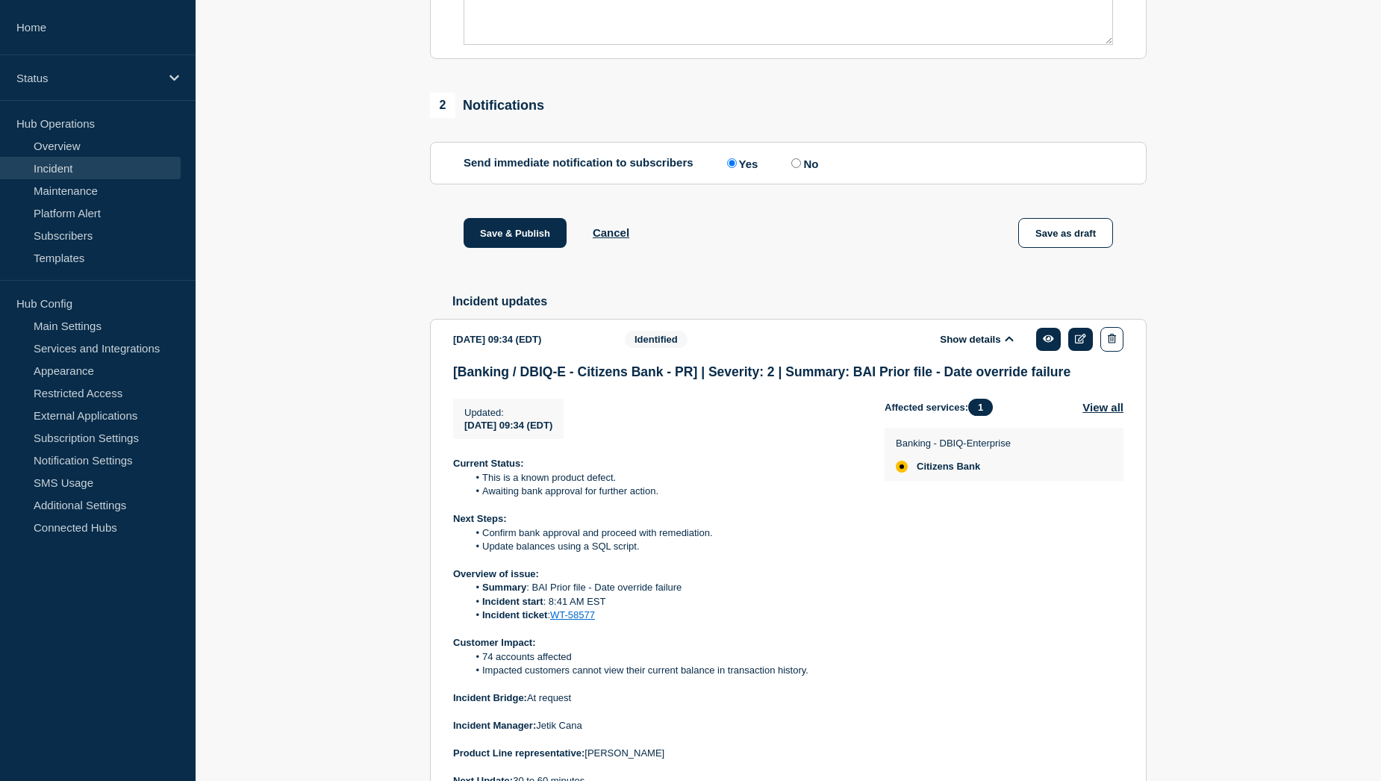
scroll to position [885, 0]
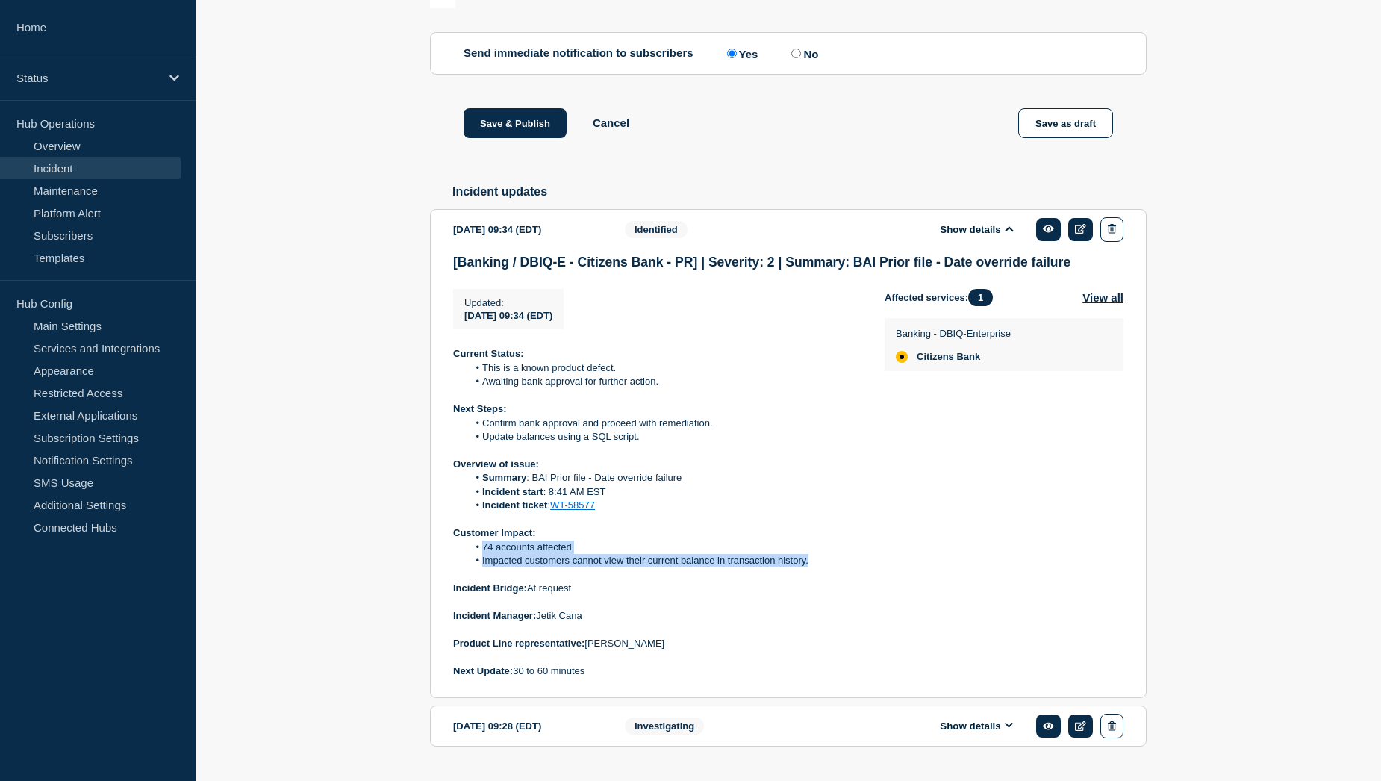
drag, startPoint x: 481, startPoint y: 586, endPoint x: 809, endPoint y: 599, distance: 328.6
click at [809, 568] on ol "74 accounts affected Impacted customers cannot view their current balance in tr…" at bounding box center [656, 554] width 407 height 28
copy ol "74 accounts affected Impacted customers cannot view their current balance in tr…"
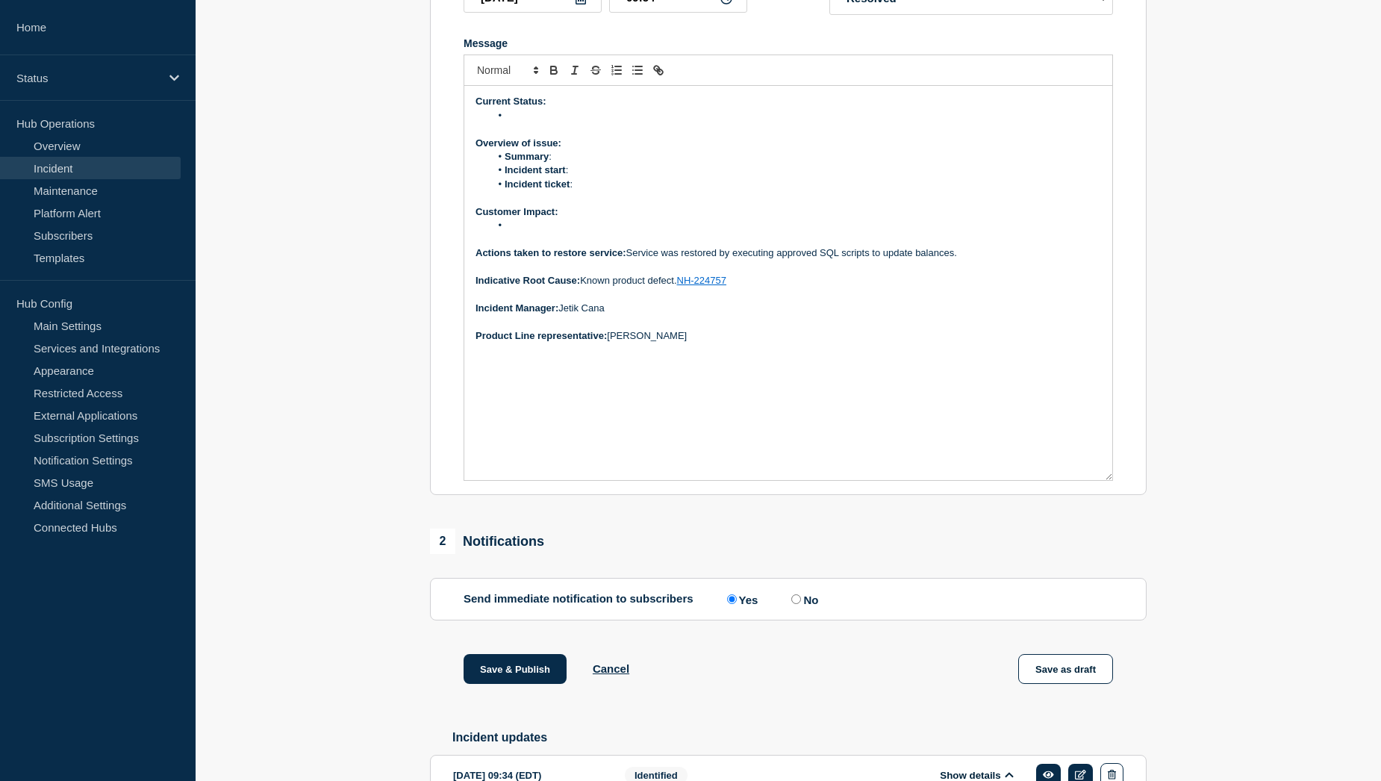
scroll to position [213, 0]
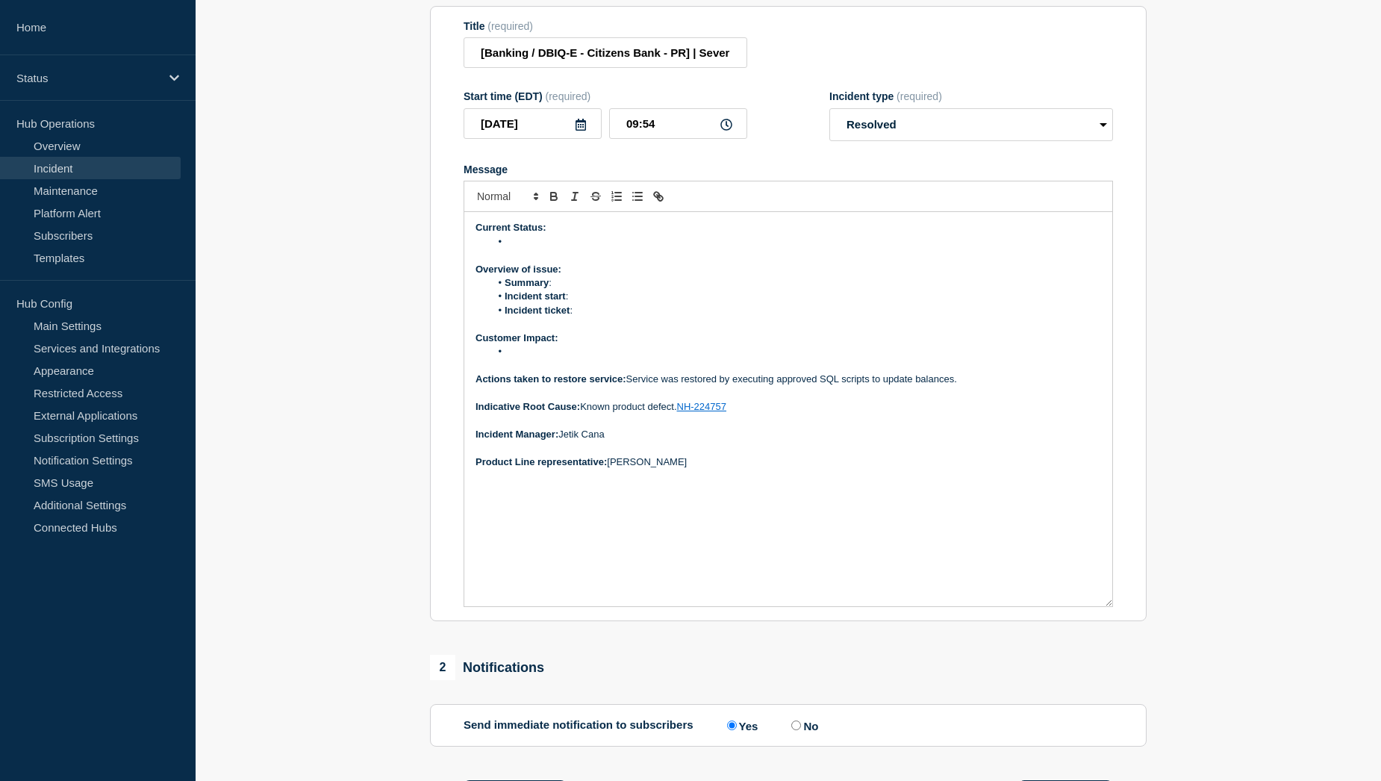
click at [522, 358] on li "Message" at bounding box center [795, 351] width 611 height 13
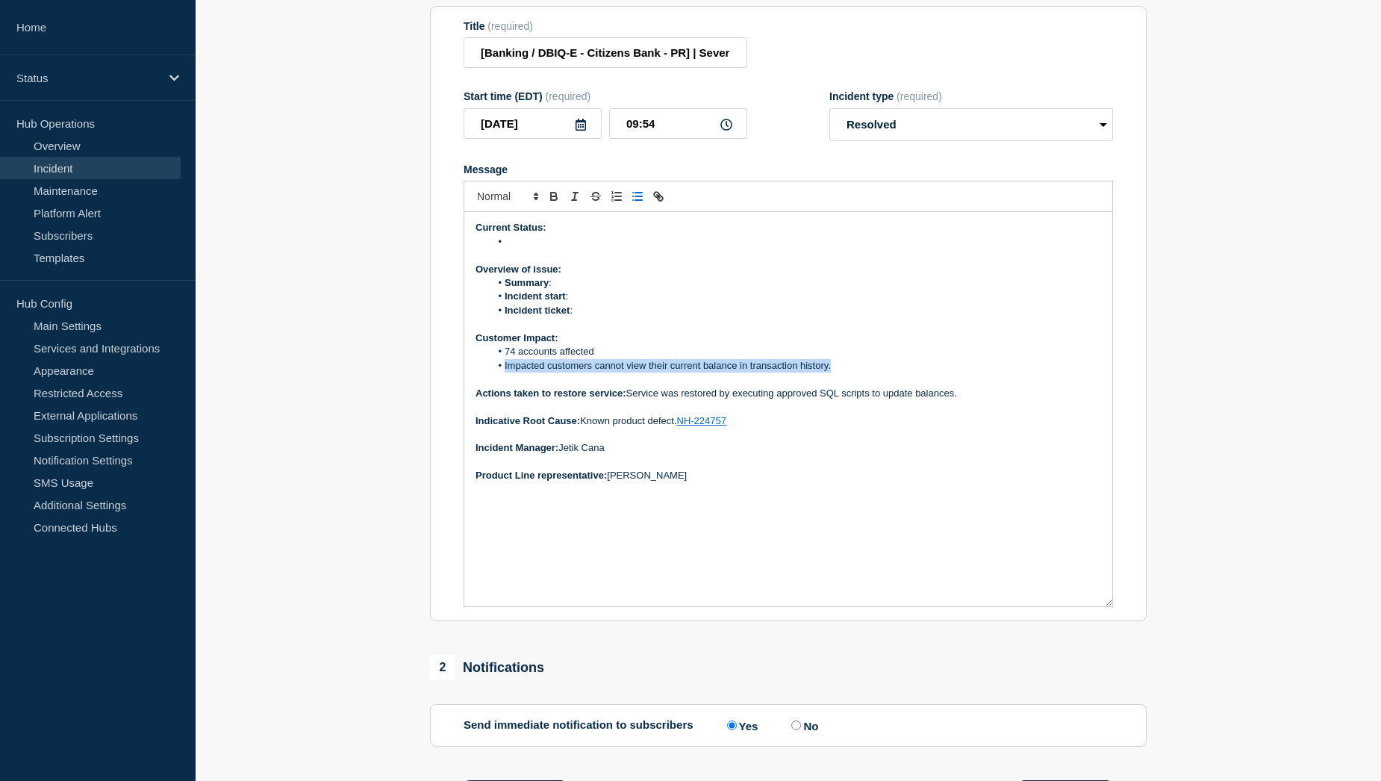
drag, startPoint x: 504, startPoint y: 400, endPoint x: 830, endPoint y: 406, distance: 326.2
click at [830, 372] on li "Impacted customers cannot view their current balance in transaction history." at bounding box center [795, 365] width 611 height 13
click at [834, 372] on li "Impacted customers cannot view their current balance in transaction history." at bounding box center [795, 365] width 611 height 13
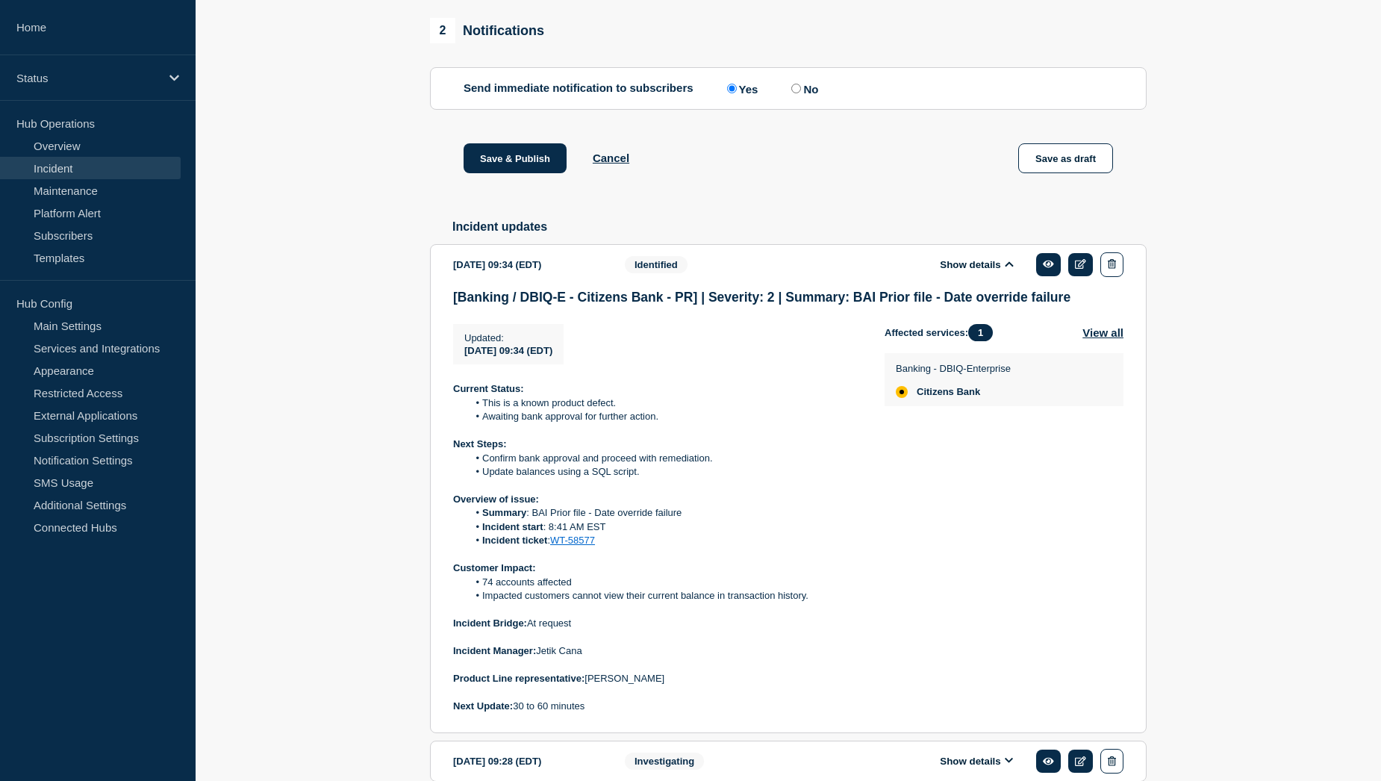
scroll to position [885, 0]
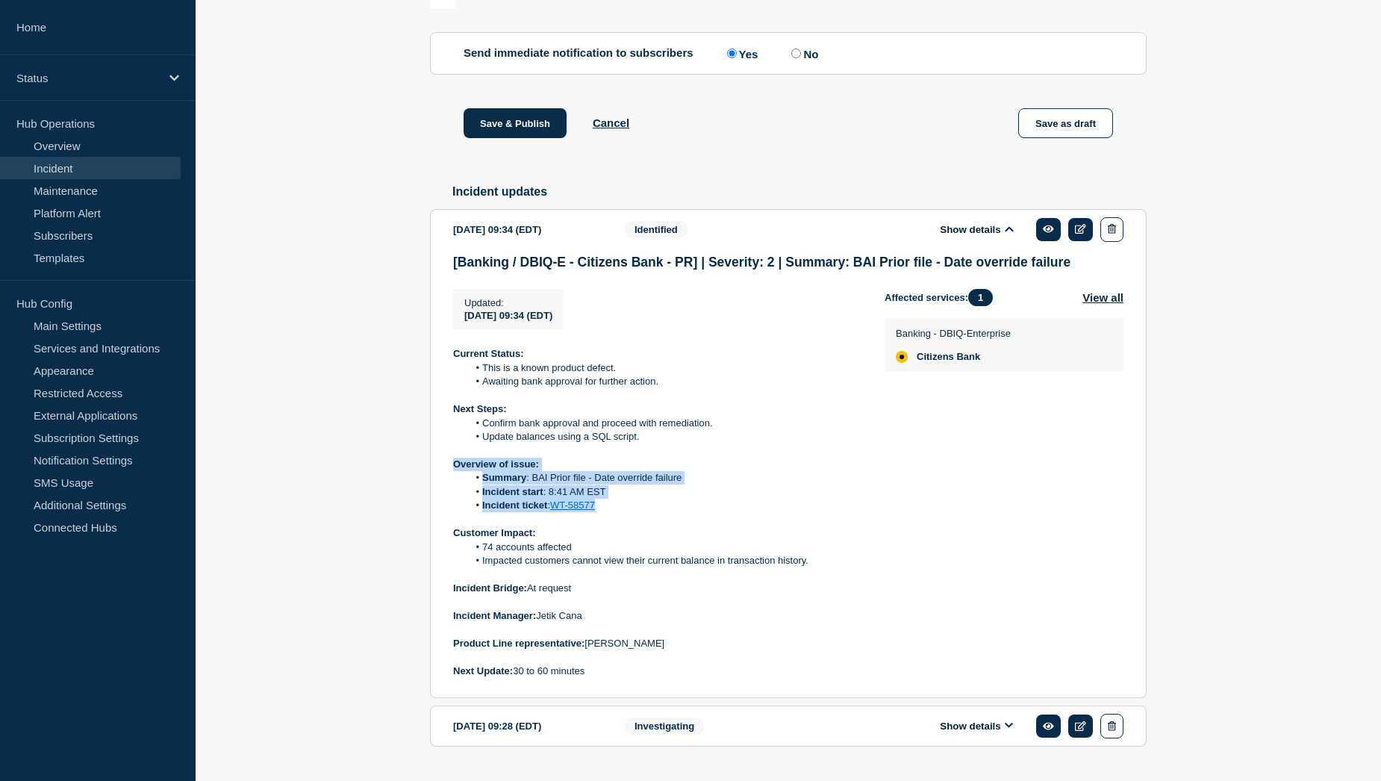
drag, startPoint x: 452, startPoint y: 504, endPoint x: 626, endPoint y: 545, distance: 178.7
click at [626, 545] on section "2025-09-02 09:34 (EDT) Show details Identified [Banking / DBIQ-E - Citizens Ban…" at bounding box center [788, 453] width 716 height 489
copy div "Overview of issue: Summary : BAI Prior file - Date override failure Incident st…"
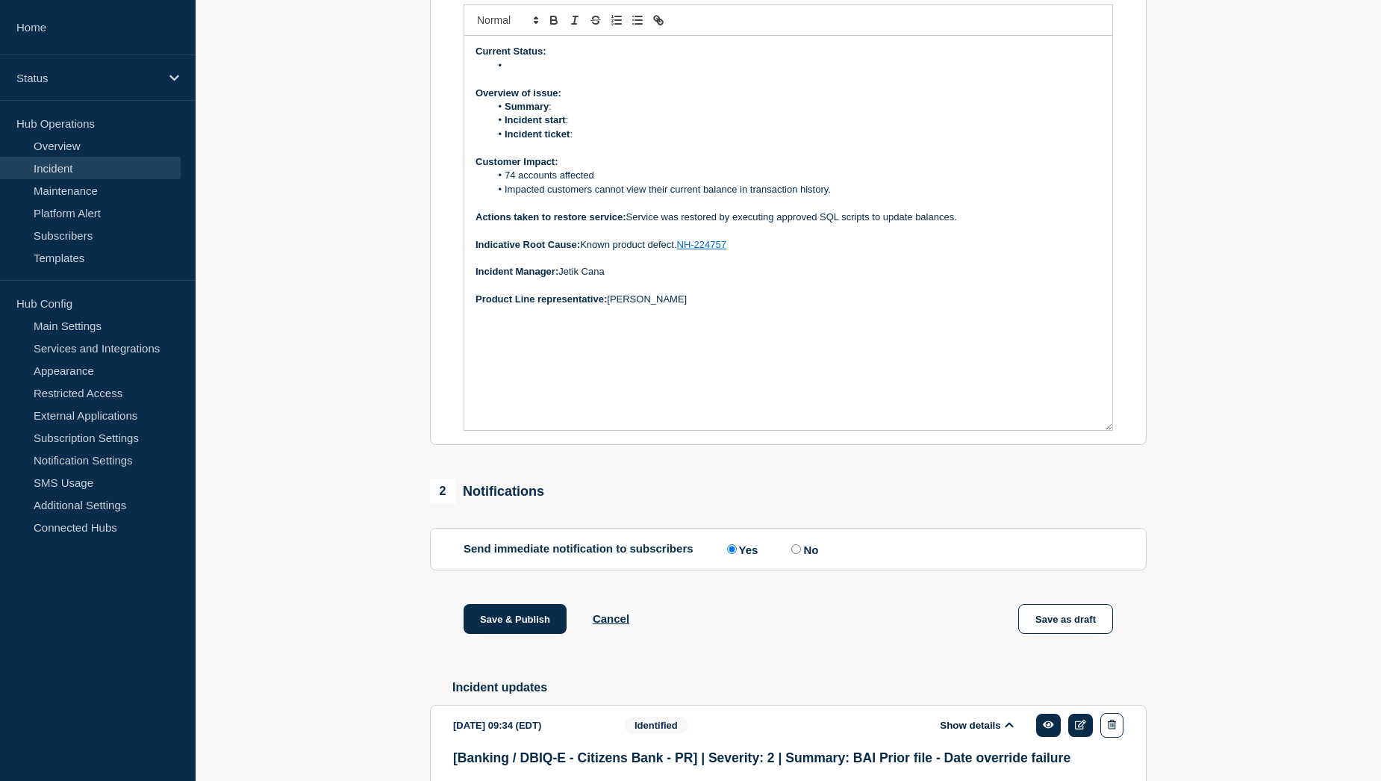
scroll to position [363, 0]
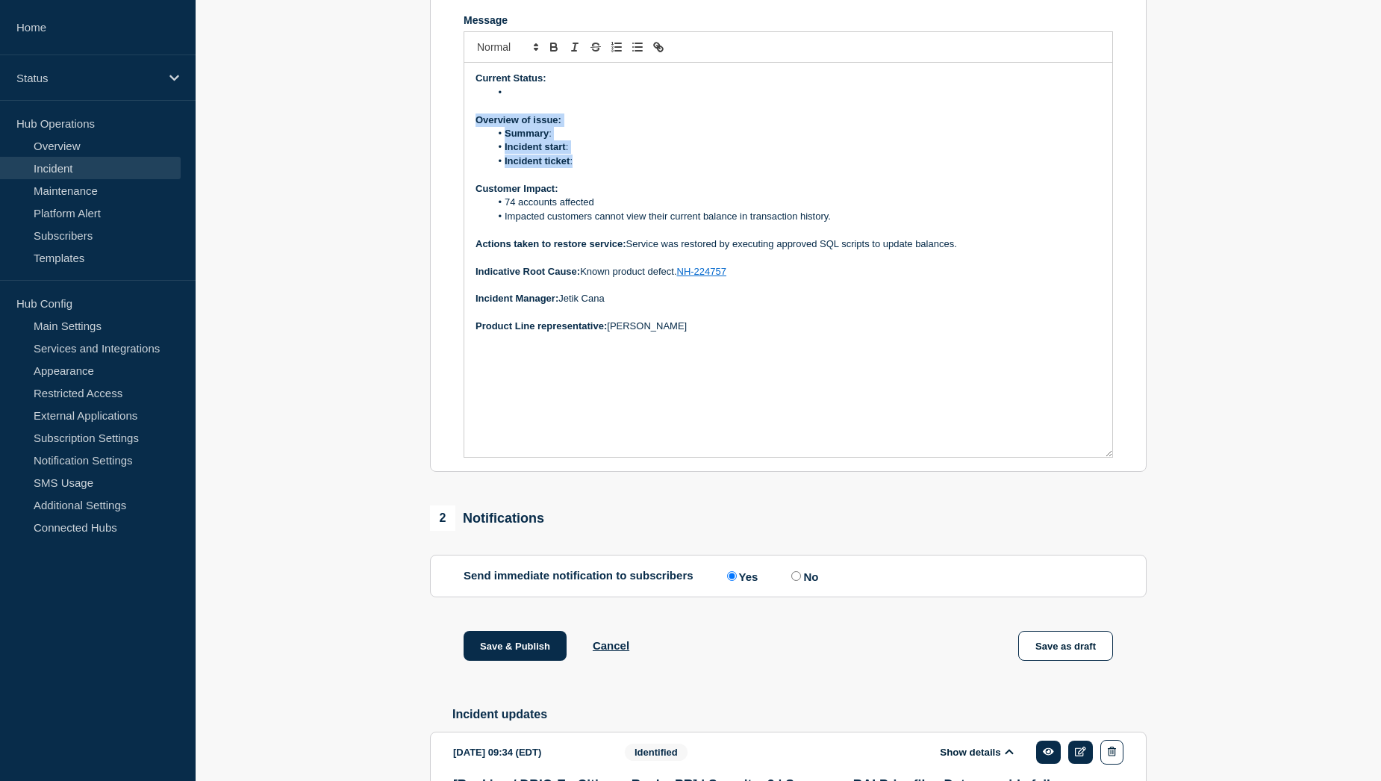
drag, startPoint x: 476, startPoint y: 154, endPoint x: 583, endPoint y: 193, distance: 113.3
click at [583, 193] on div "Current Status: Overview of issue: Summary : Incident start : Incident ticket :…" at bounding box center [788, 260] width 648 height 394
click at [543, 99] on li "Message" at bounding box center [795, 92] width 611 height 13
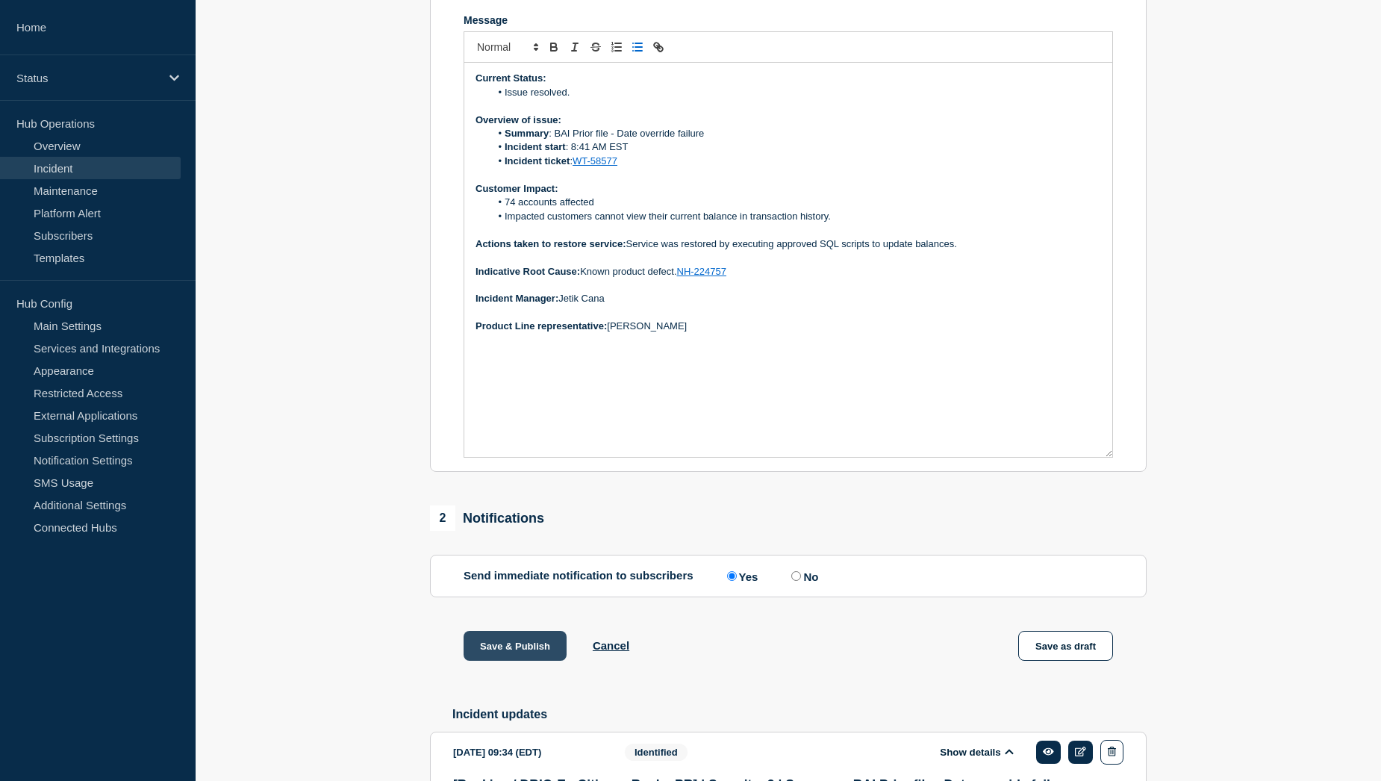
click at [514, 660] on button "Save & Publish" at bounding box center [514, 646] width 103 height 30
